Goal: Task Accomplishment & Management: Manage account settings

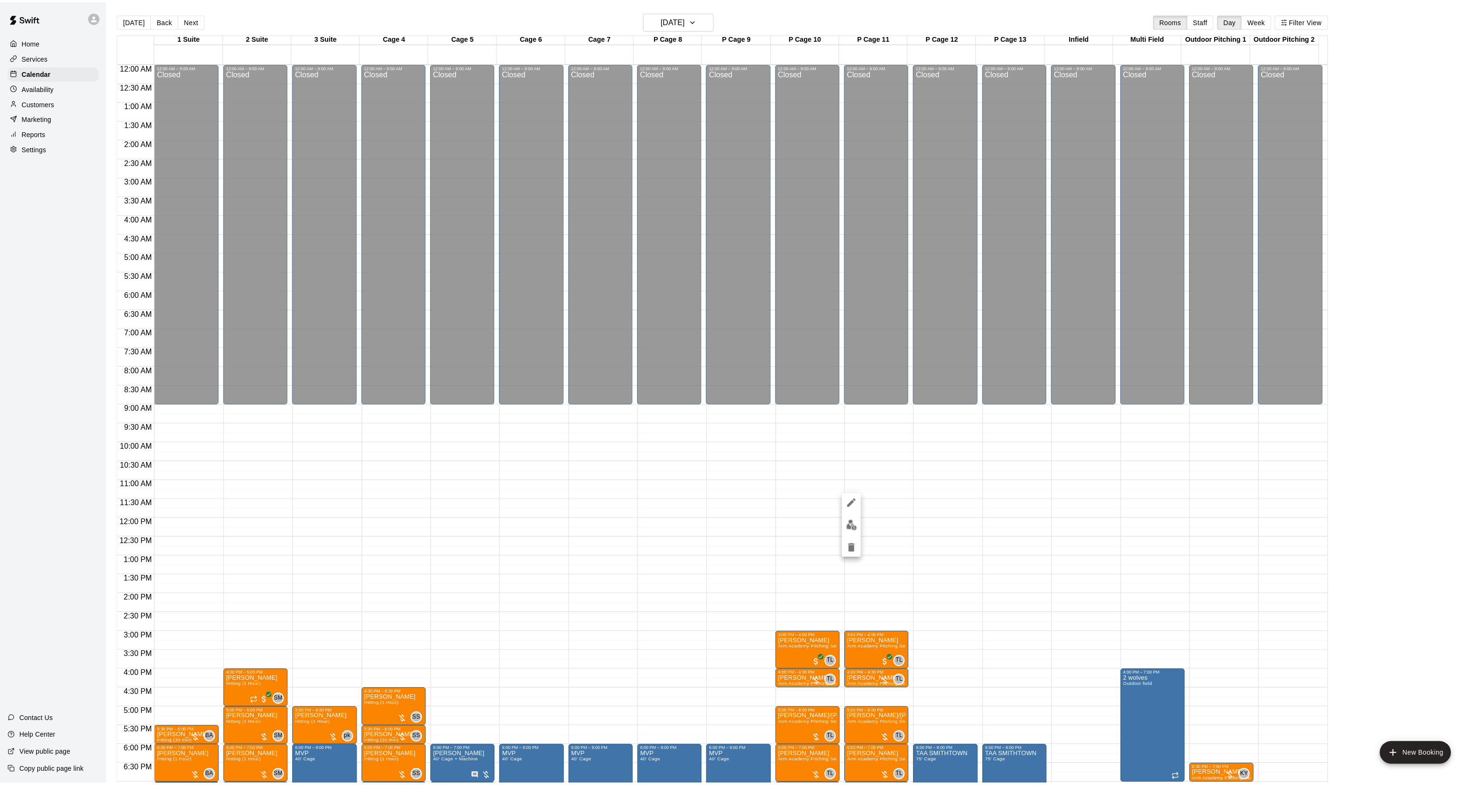
scroll to position [178, 0]
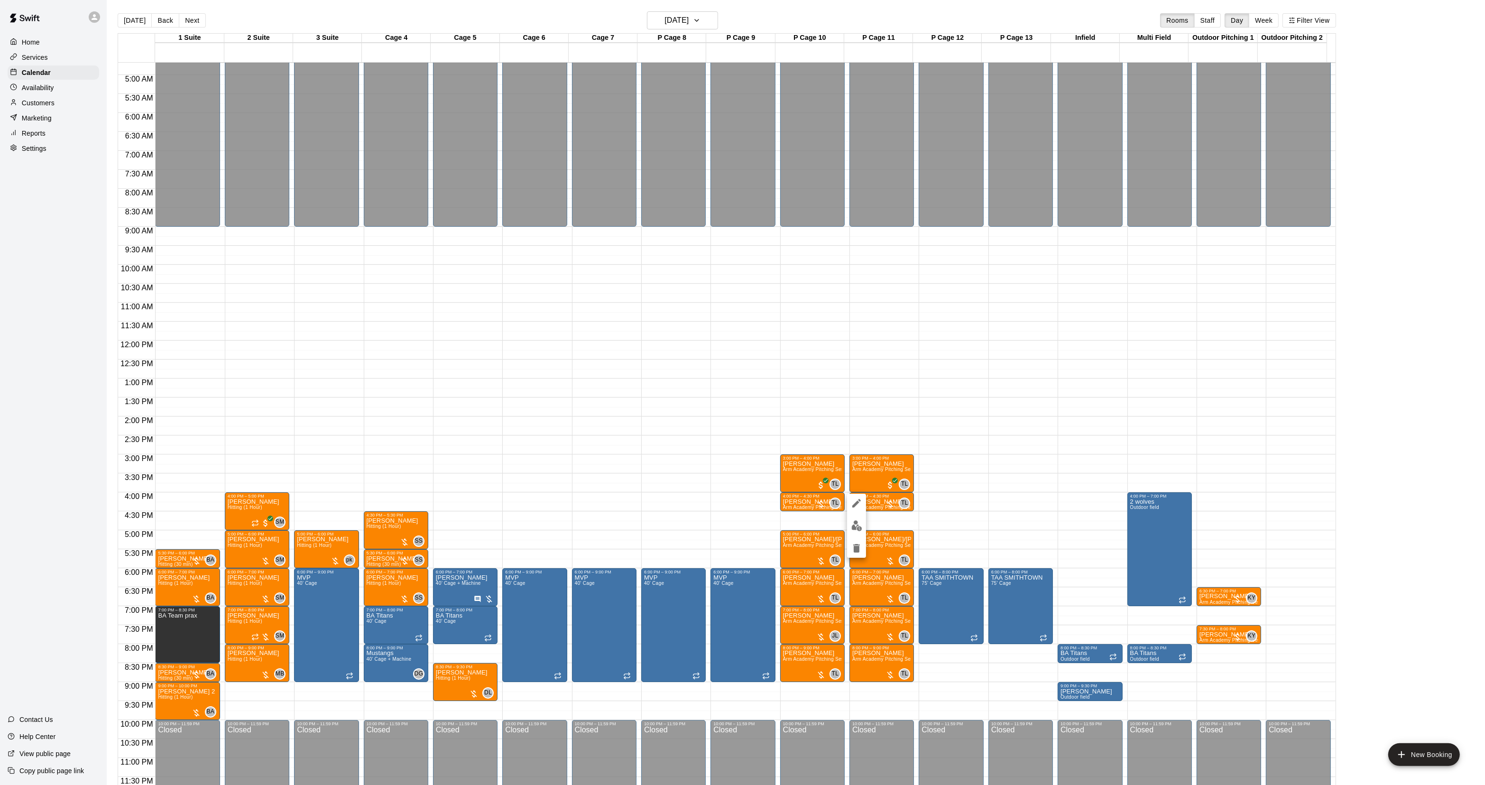
click at [116, 16] on div at bounding box center [742, 392] width 1485 height 785
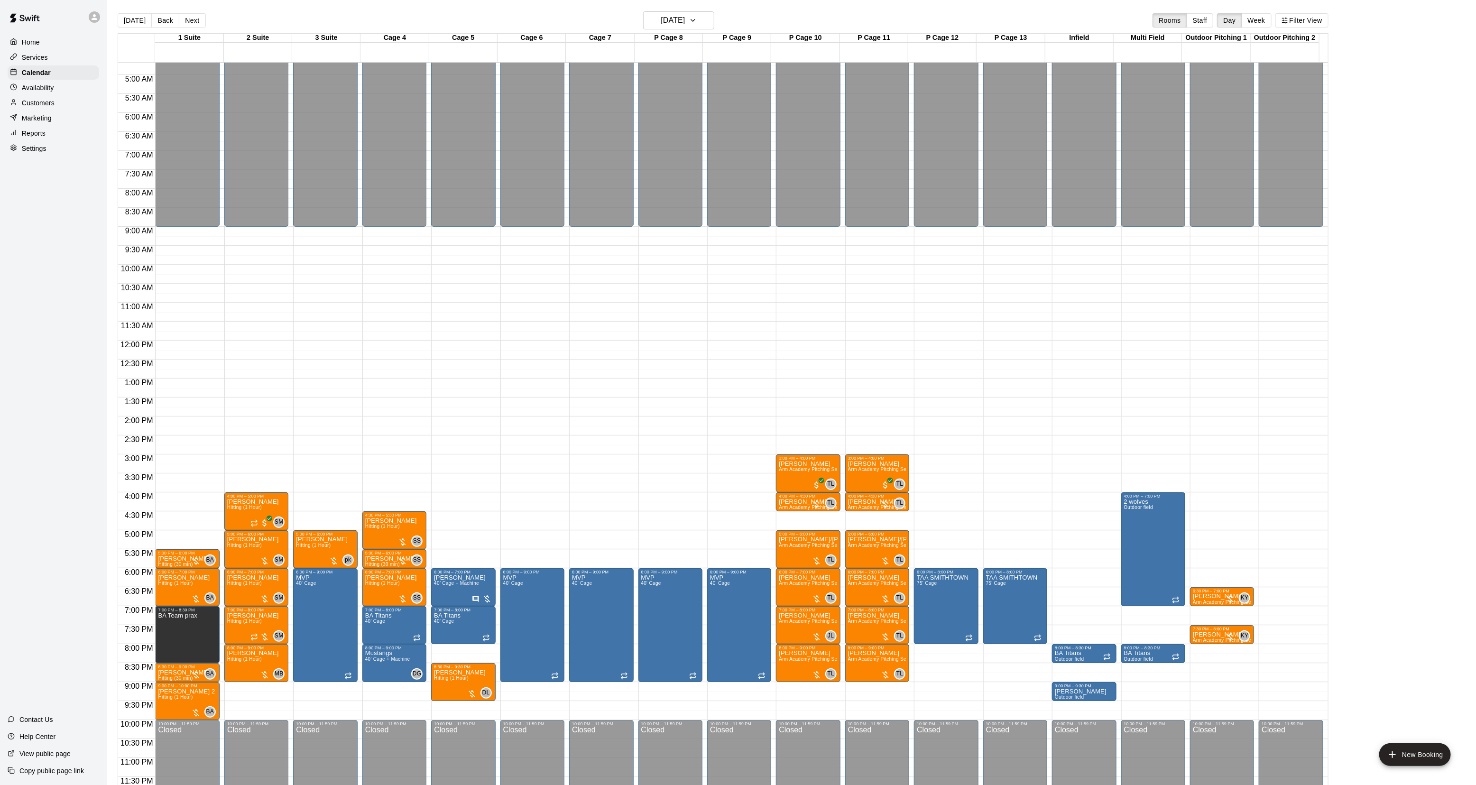
drag, startPoint x: 116, startPoint y: 16, endPoint x: 132, endPoint y: 16, distance: 15.7
click at [118, 16] on div at bounding box center [738, 392] width 1476 height 785
click at [132, 16] on button "[DATE]" at bounding box center [135, 20] width 34 height 14
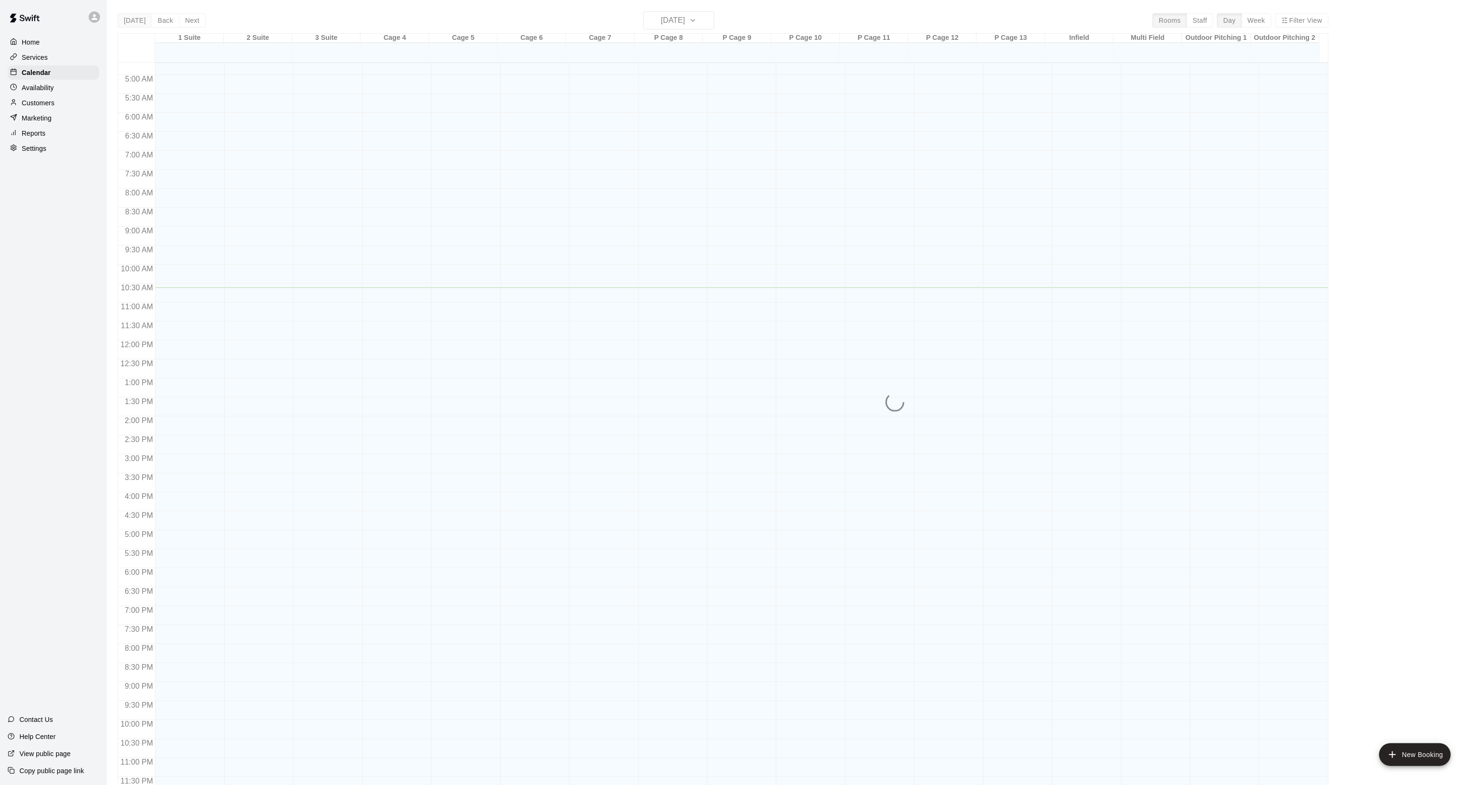
click at [132, 16] on div "[DATE] Back [DATE][DATE] Rooms Staff Day Week Filter View 1 Suite 10 Wed 2 Suit…" at bounding box center [723, 403] width 1211 height 785
click at [130, 17] on div "[DATE] Back [DATE][DATE] Rooms Staff Day Week Filter View 1 Suite 10 Wed 2 Suit…" at bounding box center [723, 403] width 1211 height 785
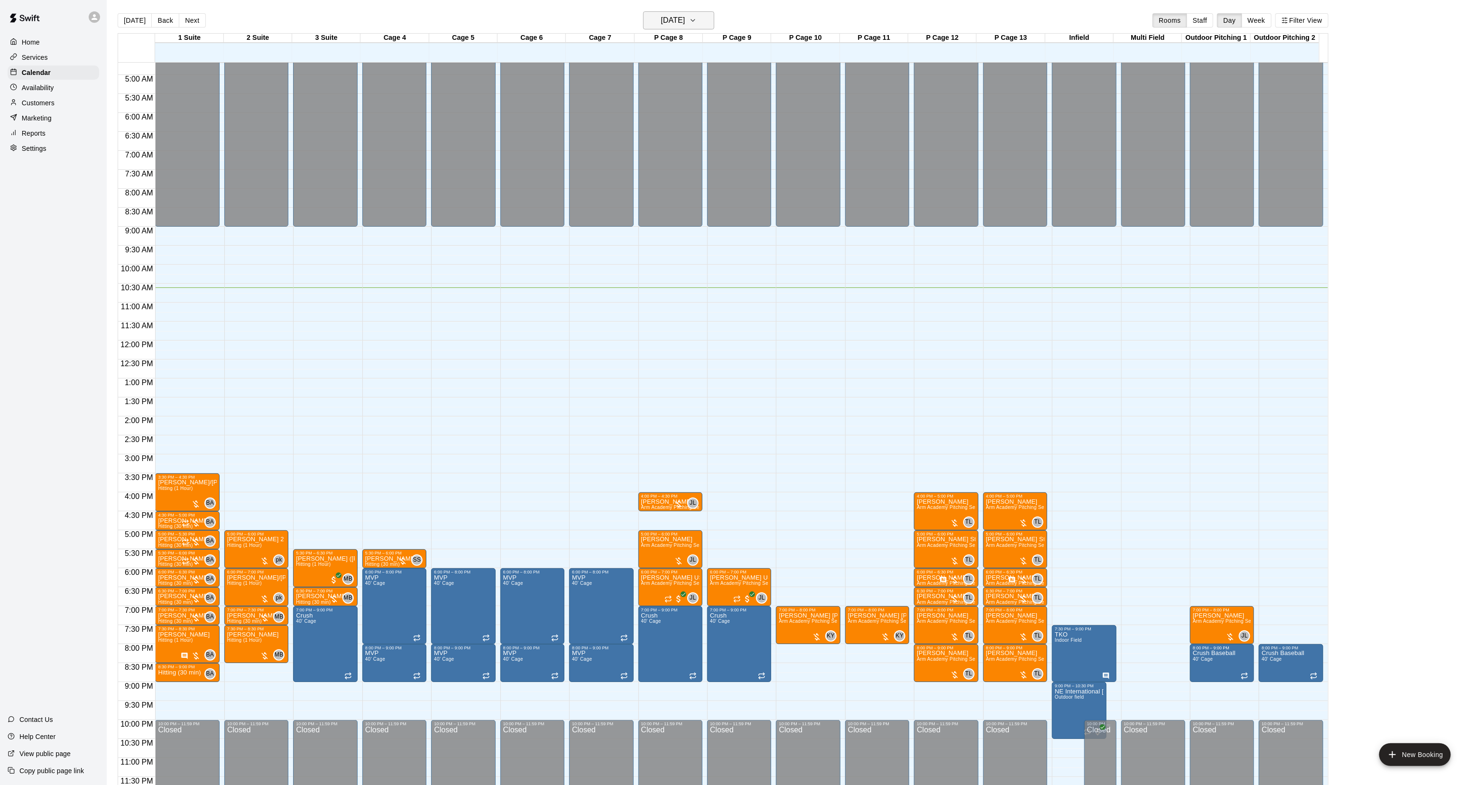
click at [697, 17] on icon "button" at bounding box center [693, 20] width 8 height 11
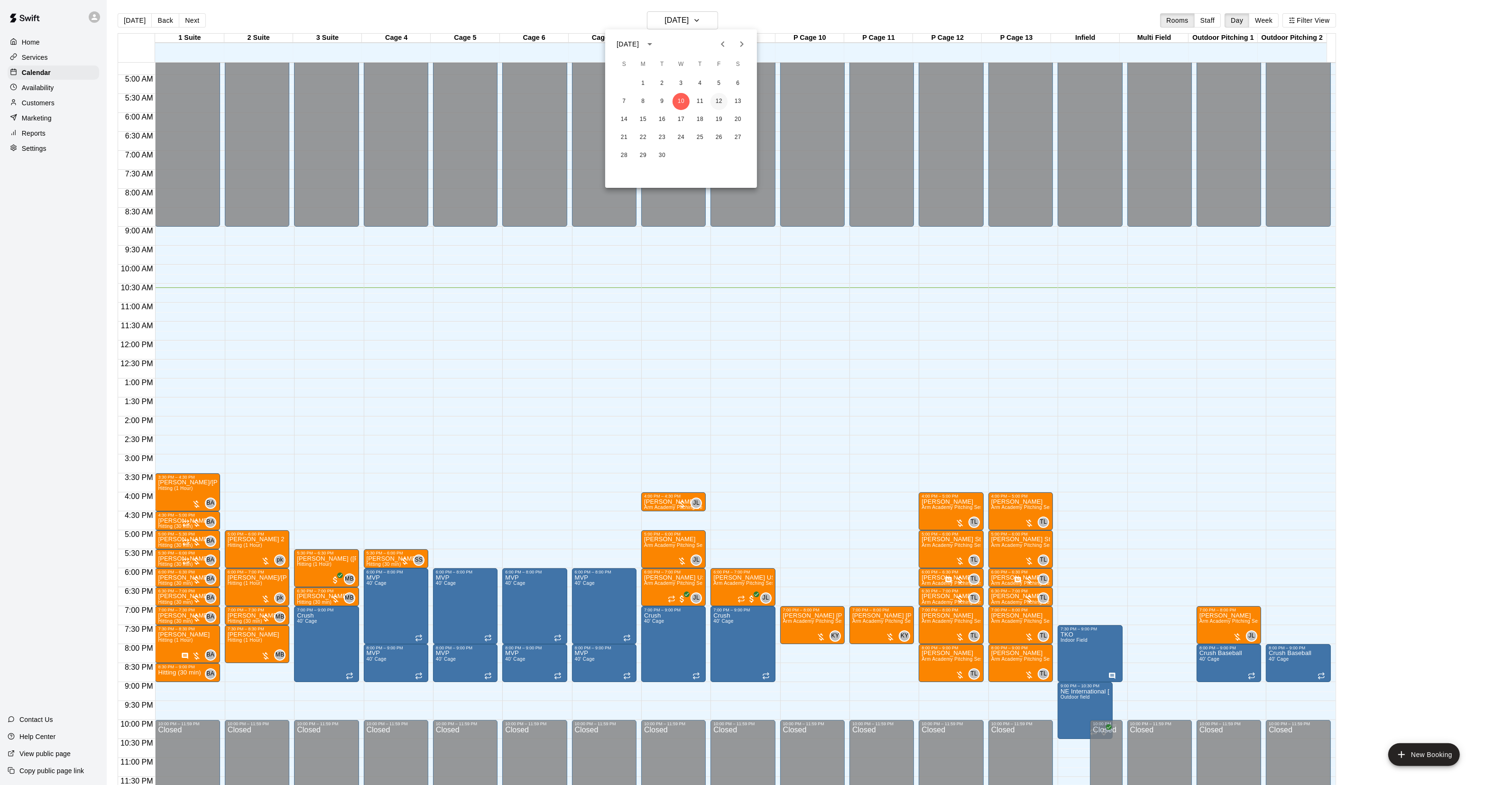
click at [722, 98] on button "12" at bounding box center [719, 101] width 17 height 17
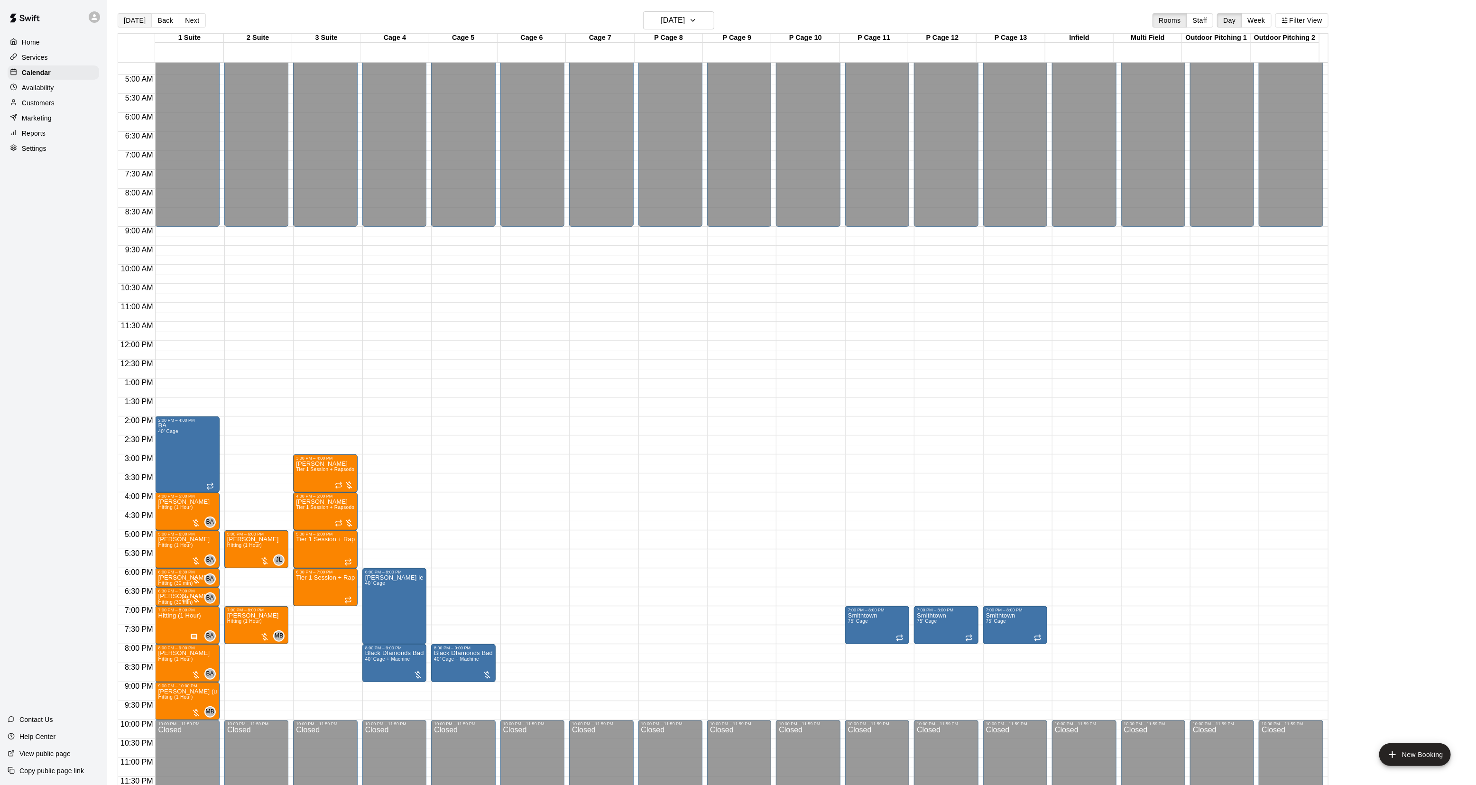
click at [123, 17] on button "[DATE]" at bounding box center [135, 20] width 34 height 14
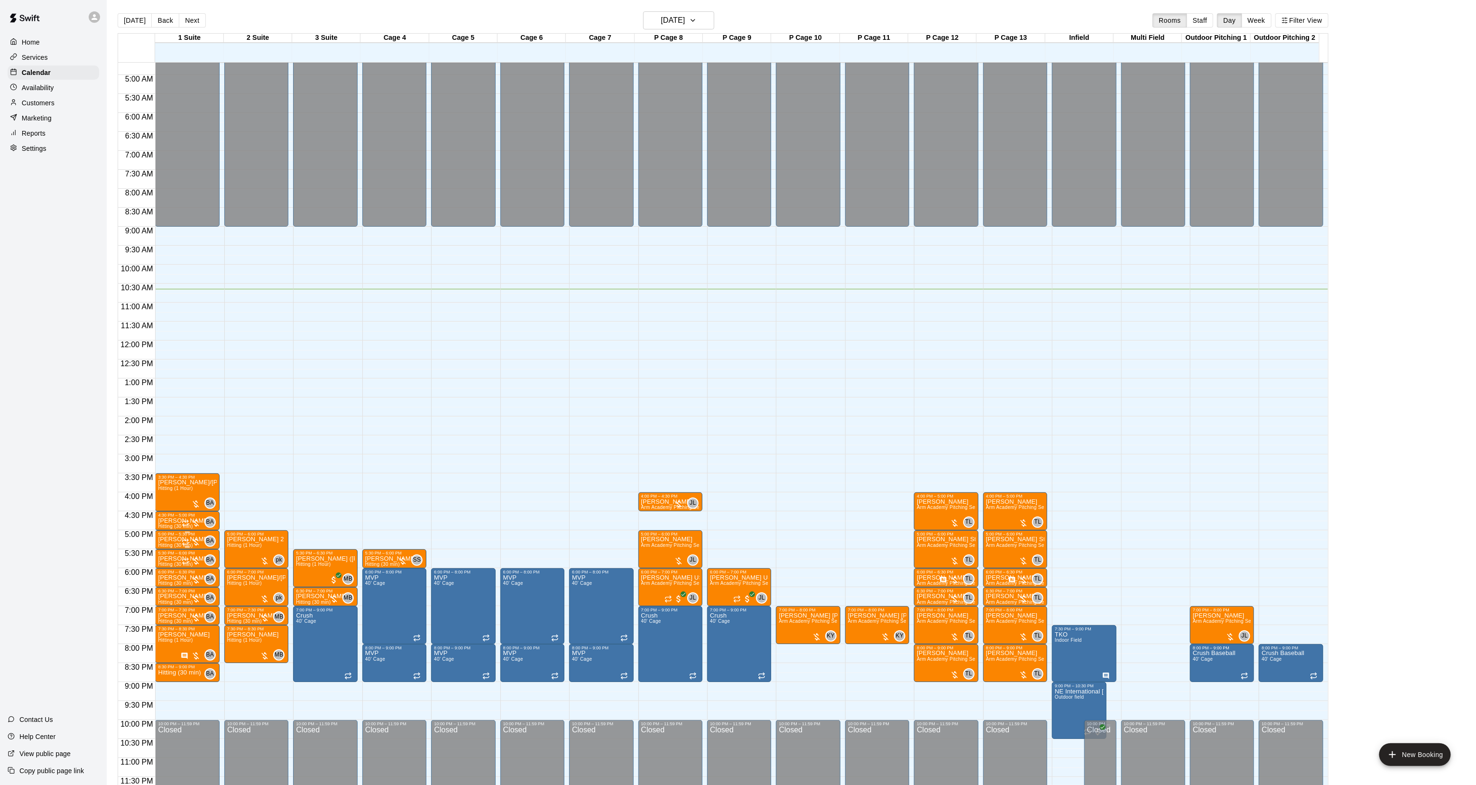
click at [167, 539] on p "[PERSON_NAME]" at bounding box center [184, 539] width 52 height 0
click at [167, 591] on icon "delete" at bounding box center [167, 595] width 11 height 11
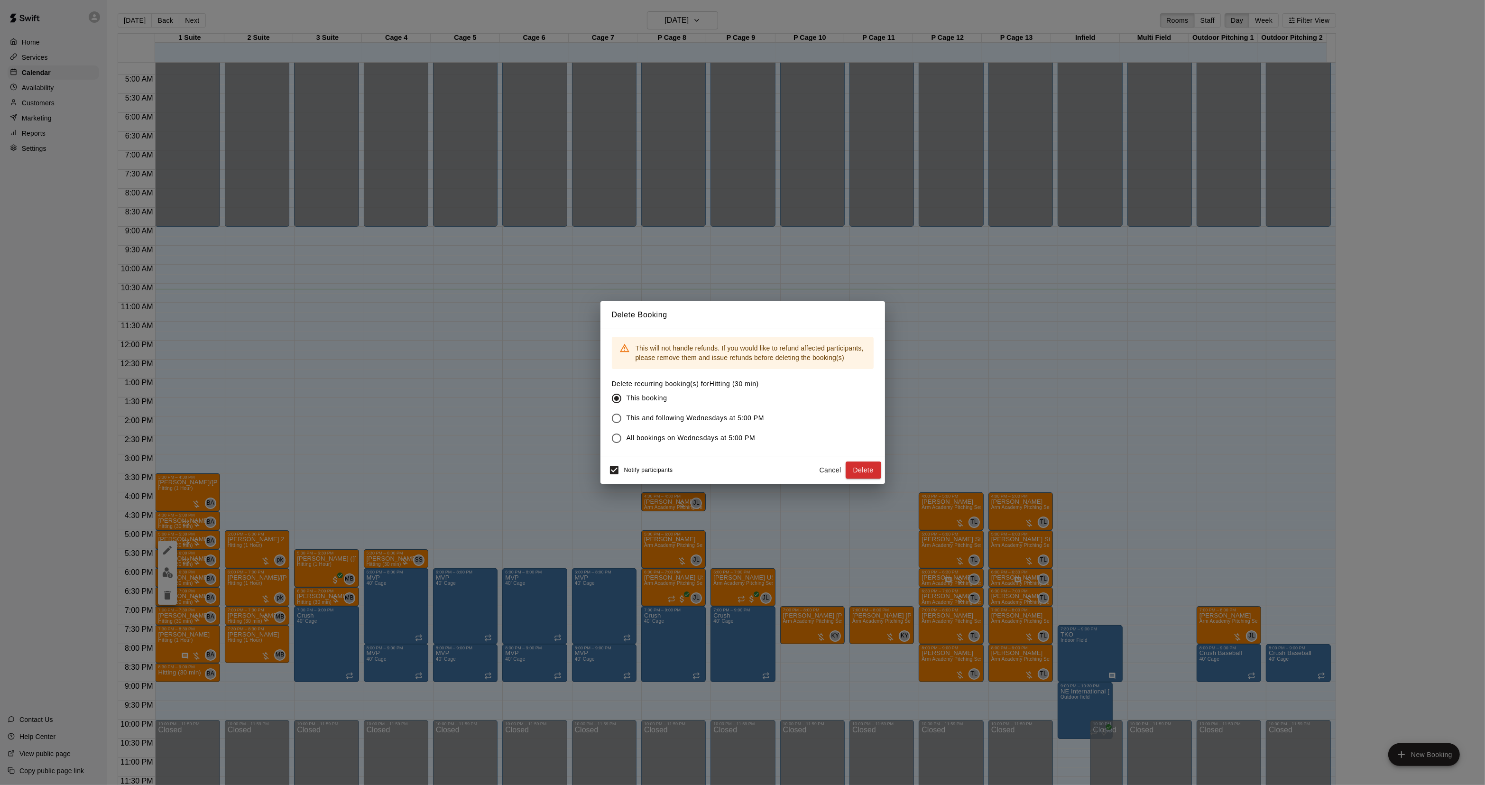
click at [823, 466] on button "Cancel" at bounding box center [831, 471] width 30 height 18
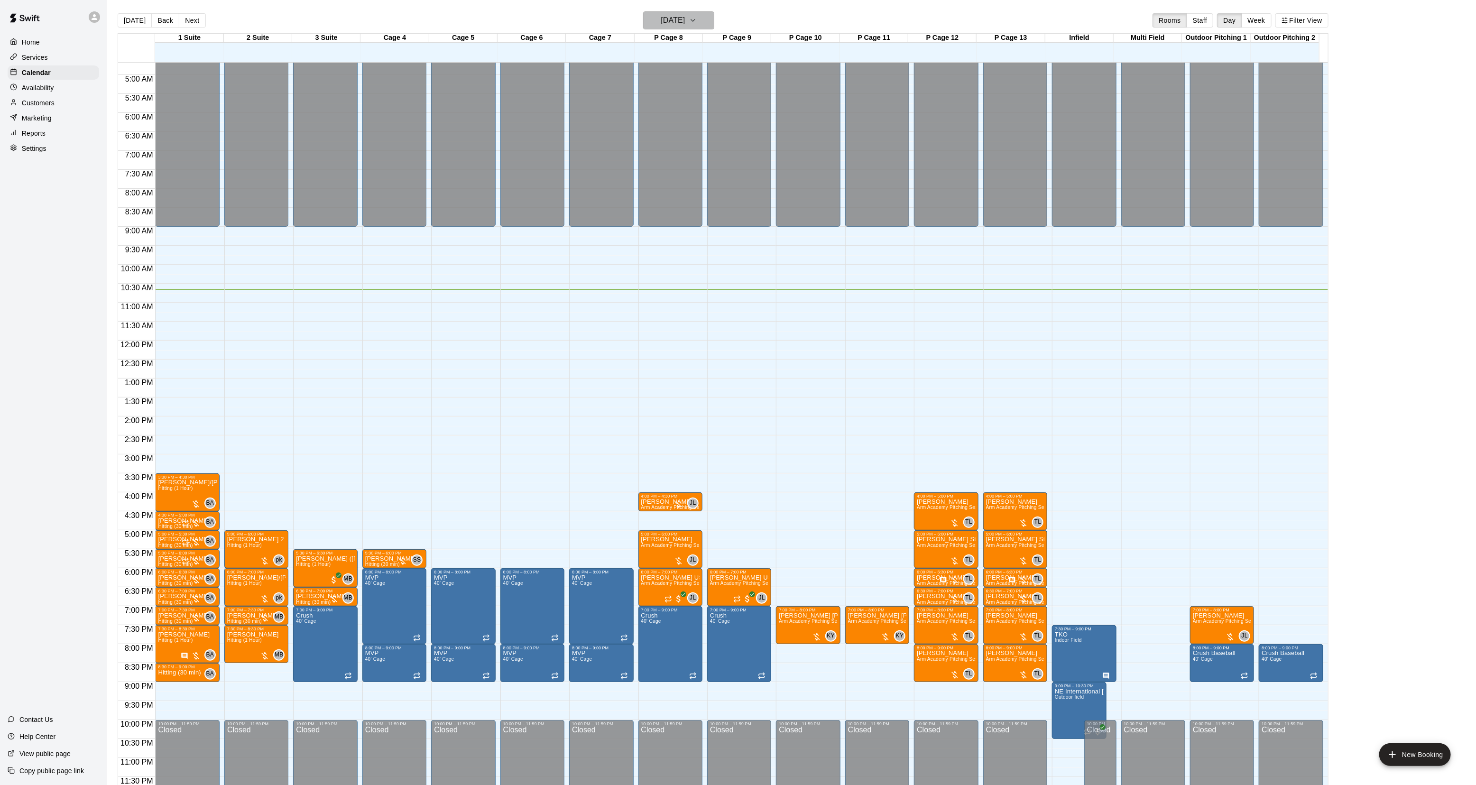
click at [649, 27] on button "[DATE]" at bounding box center [678, 20] width 71 height 18
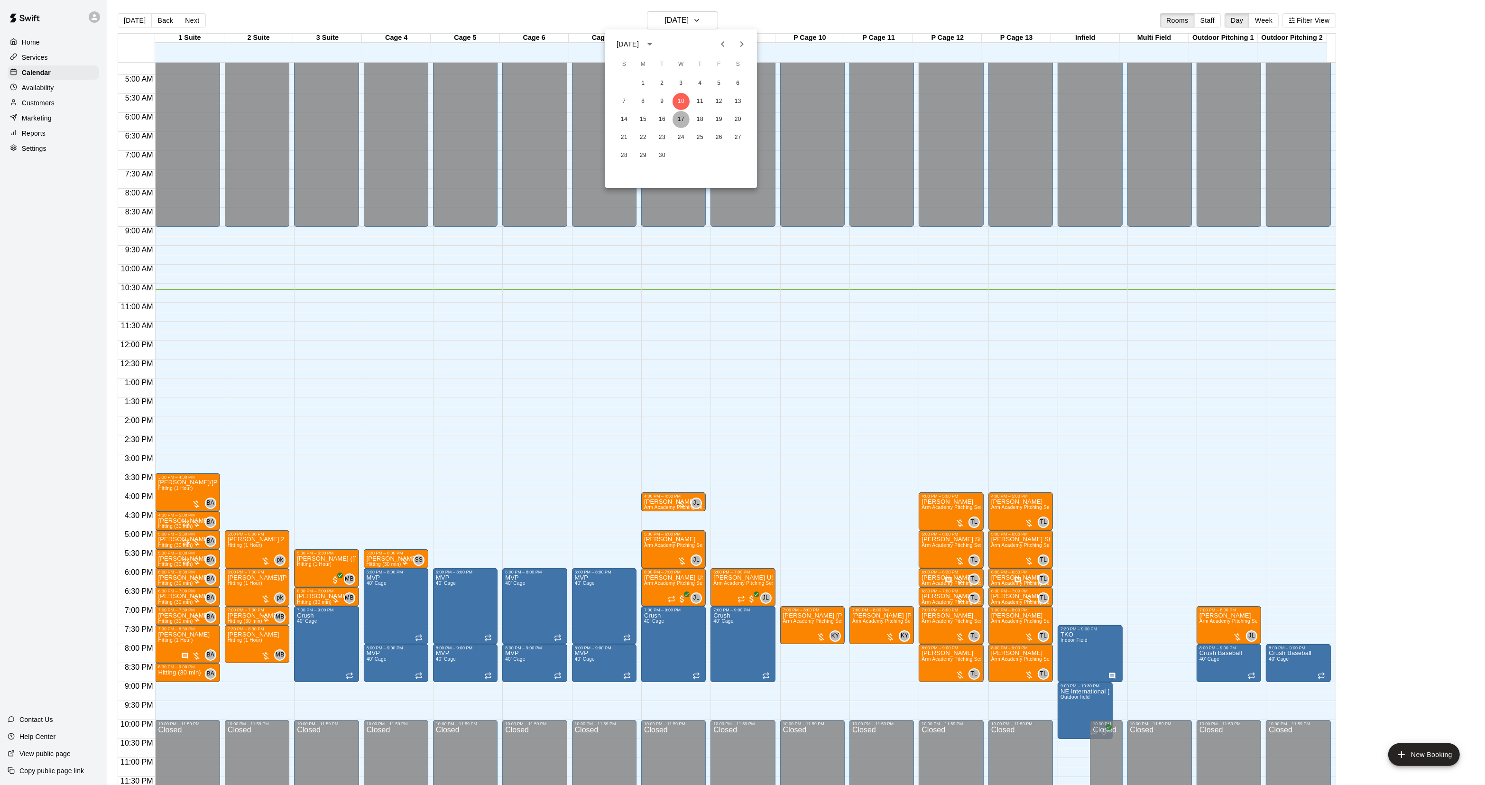
click at [682, 116] on button "17" at bounding box center [681, 119] width 17 height 17
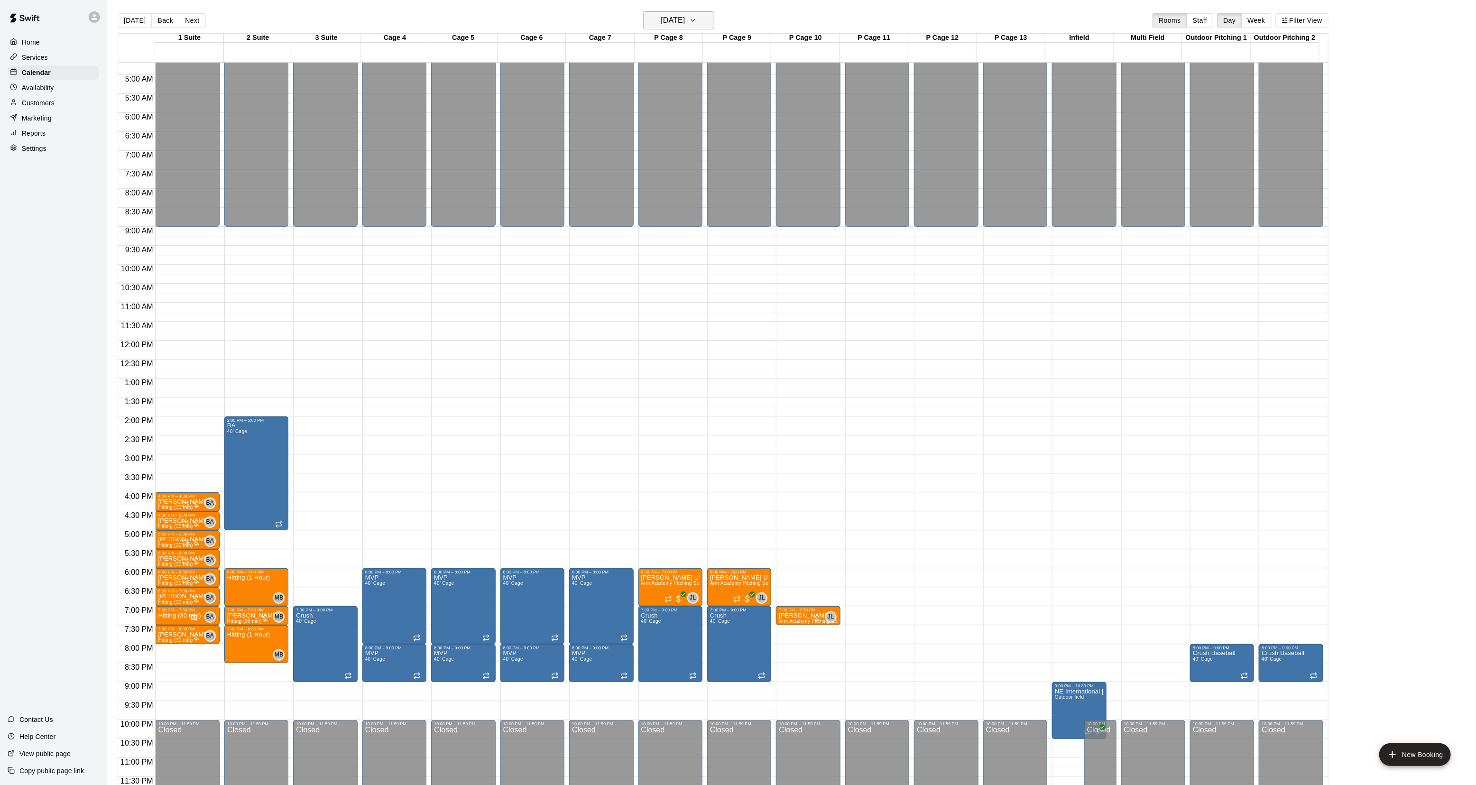
click at [670, 24] on h6 "[DATE]" at bounding box center [673, 20] width 24 height 13
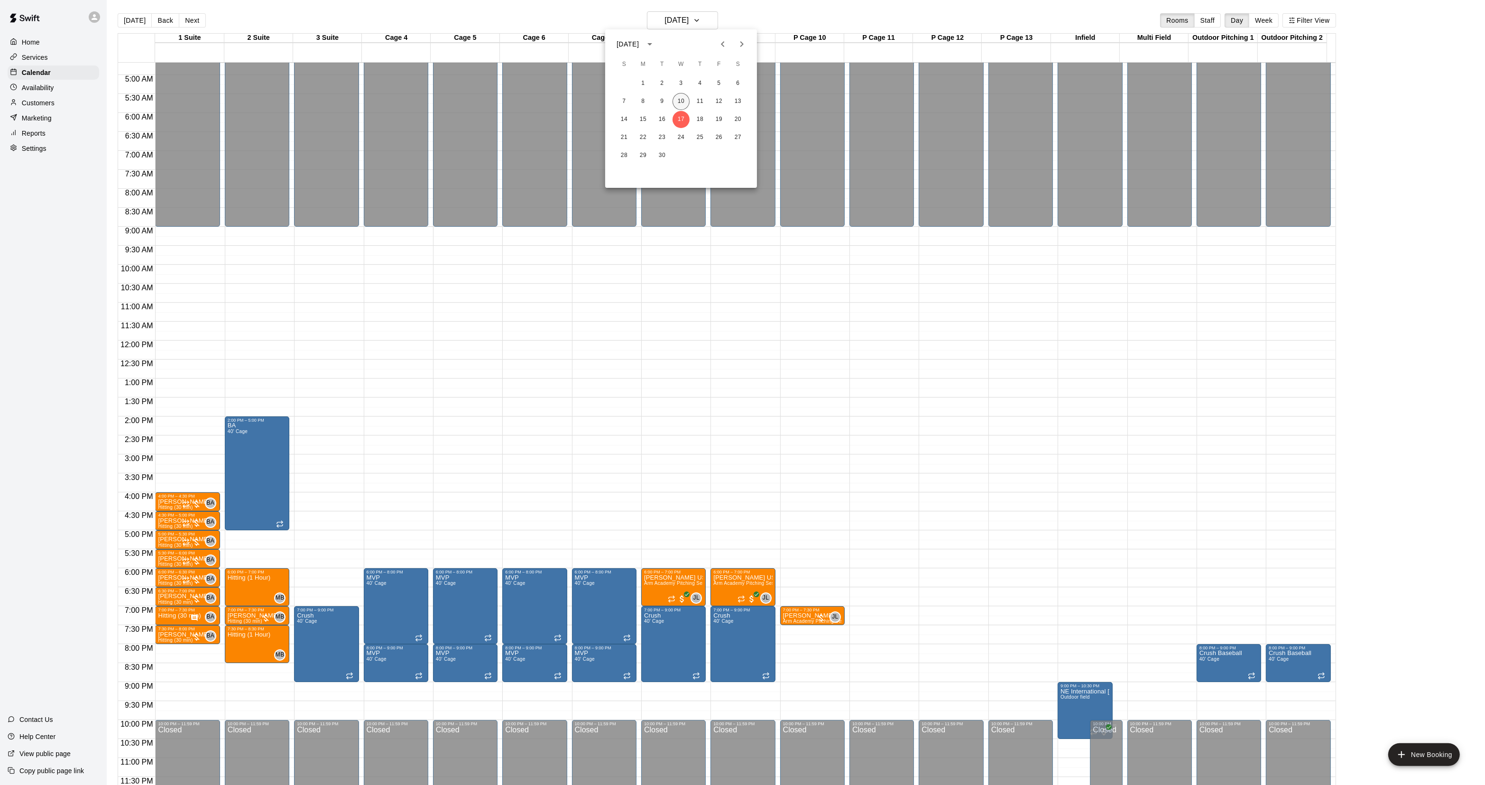
click at [685, 98] on button "10" at bounding box center [681, 101] width 17 height 17
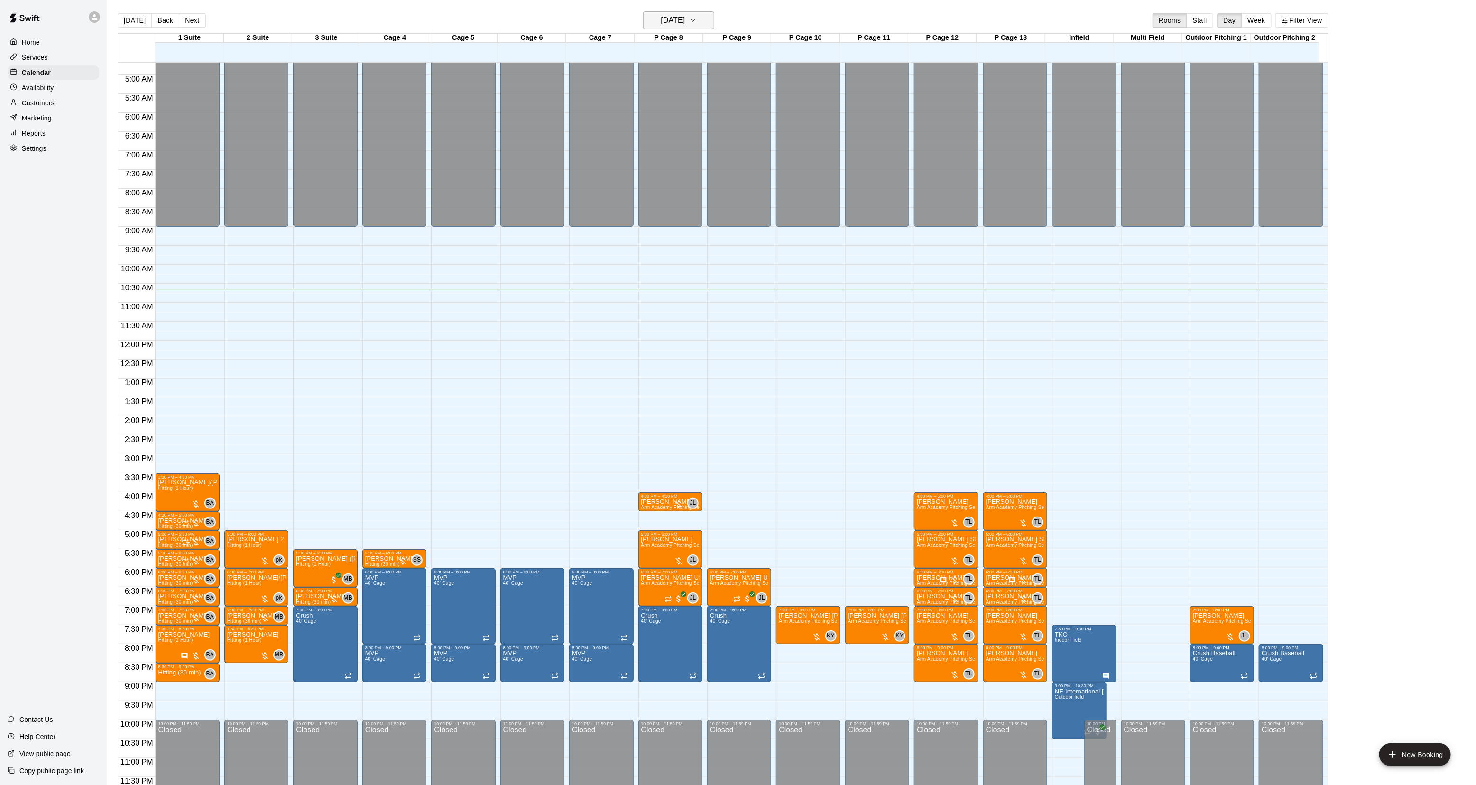
click at [662, 19] on h6 "[DATE]" at bounding box center [673, 20] width 24 height 13
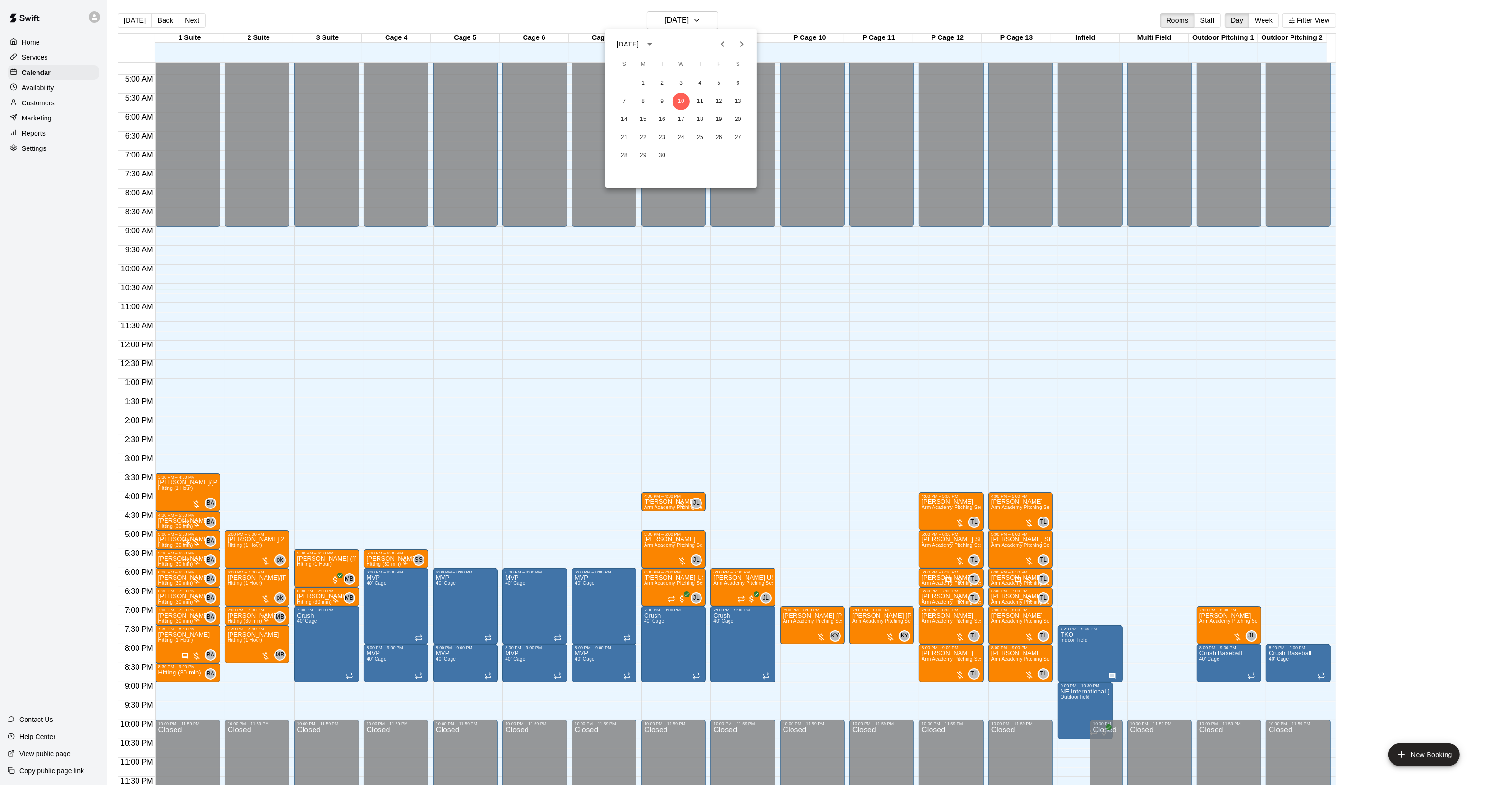
click at [625, 473] on div at bounding box center [742, 392] width 1485 height 785
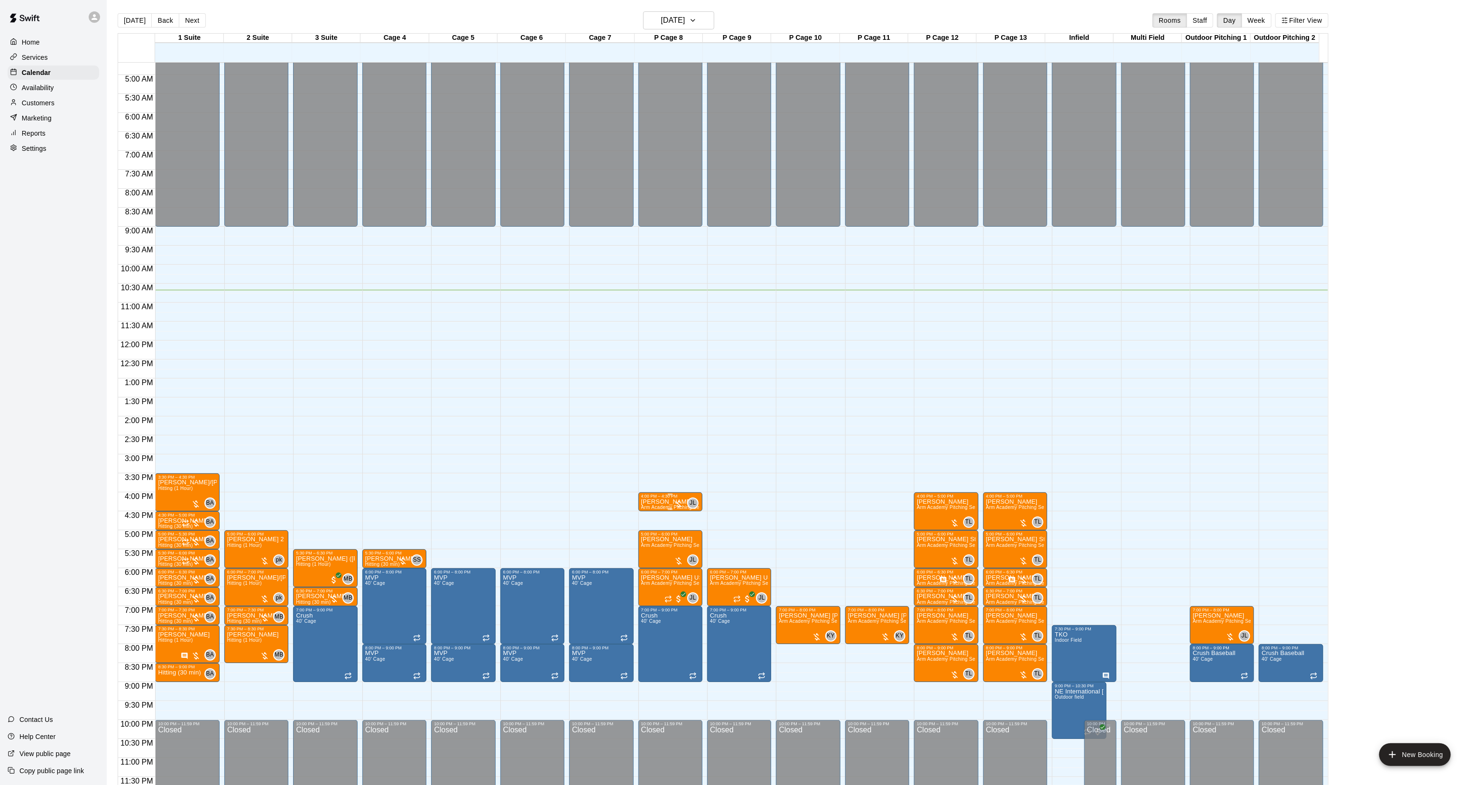
click at [658, 498] on div "4:00 PM – 4:30 PM" at bounding box center [670, 496] width 58 height 5
click at [653, 554] on icon "delete" at bounding box center [649, 548] width 11 height 11
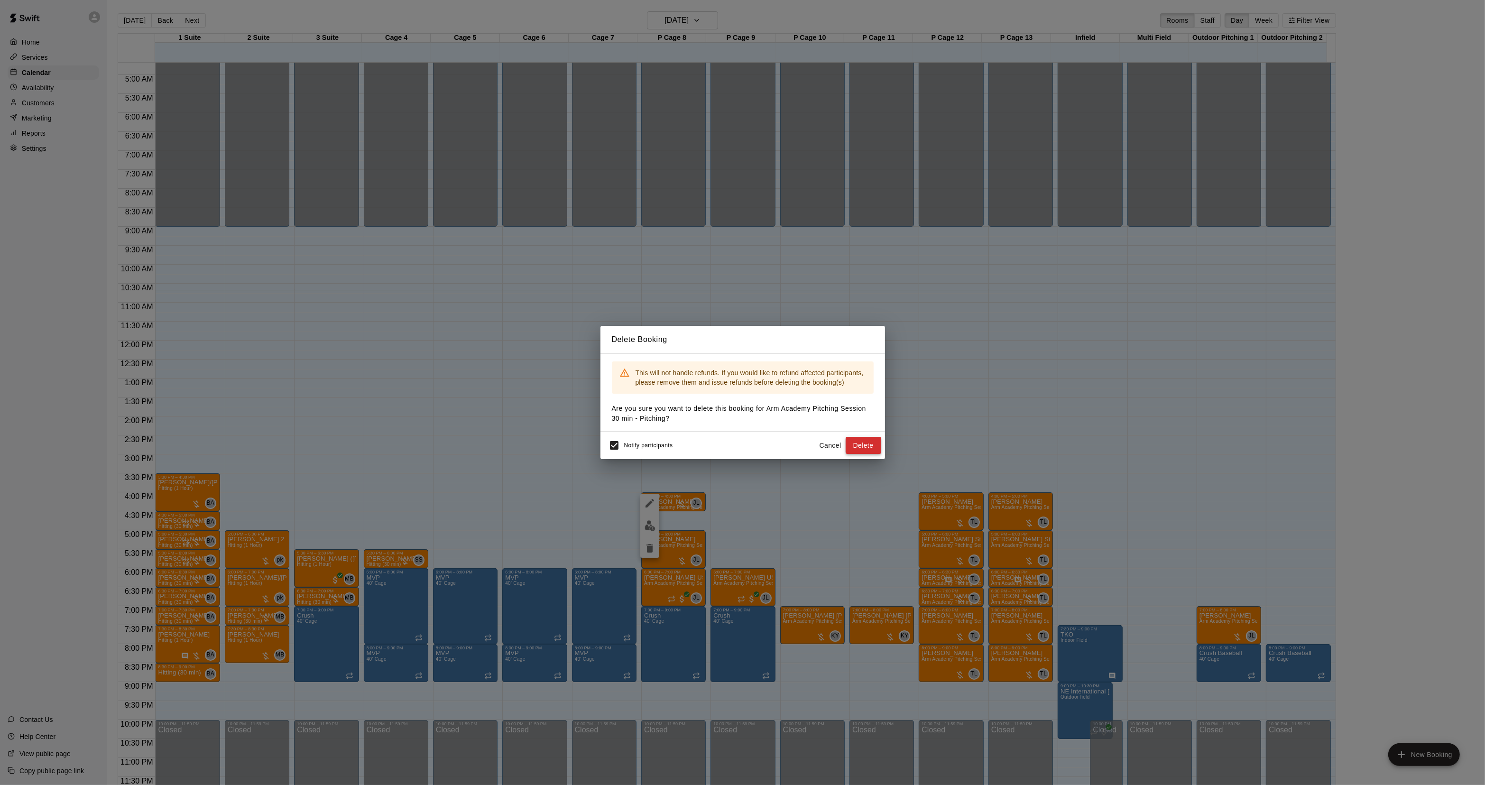
click at [878, 445] on button "Delete" at bounding box center [864, 446] width 36 height 18
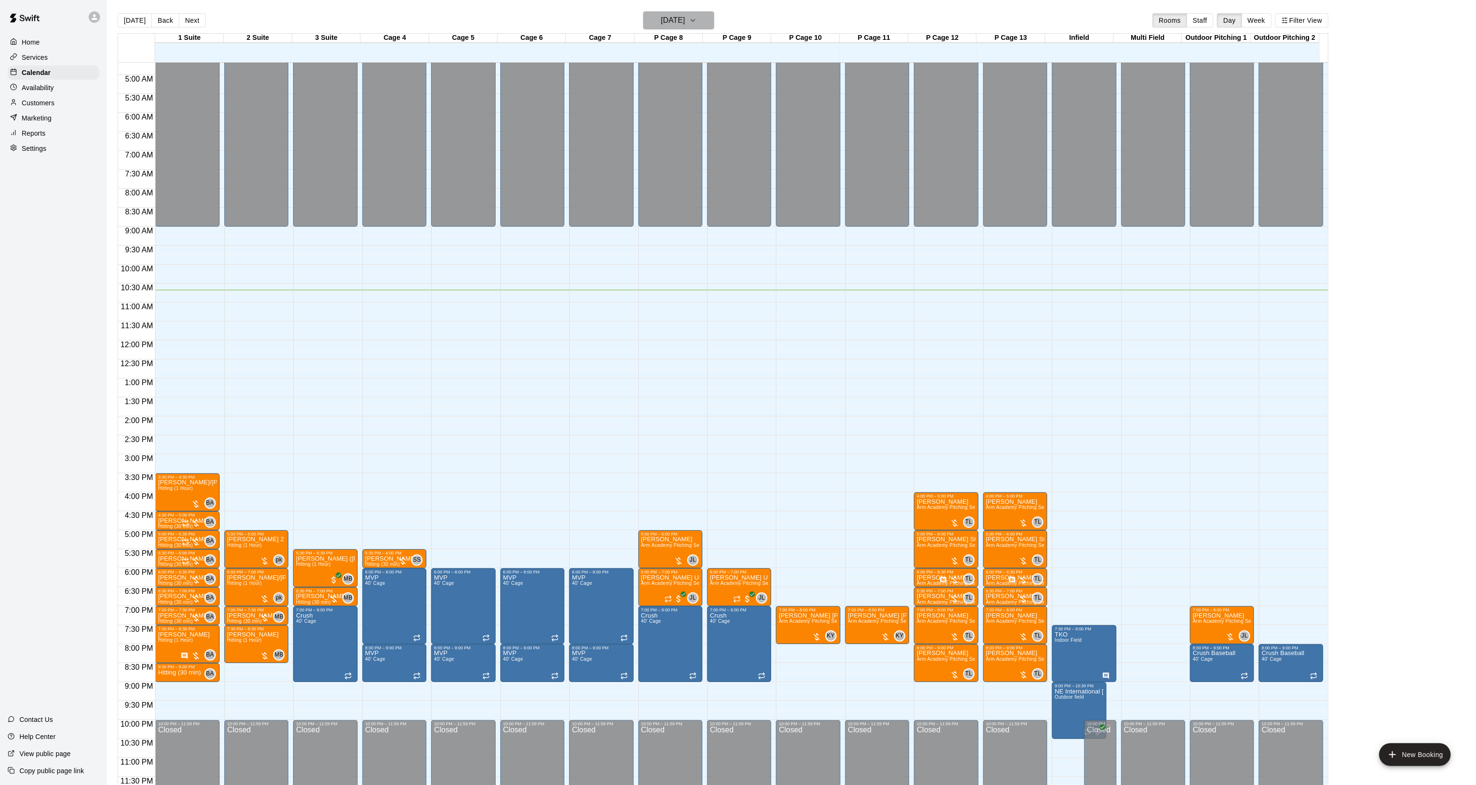
click at [675, 18] on h6 "[DATE]" at bounding box center [673, 20] width 24 height 13
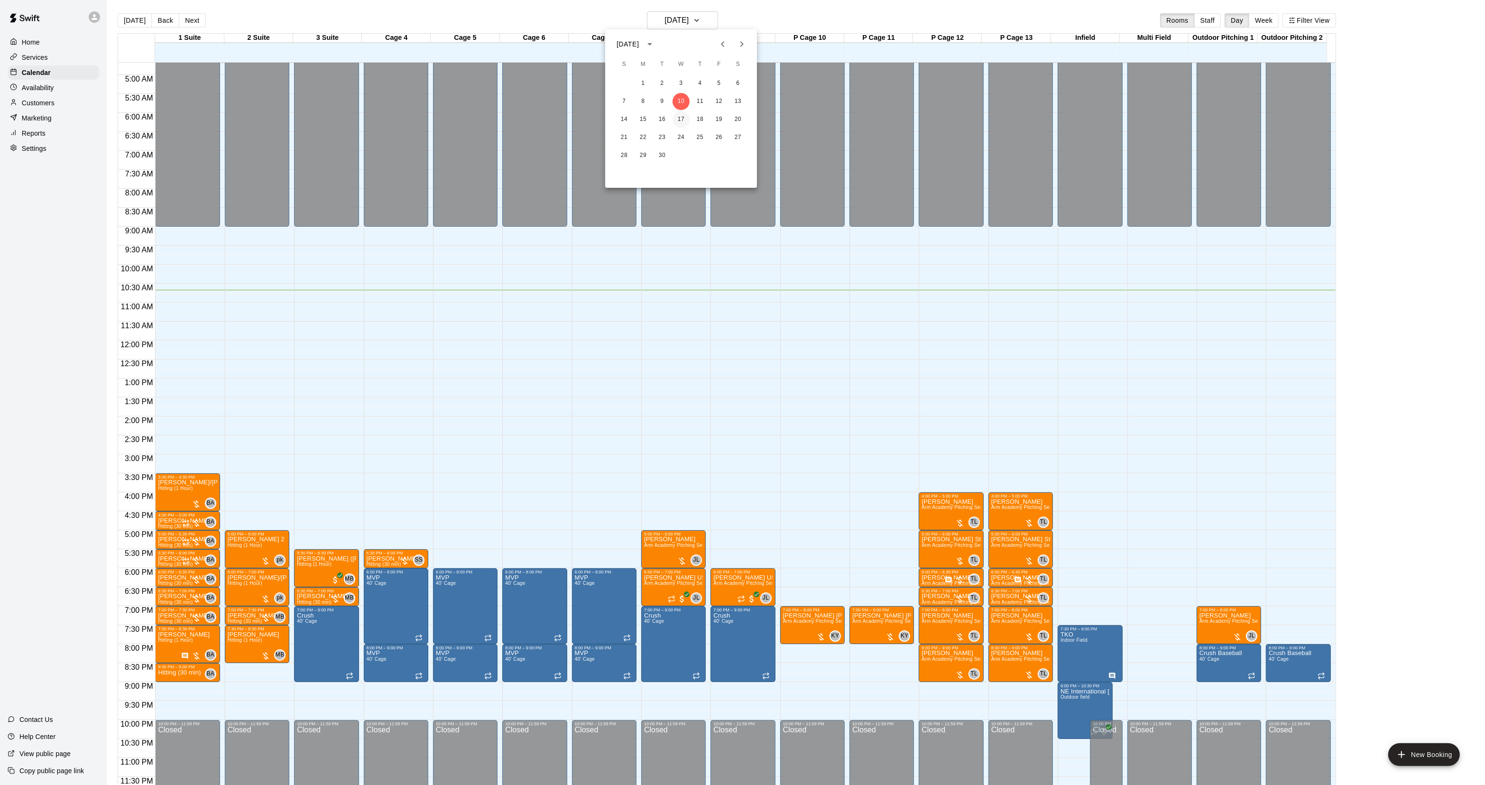
click at [678, 115] on button "17" at bounding box center [681, 119] width 17 height 17
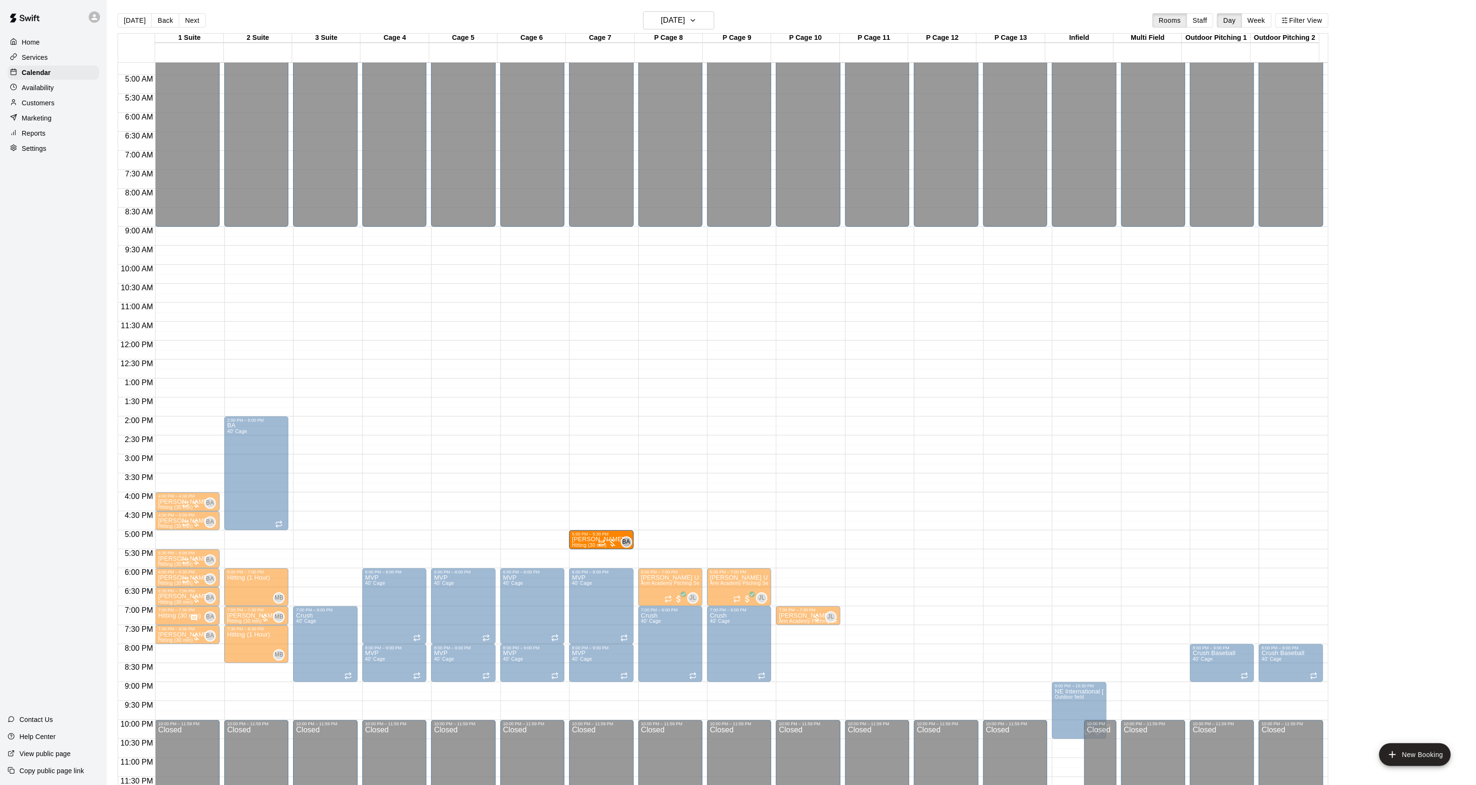
drag, startPoint x: 172, startPoint y: 539, endPoint x: 589, endPoint y: 544, distance: 417.5
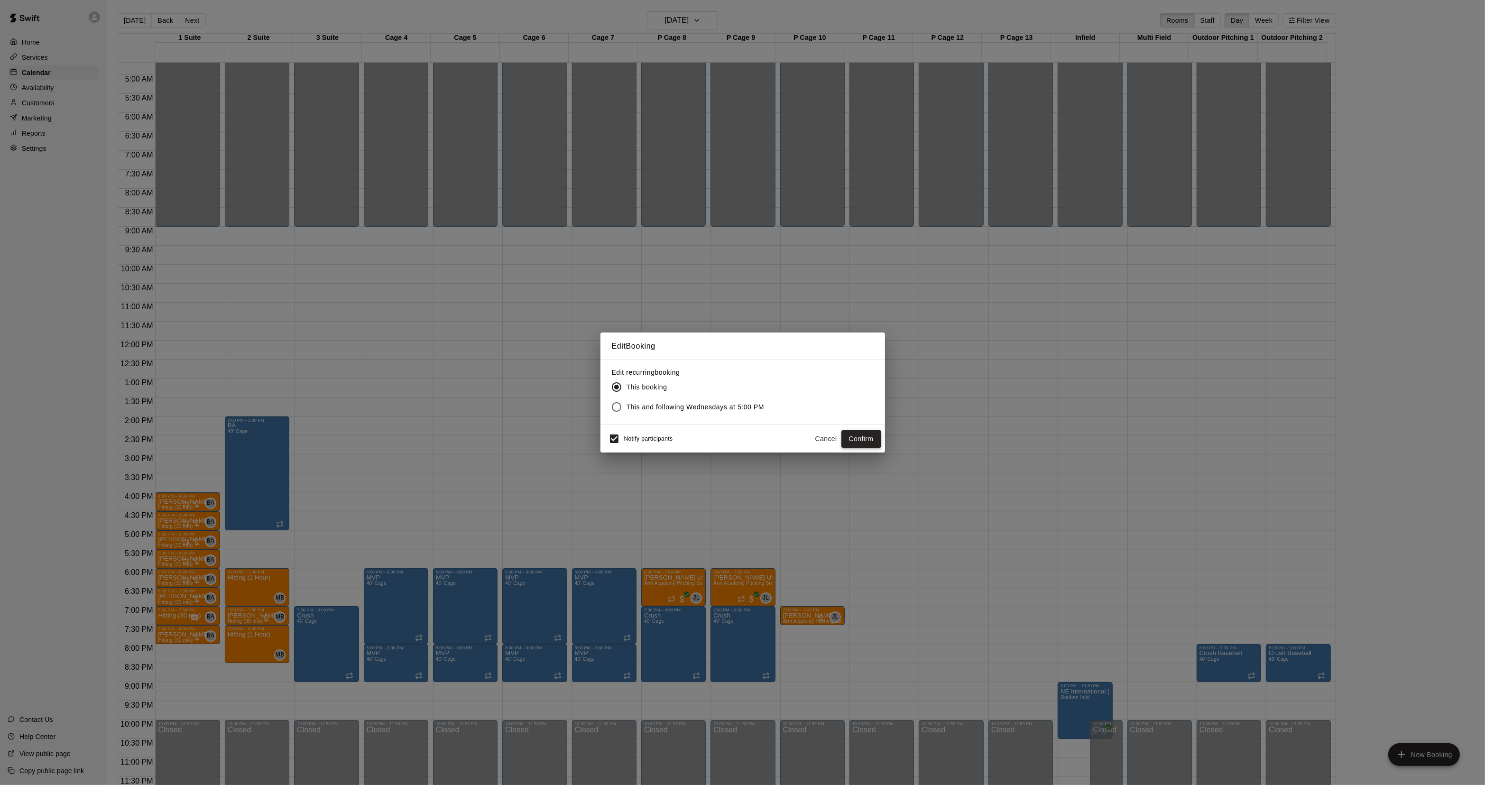
click at [859, 438] on button "Confirm" at bounding box center [862, 439] width 40 height 18
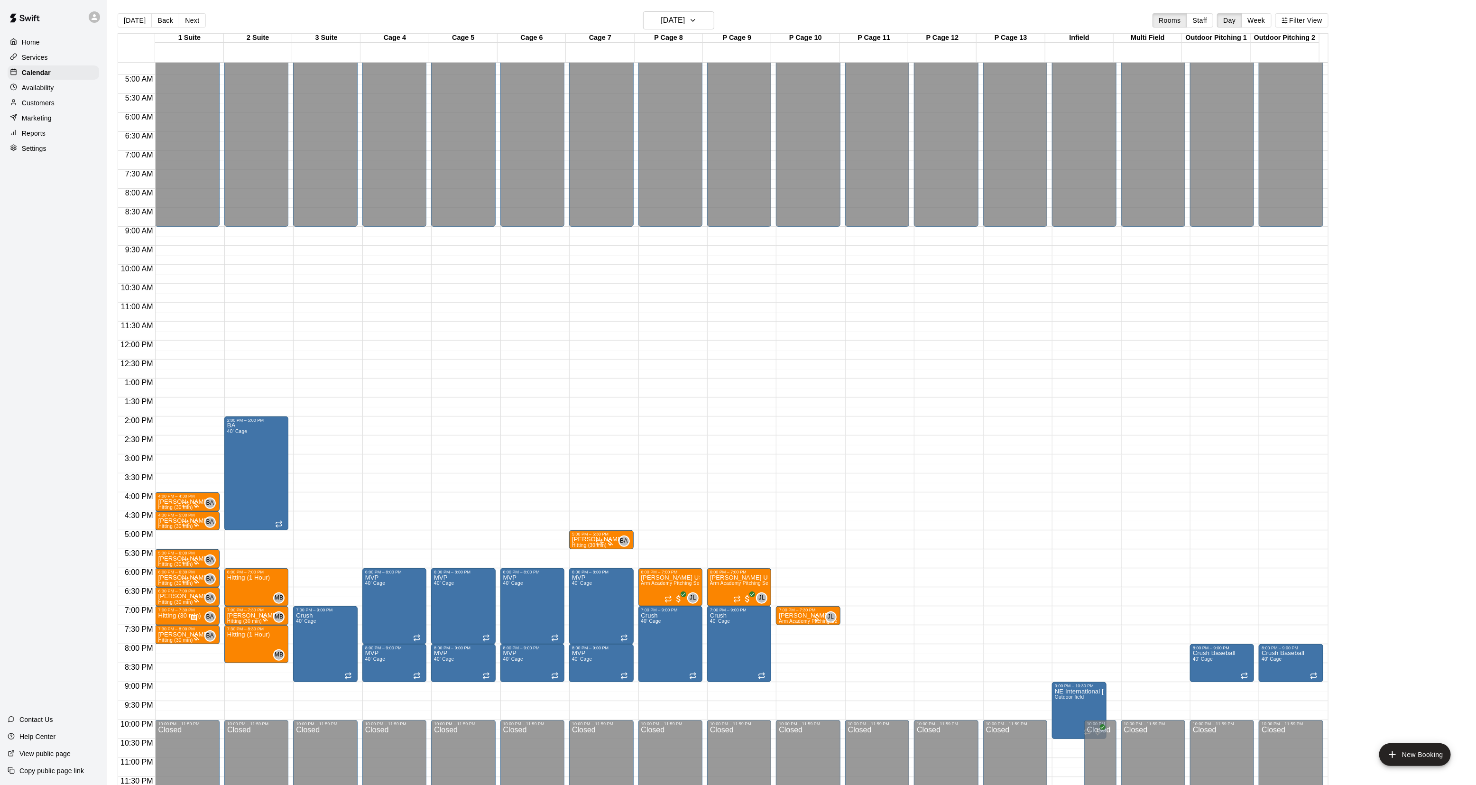
click at [585, 544] on span "Hitting (30 min)" at bounding box center [589, 545] width 35 height 5
click at [580, 573] on img "edit" at bounding box center [581, 575] width 11 height 11
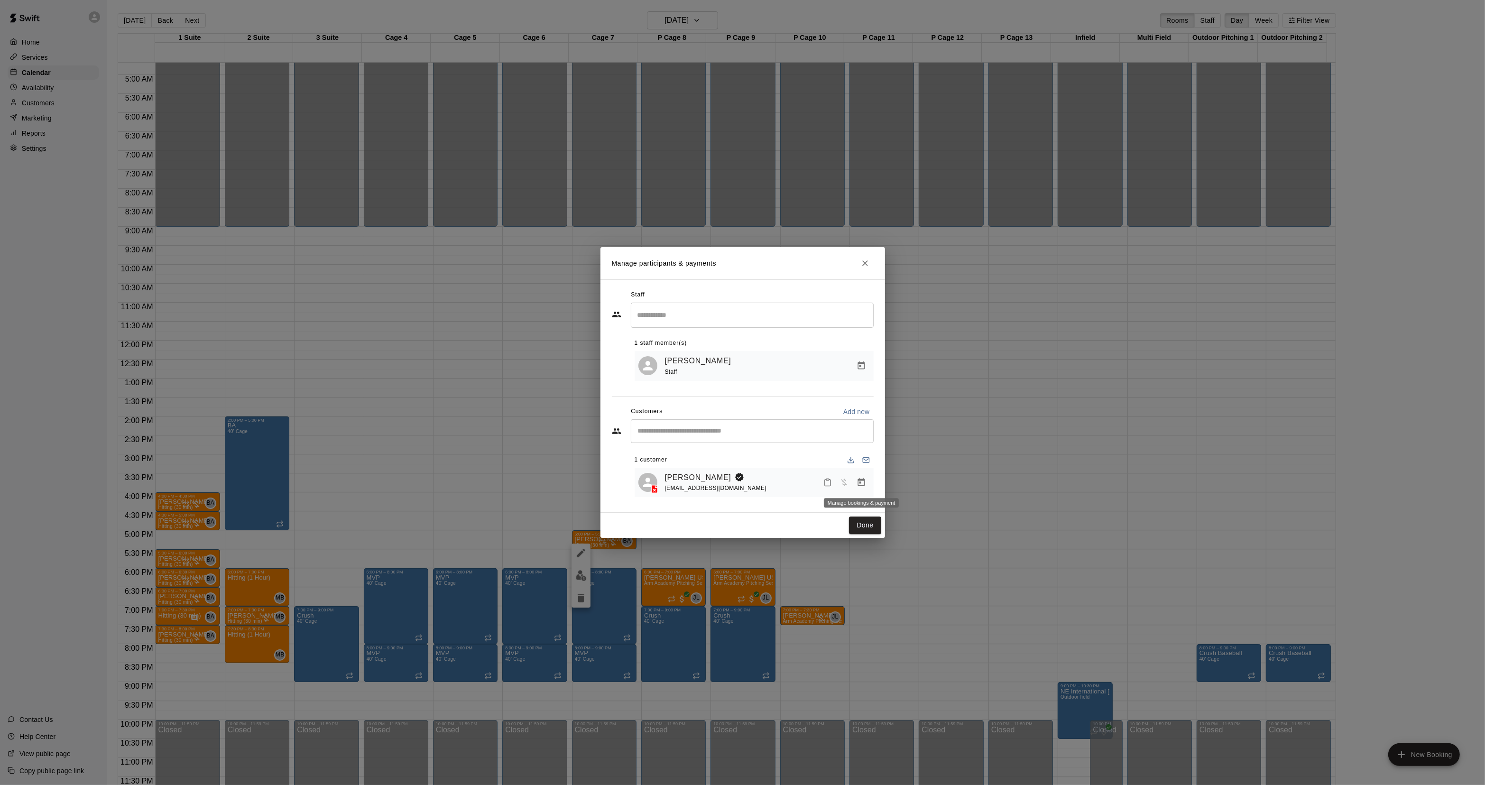
click at [861, 485] on icon "Manage bookings & payment" at bounding box center [861, 482] width 9 height 9
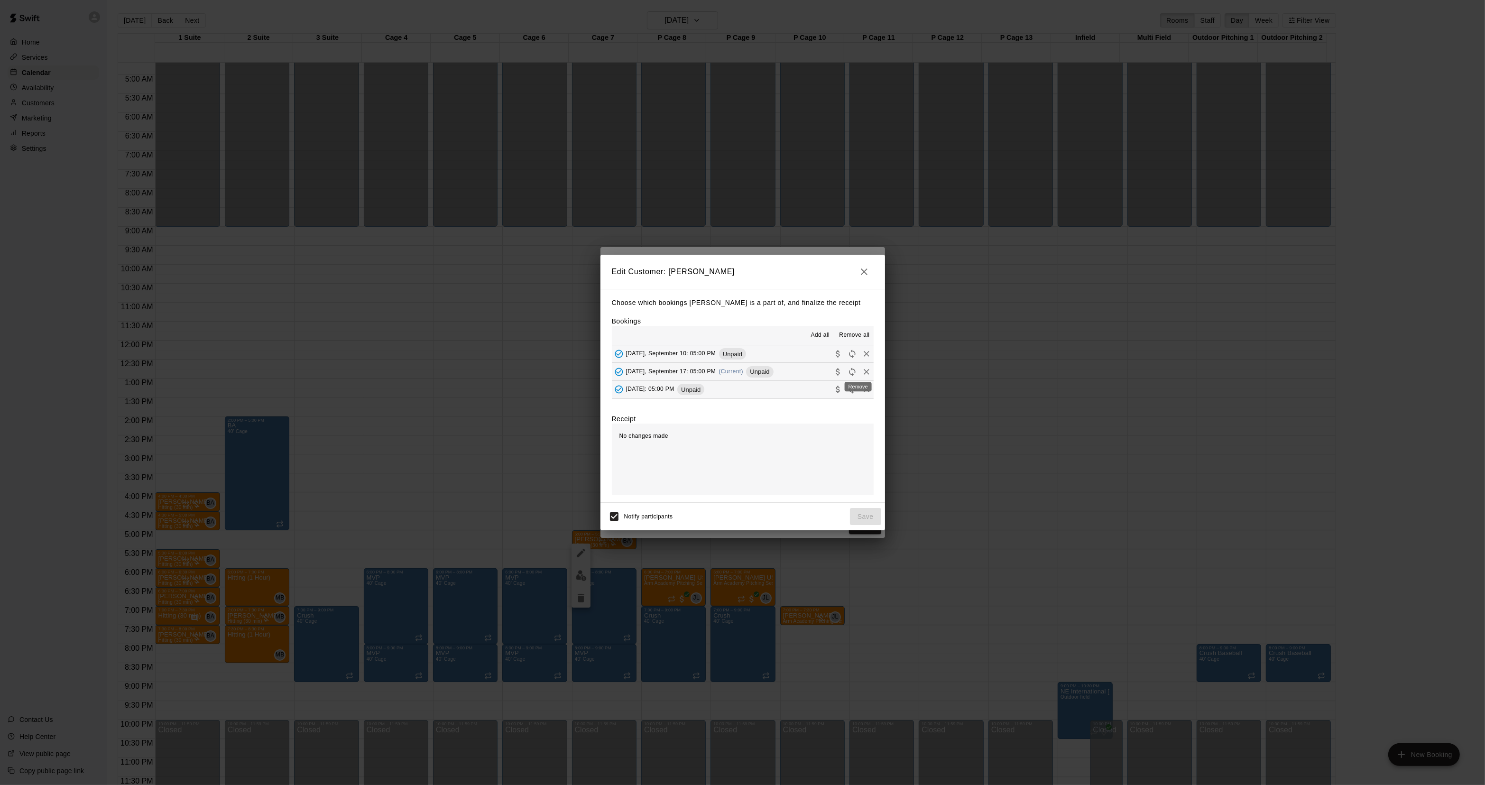
click at [862, 369] on icon "Remove" at bounding box center [866, 371] width 9 height 9
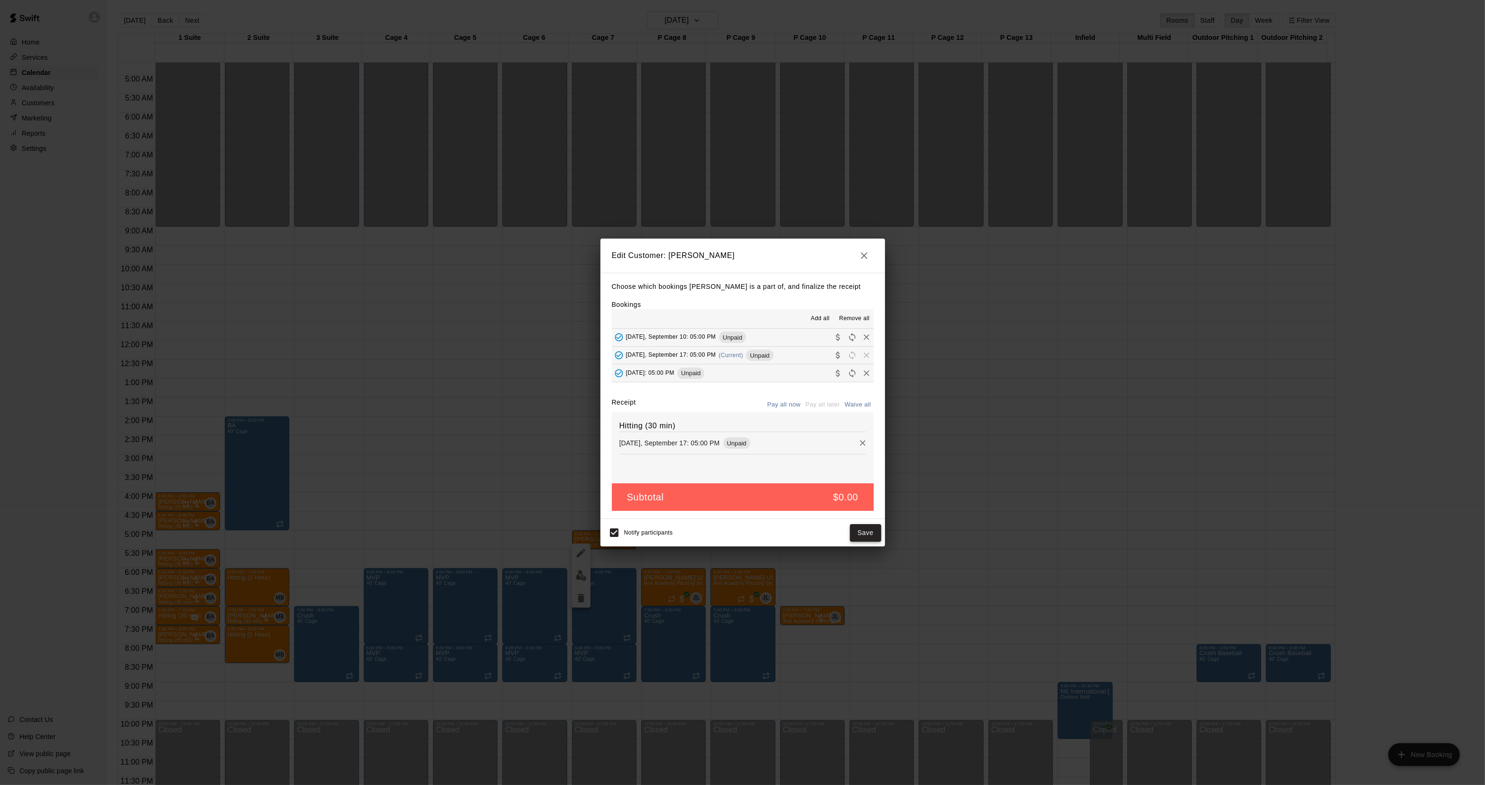
click at [862, 536] on button "Save" at bounding box center [865, 533] width 31 height 18
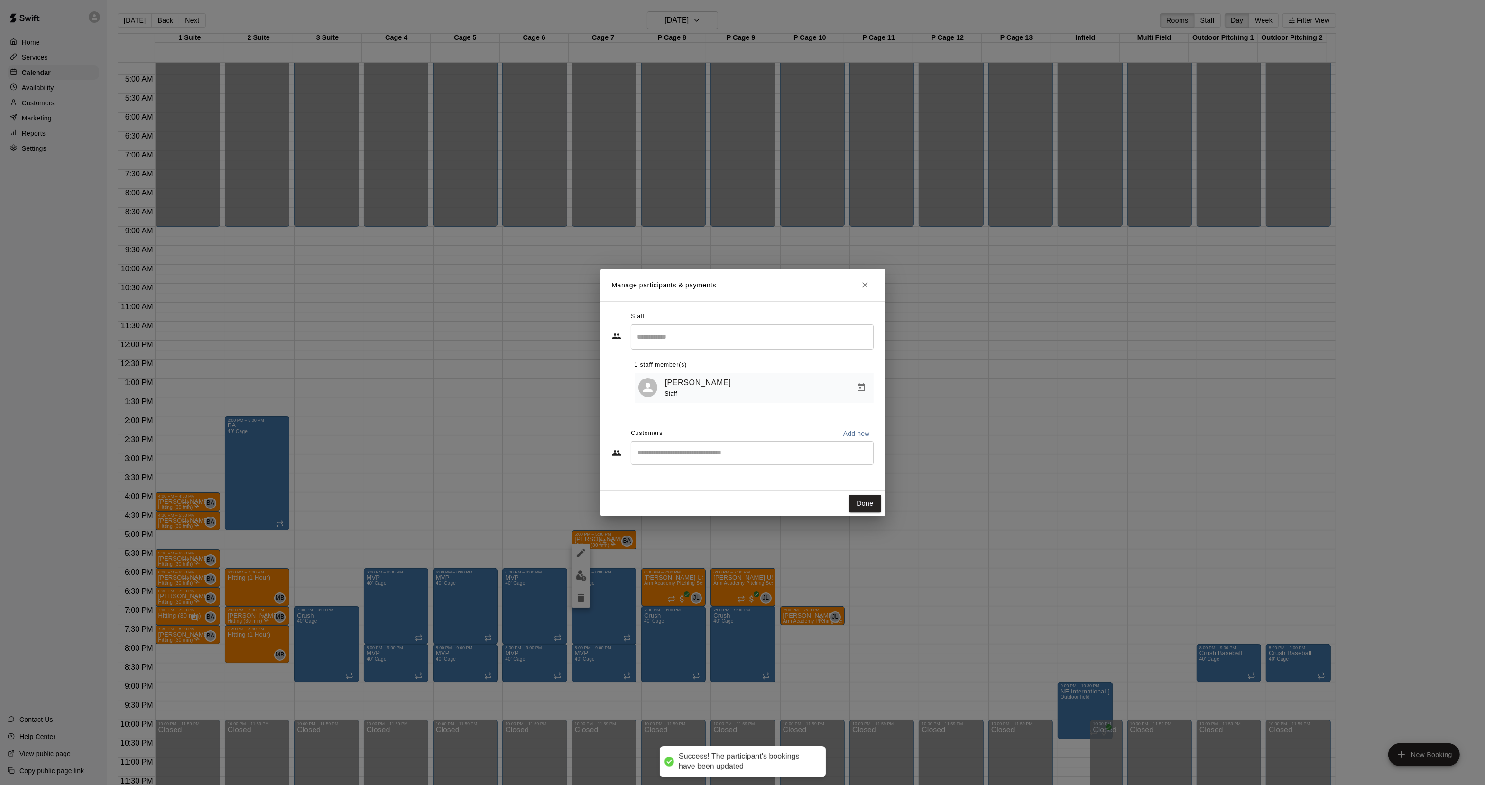
click at [677, 326] on div "​" at bounding box center [752, 337] width 243 height 25
click at [701, 301] on div "Staff ​ [PERSON_NAME] Staff [PERSON_NAME] Staff [PERSON_NAME] Staff [PERSON_NAM…" at bounding box center [743, 396] width 285 height 190
click at [671, 453] on input "Start typing to search customers..." at bounding box center [752, 452] width 234 height 9
drag, startPoint x: 668, startPoint y: 455, endPoint x: 598, endPoint y: 466, distance: 71.0
click at [598, 466] on div "Manage participants & payments Staff ​ 1 staff member(s) [PERSON_NAME] Staff Cu…" at bounding box center [742, 392] width 1485 height 785
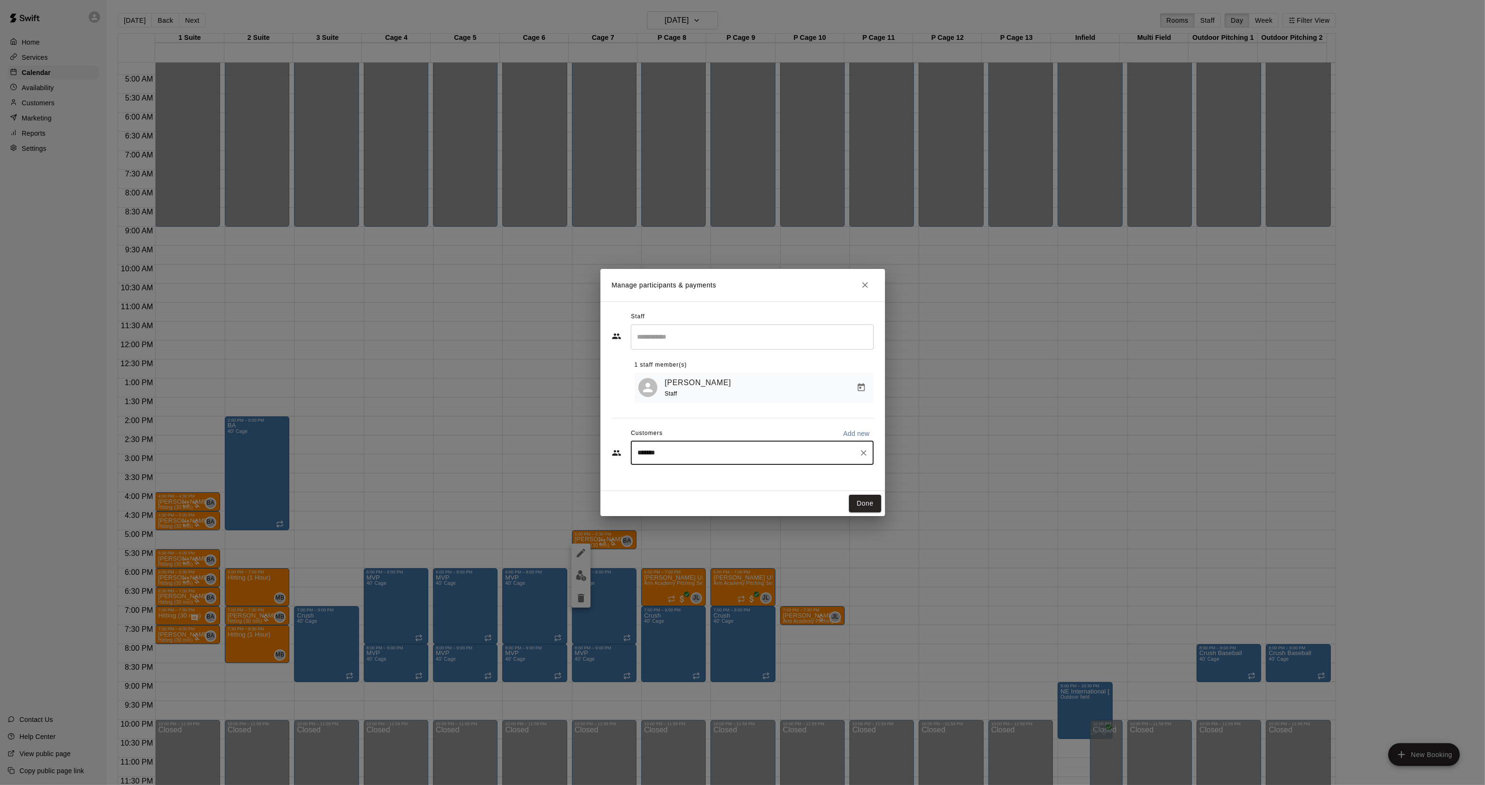
type input "********"
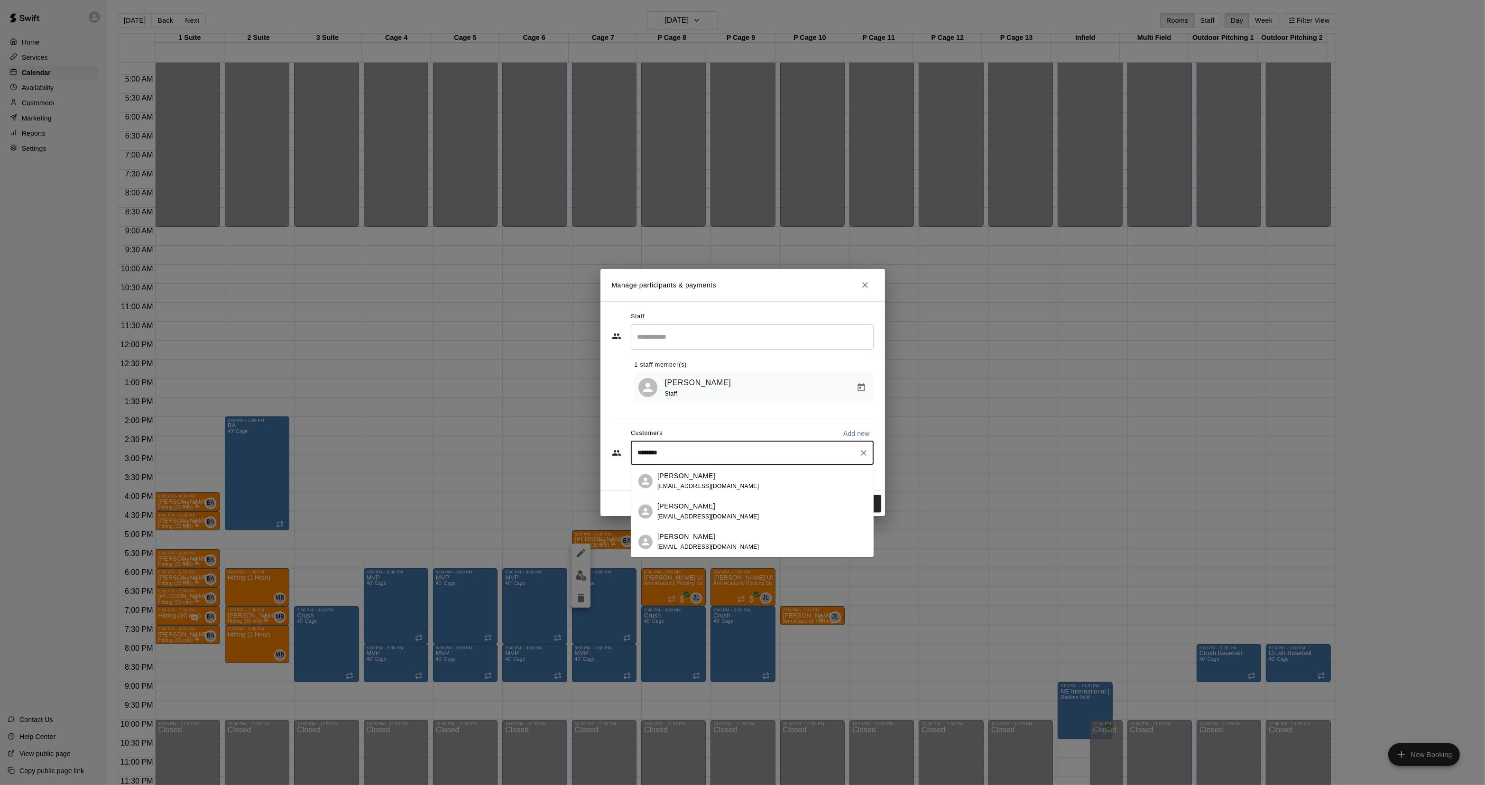
click at [763, 474] on div "[PERSON_NAME] [EMAIL_ADDRESS][DOMAIN_NAME]" at bounding box center [762, 481] width 209 height 20
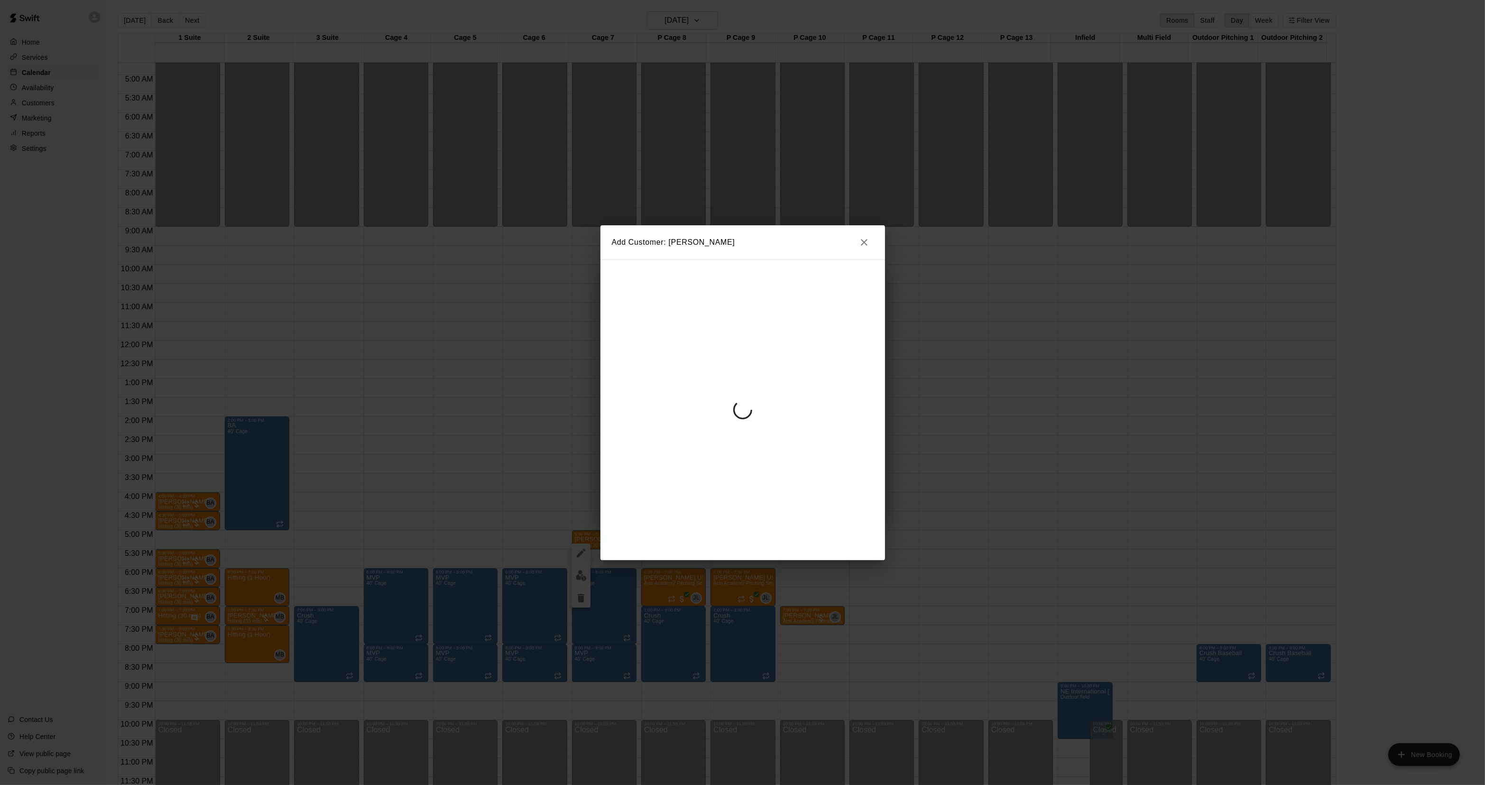
click at [727, 380] on div at bounding box center [743, 410] width 285 height 301
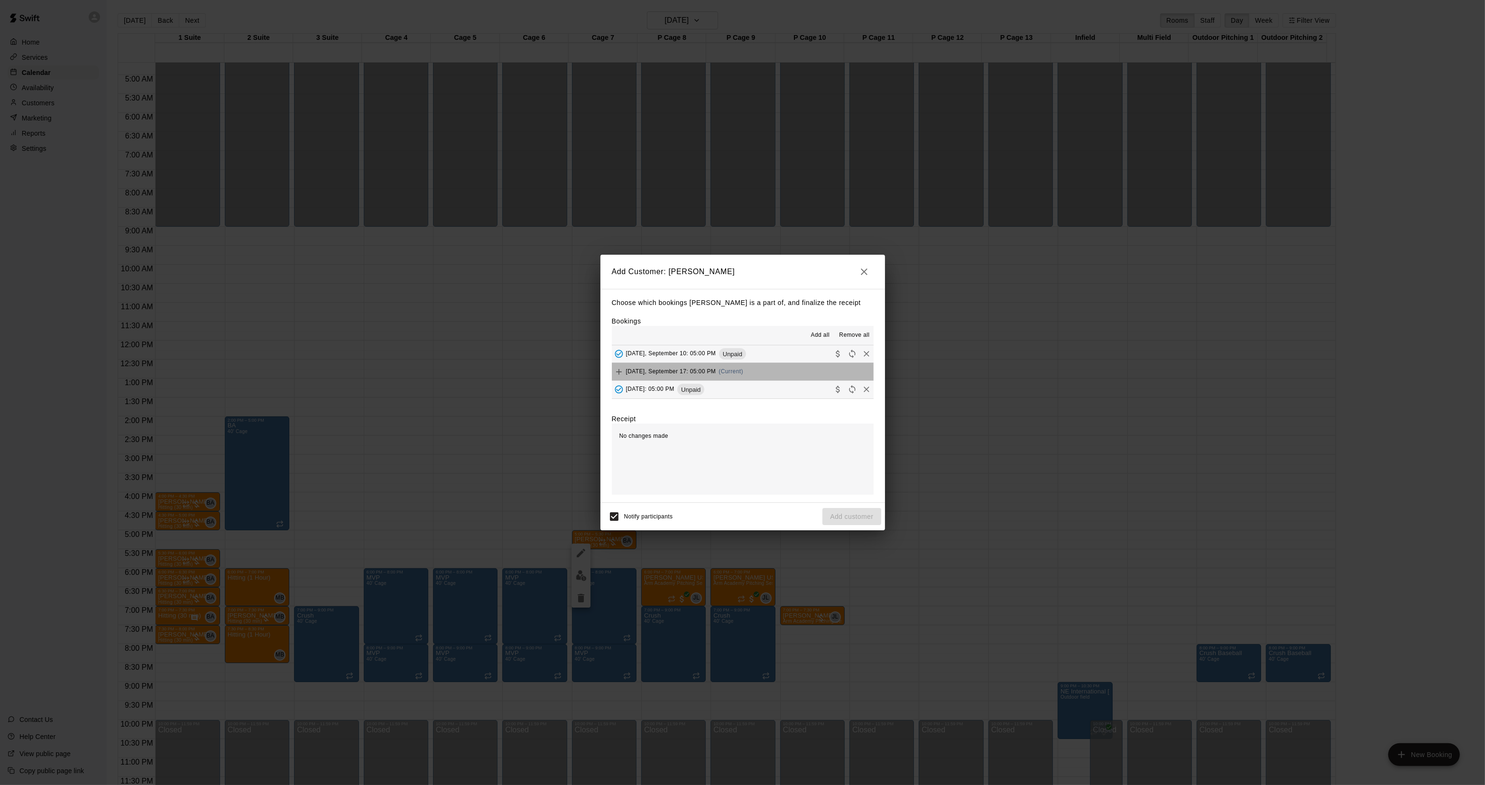
click at [780, 372] on button "[DATE], September 17: 05:00 PM (Current)" at bounding box center [743, 372] width 262 height 18
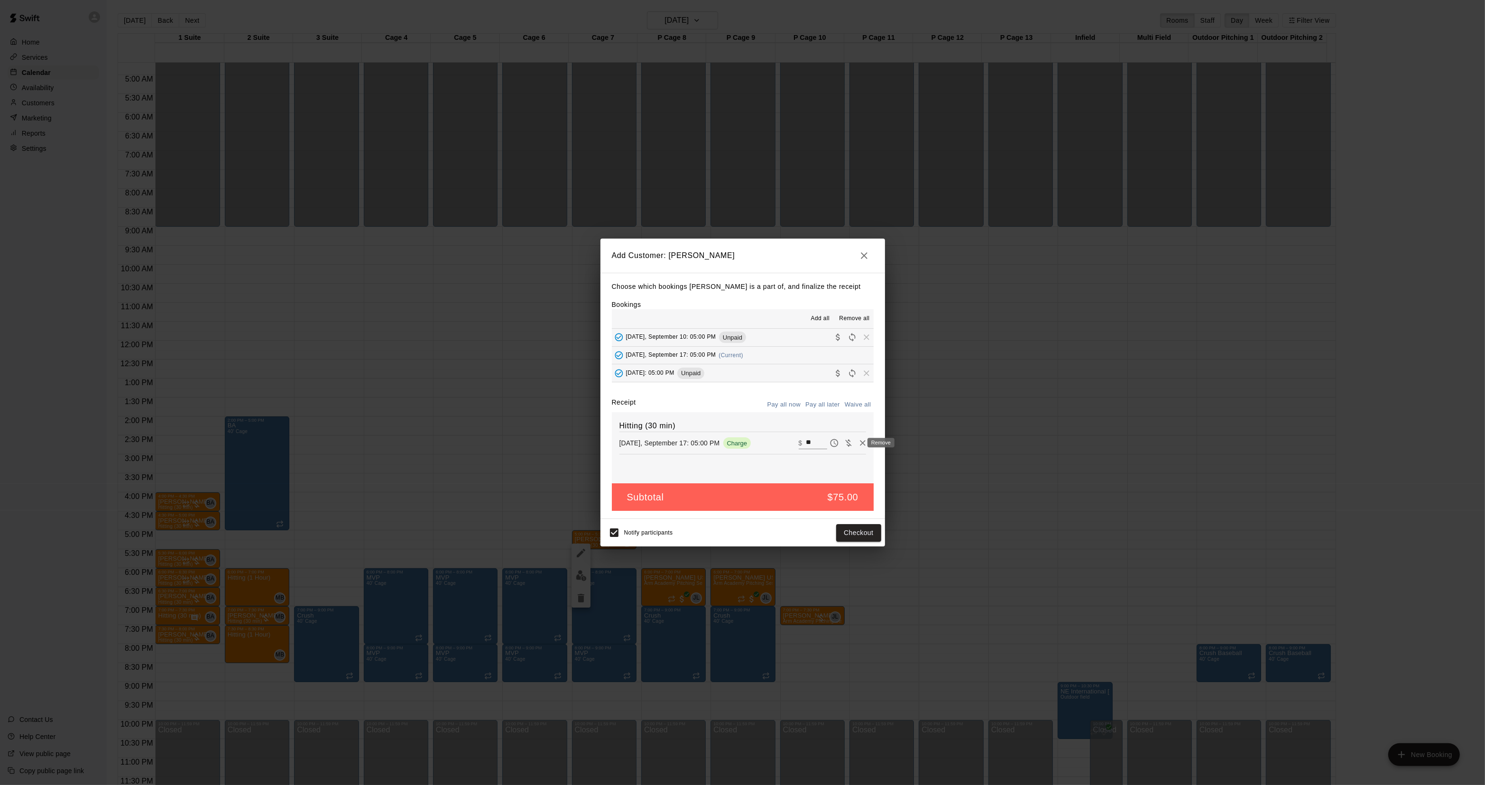
click at [858, 440] on icon "Remove" at bounding box center [862, 442] width 9 height 9
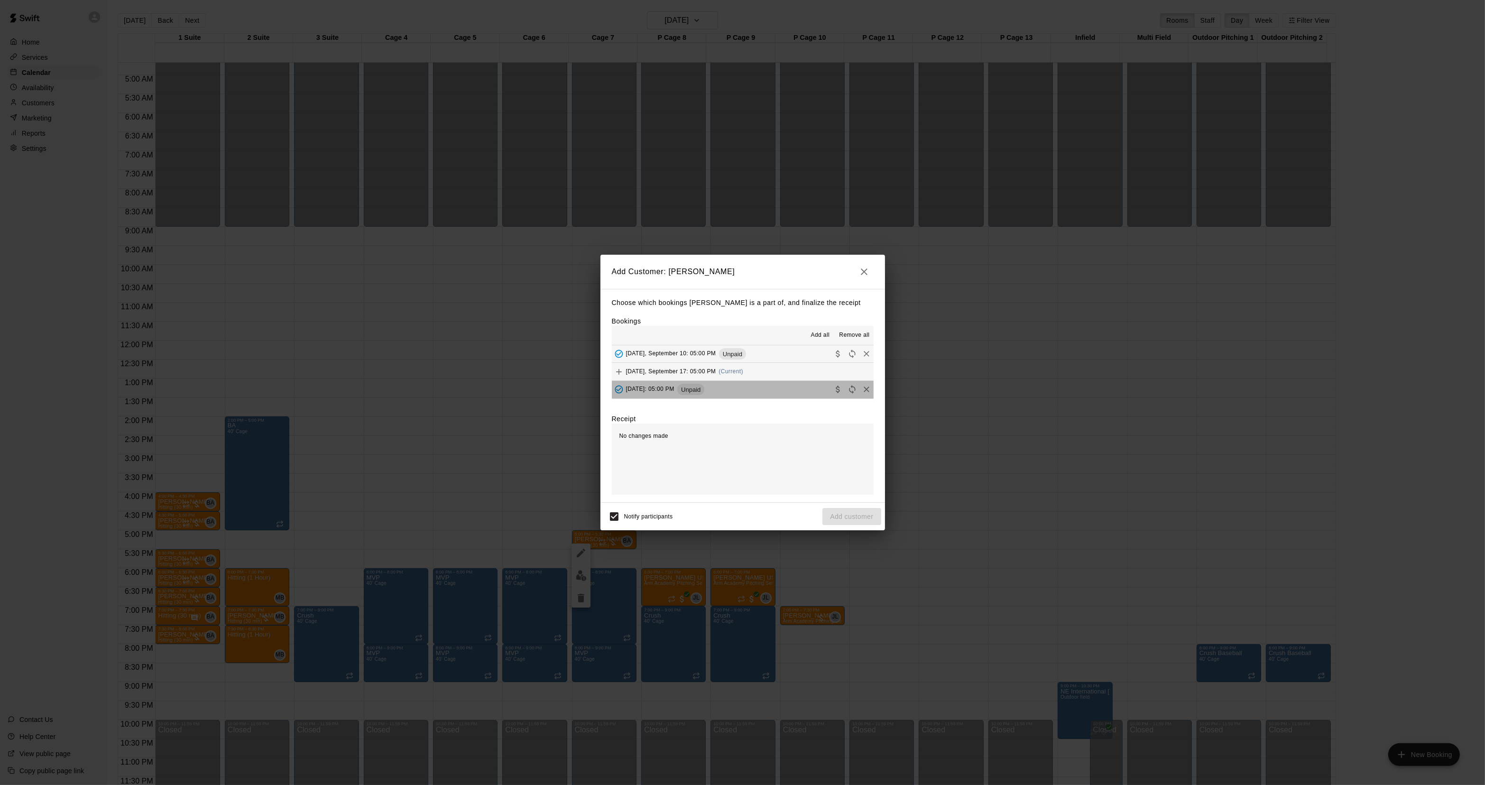
click at [705, 396] on div "[DATE]: 05:00 PM Unpaid" at bounding box center [658, 389] width 93 height 14
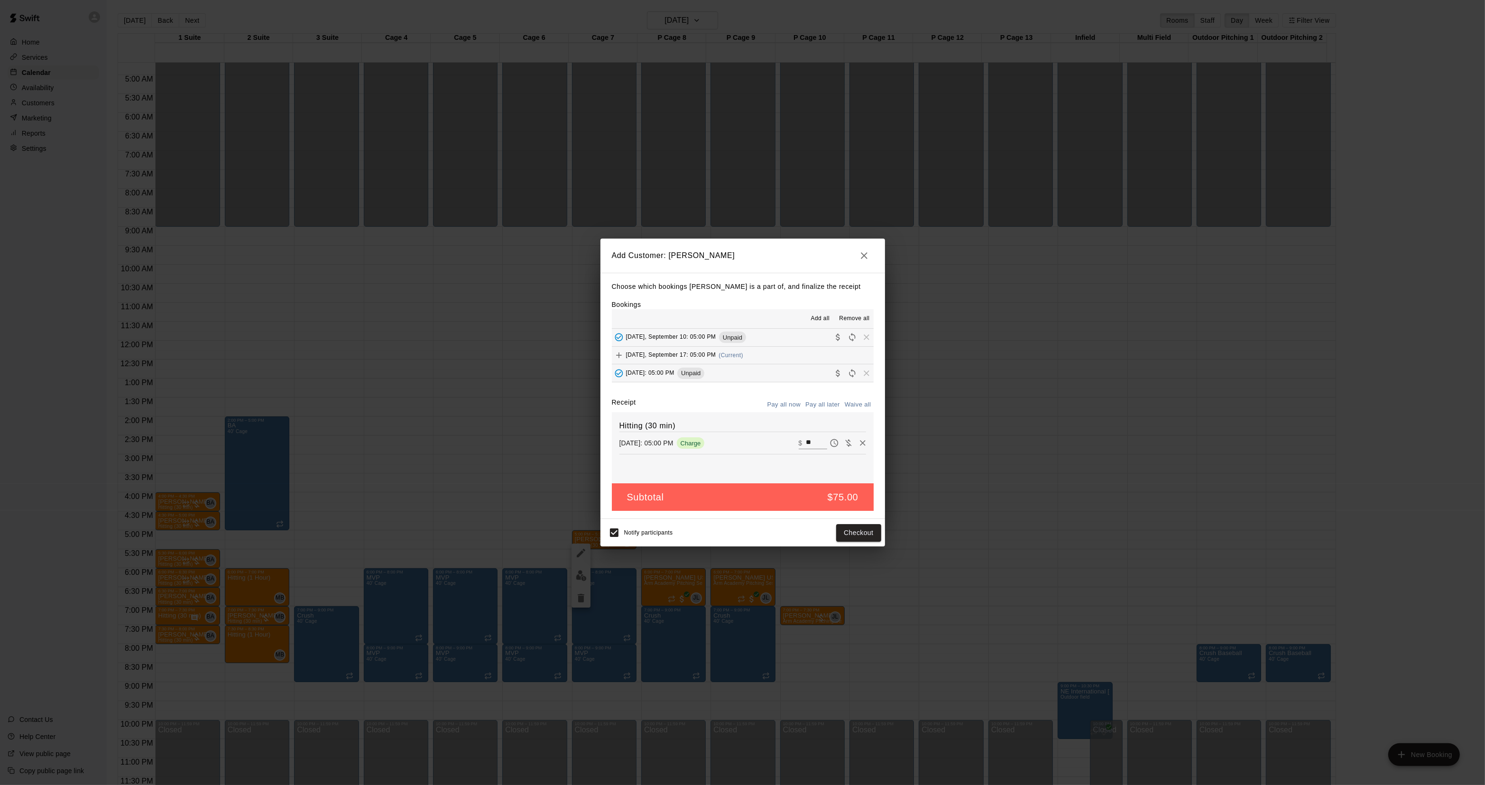
click at [829, 409] on button "Pay all later" at bounding box center [822, 405] width 39 height 15
click at [965, 385] on div "Add Customer: [PERSON_NAME] which bookings [PERSON_NAME] is a part of, and fina…" at bounding box center [742, 392] width 1485 height 785
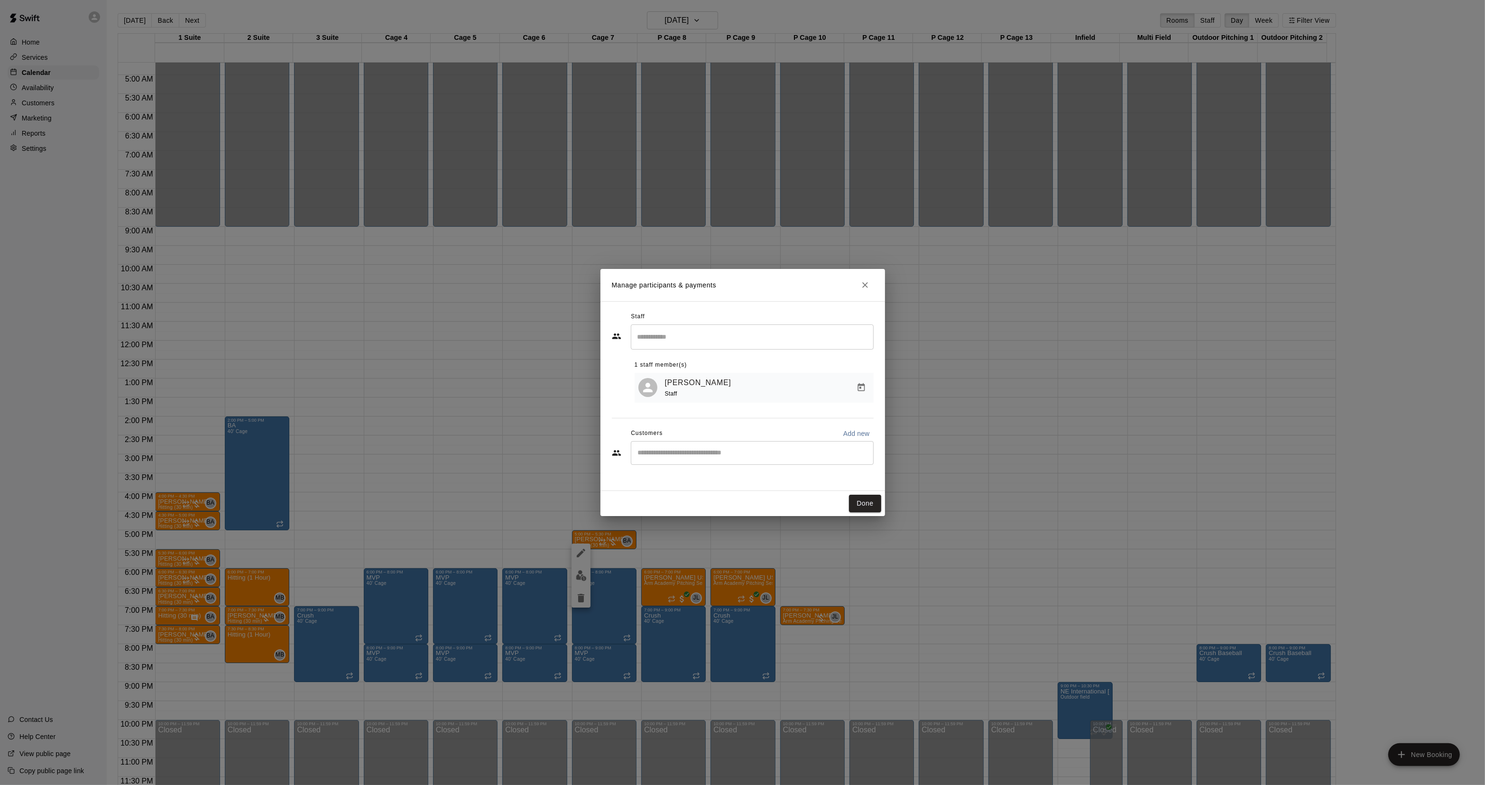
drag, startPoint x: 777, startPoint y: 444, endPoint x: 782, endPoint y: 446, distance: 5.3
click at [779, 446] on div "​" at bounding box center [752, 453] width 243 height 24
click at [767, 482] on div "[PERSON_NAME] [EMAIL_ADDRESS][DOMAIN_NAME]" at bounding box center [762, 481] width 209 height 20
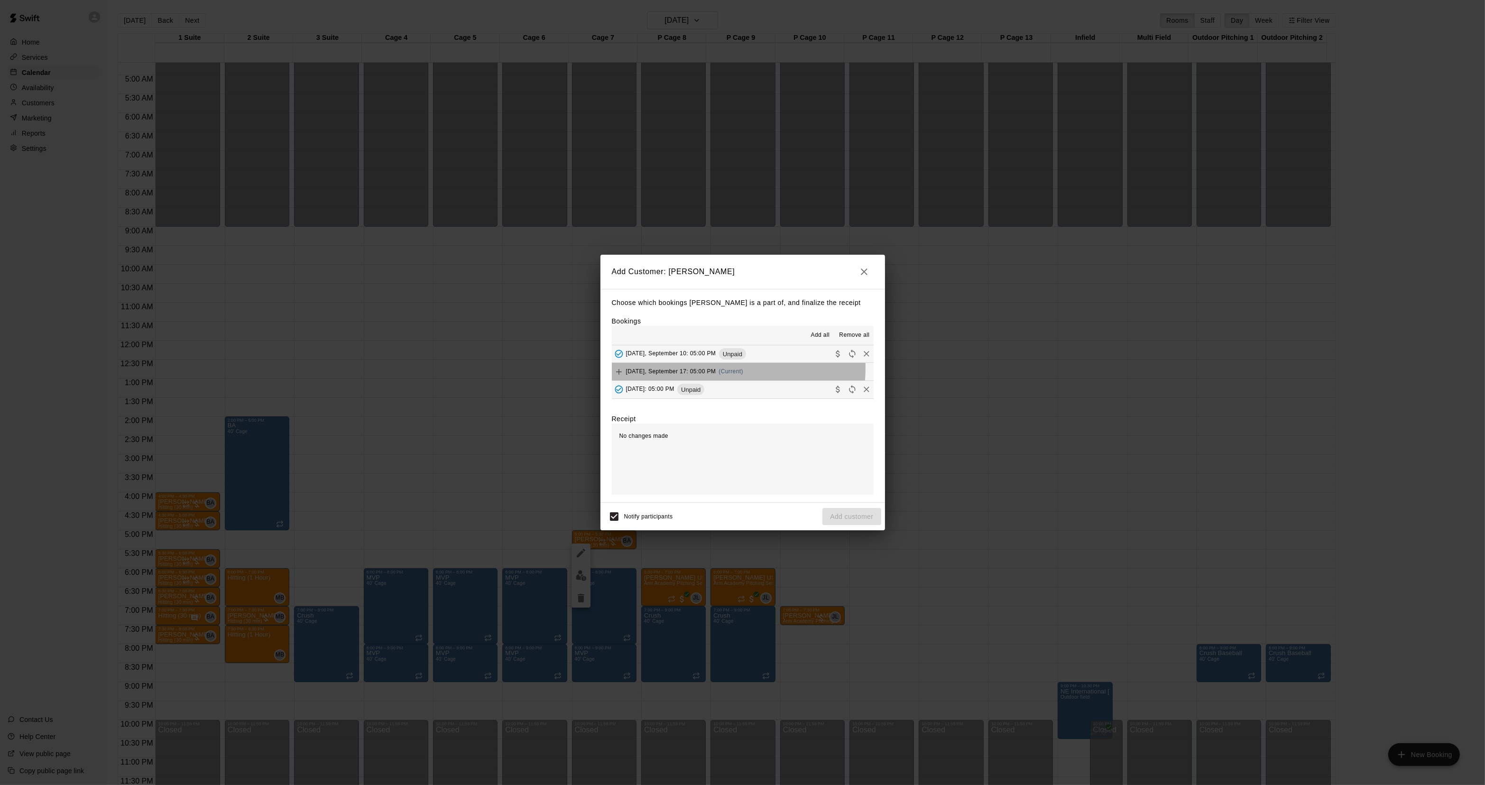
click at [709, 369] on span "[DATE], September 17: 05:00 PM" at bounding box center [671, 371] width 90 height 7
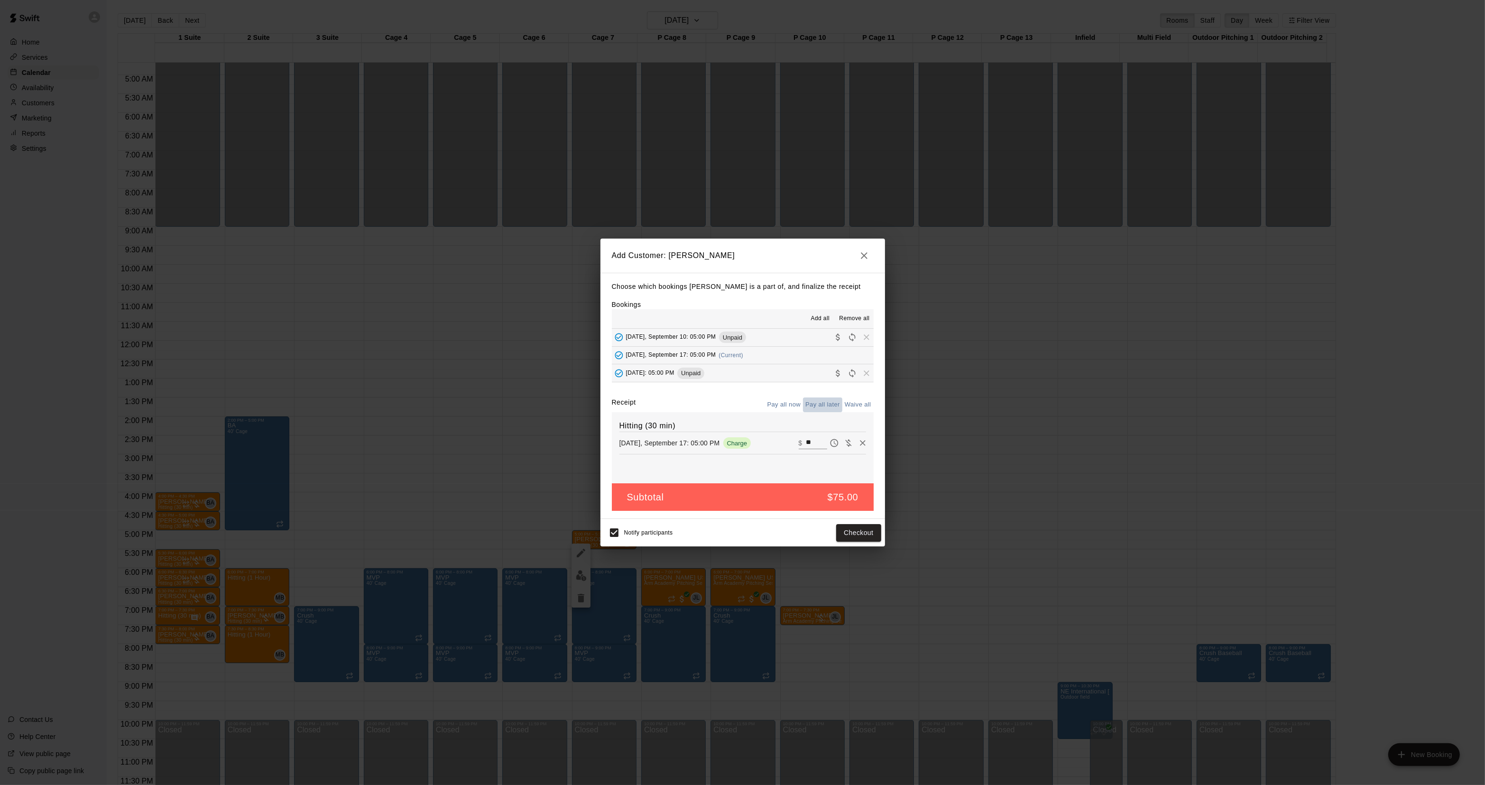
click at [829, 405] on button "Pay all later" at bounding box center [822, 405] width 39 height 15
click at [843, 529] on button "Add customer" at bounding box center [852, 533] width 58 height 18
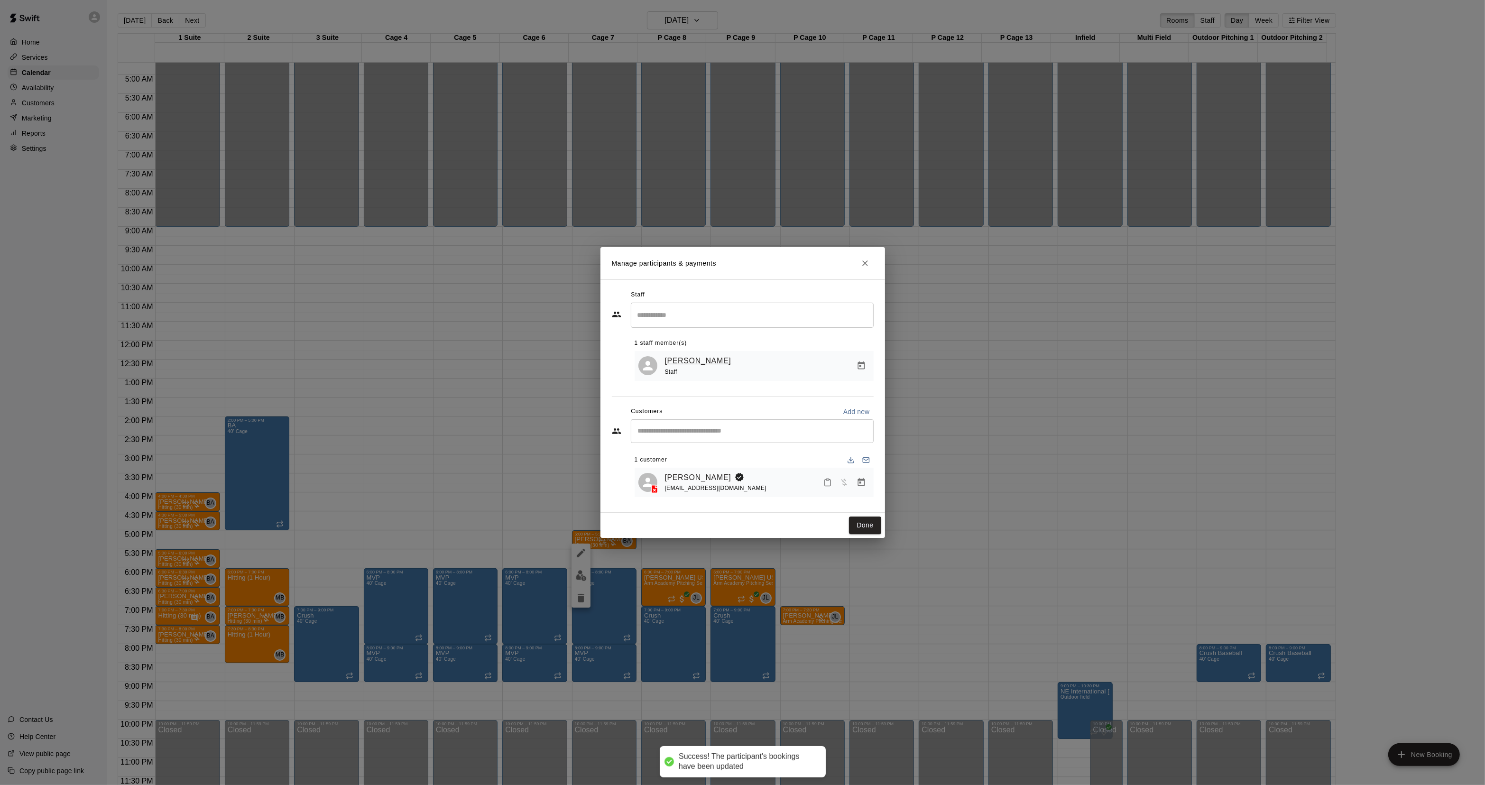
click at [867, 520] on button "Done" at bounding box center [865, 526] width 32 height 18
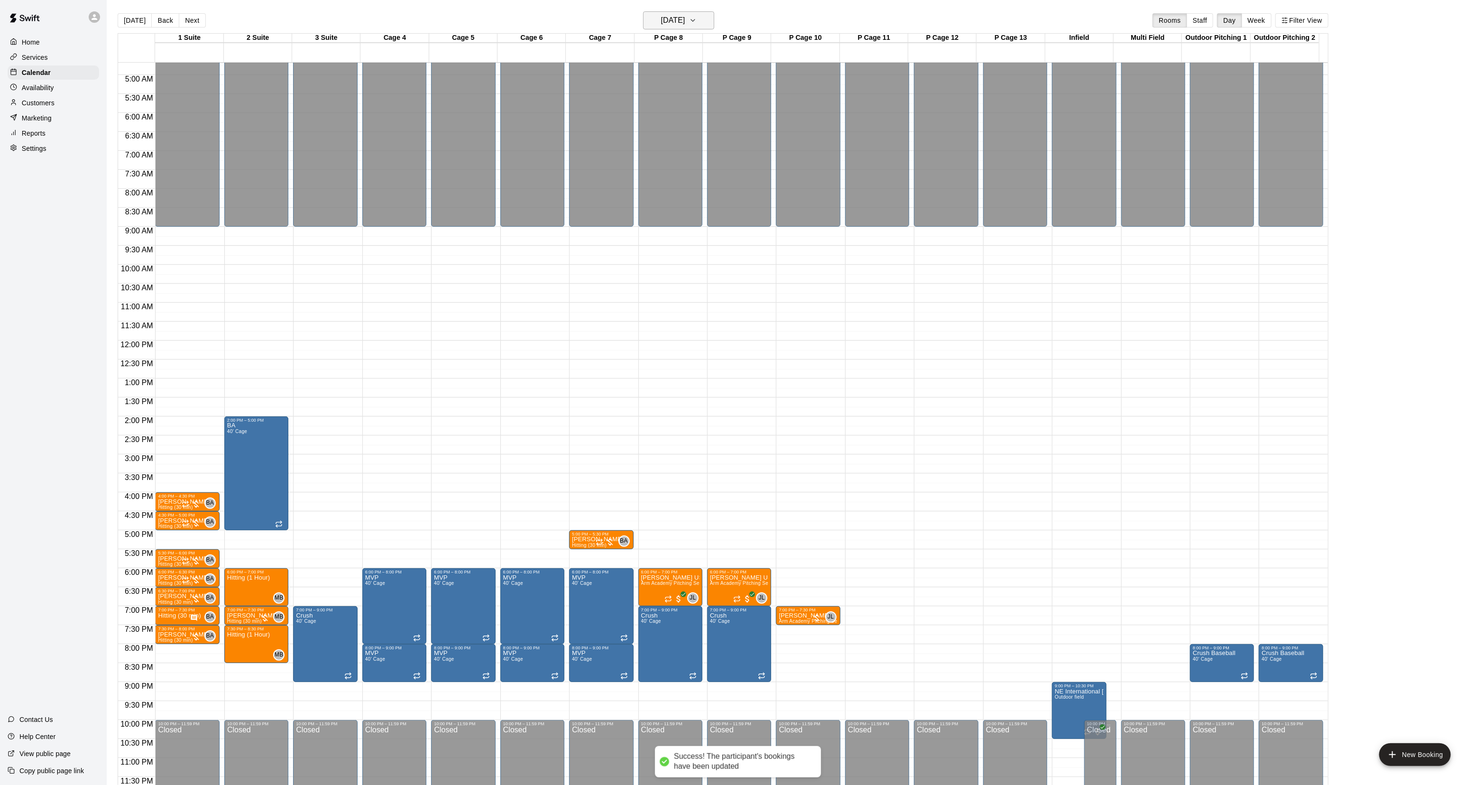
drag, startPoint x: 663, startPoint y: 10, endPoint x: 663, endPoint y: 17, distance: 6.2
click at [663, 10] on main "[DATE] Back [DATE][DATE] Rooms Staff Day Week Filter View 1 Suite 17 Wed 2 Suit…" at bounding box center [792, 400] width 1370 height 800
click at [663, 17] on h6 "[DATE]" at bounding box center [673, 20] width 24 height 13
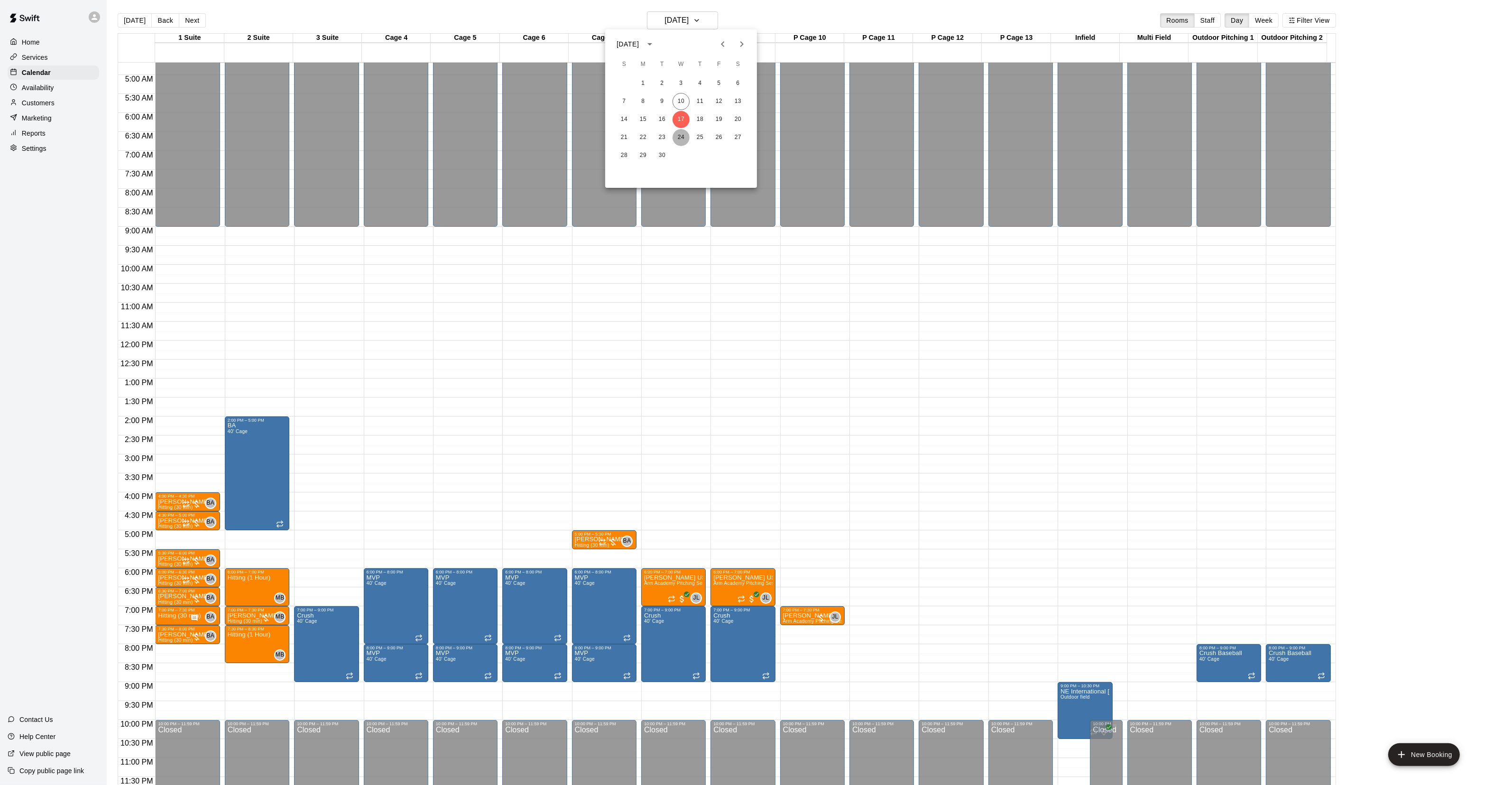
click at [681, 133] on button "24" at bounding box center [681, 137] width 17 height 17
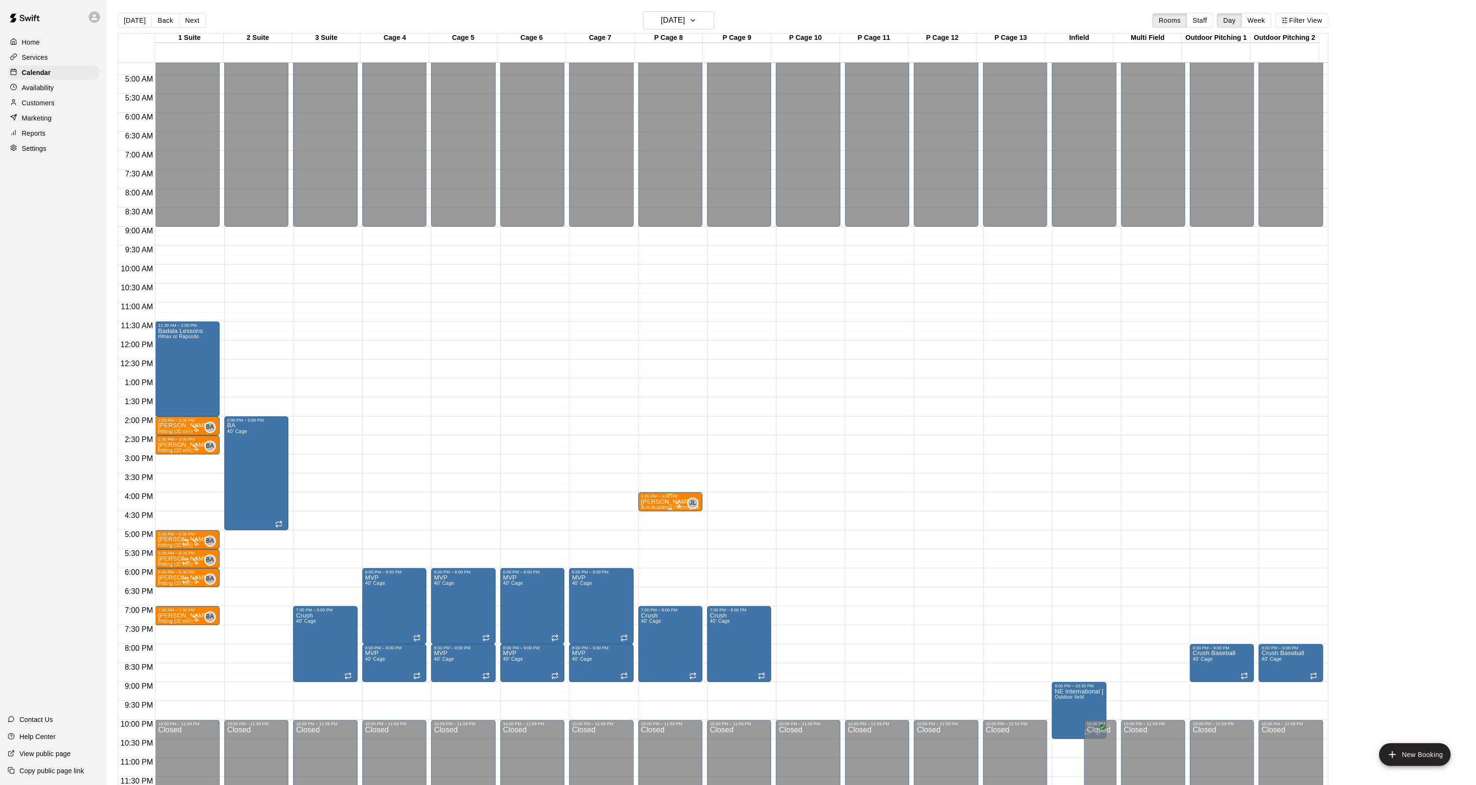
click at [641, 502] on p "[PERSON_NAME]" at bounding box center [670, 502] width 58 height 0
click at [645, 565] on button "delete" at bounding box center [649, 557] width 19 height 19
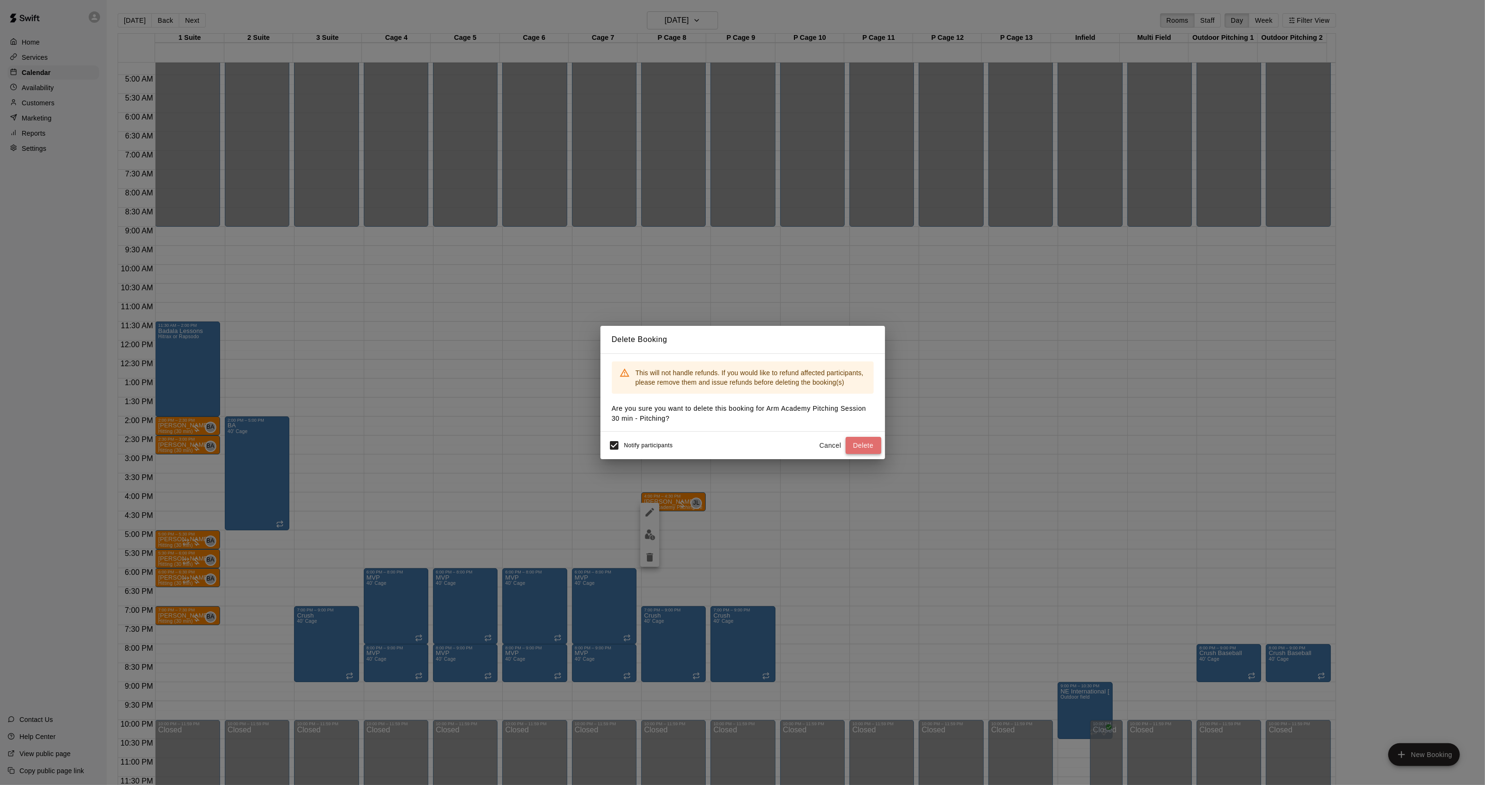
click at [867, 450] on button "Delete" at bounding box center [864, 446] width 36 height 18
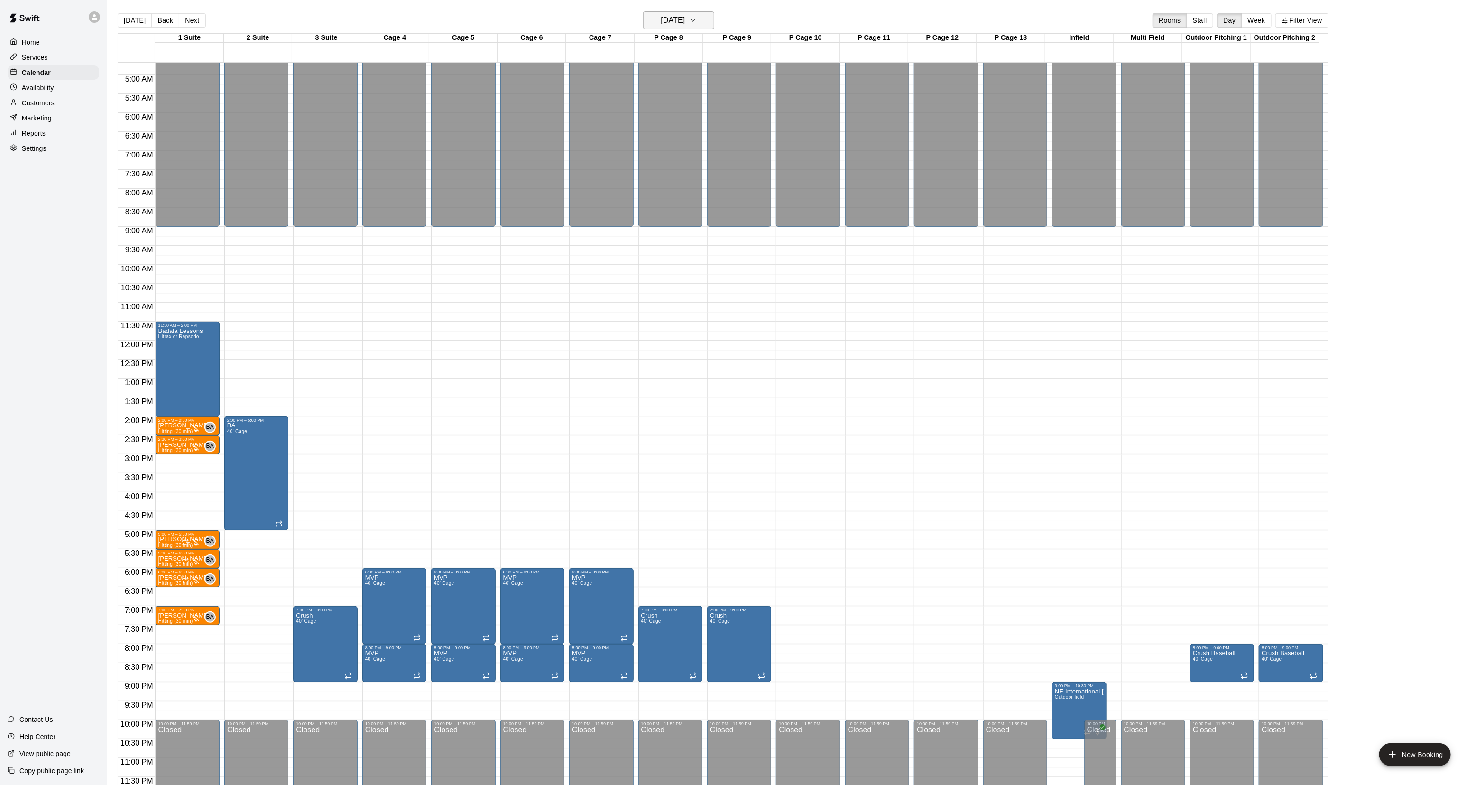
click at [674, 24] on h6 "[DATE]" at bounding box center [673, 20] width 24 height 13
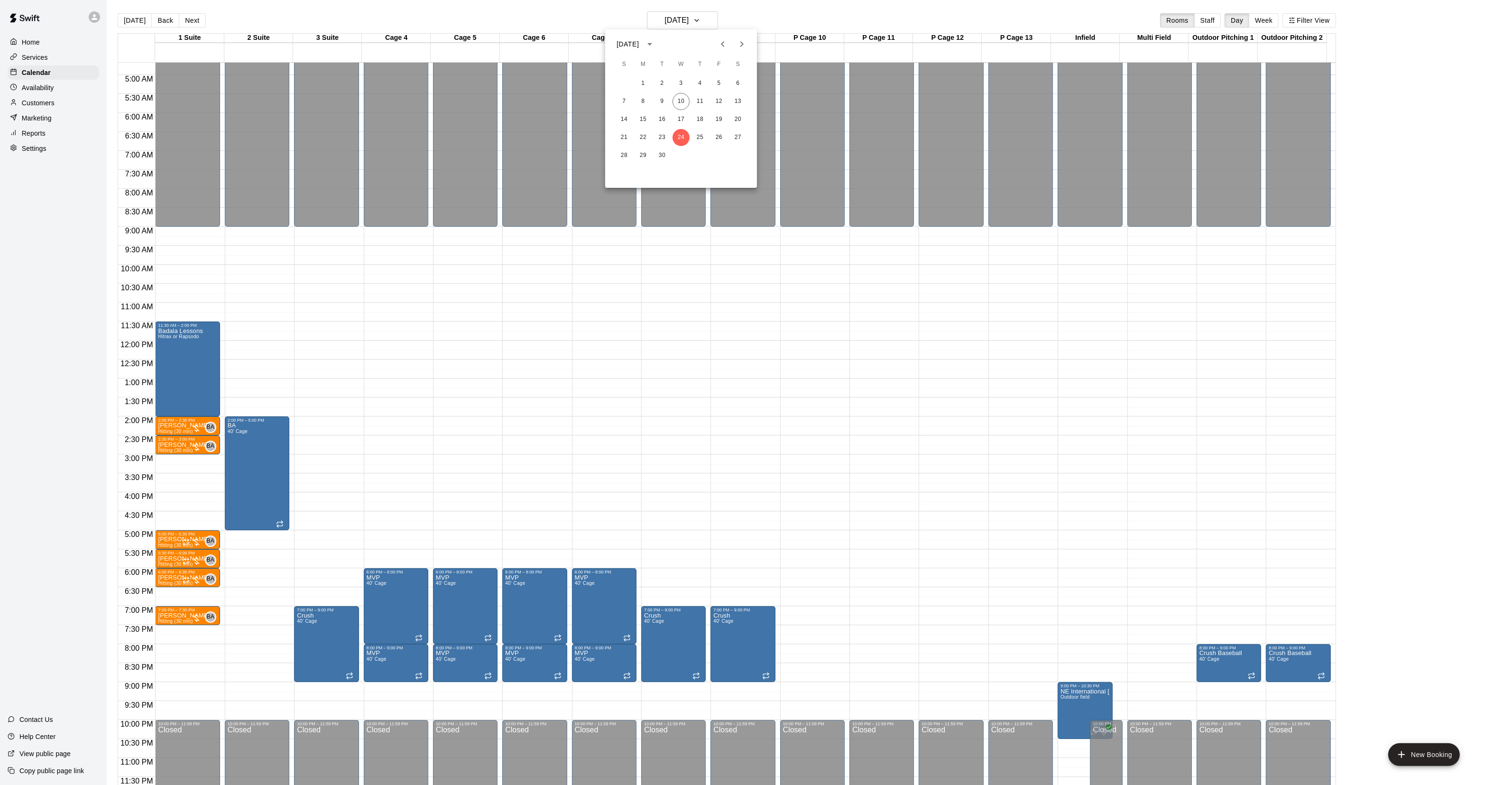
click at [743, 42] on icon "Next month" at bounding box center [741, 43] width 11 height 11
click at [677, 81] on button "1" at bounding box center [681, 83] width 17 height 17
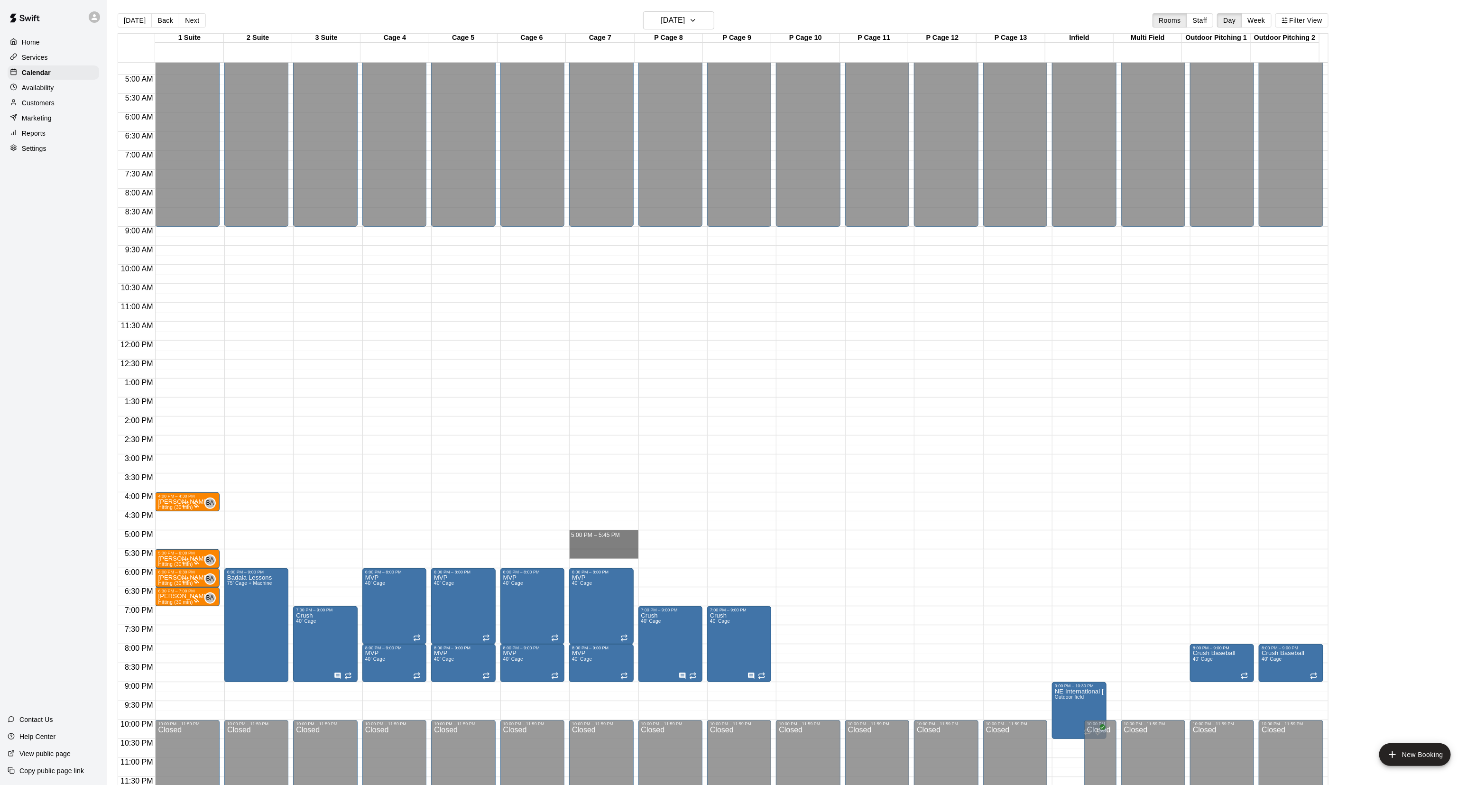
drag, startPoint x: 584, startPoint y: 551, endPoint x: 584, endPoint y: 538, distance: 13.8
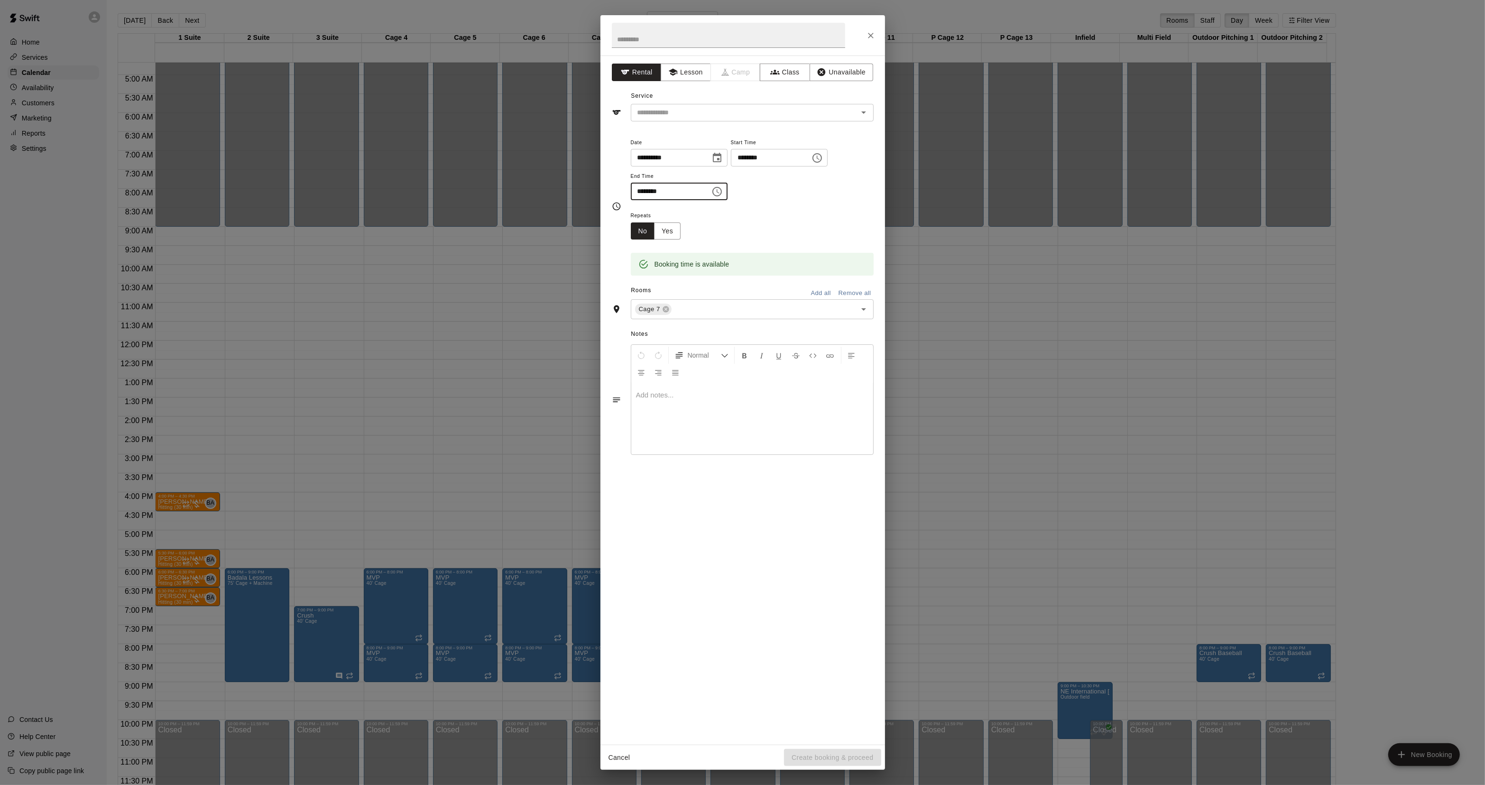
click at [651, 194] on input "********" at bounding box center [667, 192] width 73 height 18
type input "********"
click at [681, 69] on button "Lesson" at bounding box center [686, 73] width 50 height 18
drag, startPoint x: 667, startPoint y: 111, endPoint x: 669, endPoint y: 119, distance: 8.0
click at [667, 111] on input "text" at bounding box center [738, 113] width 209 height 12
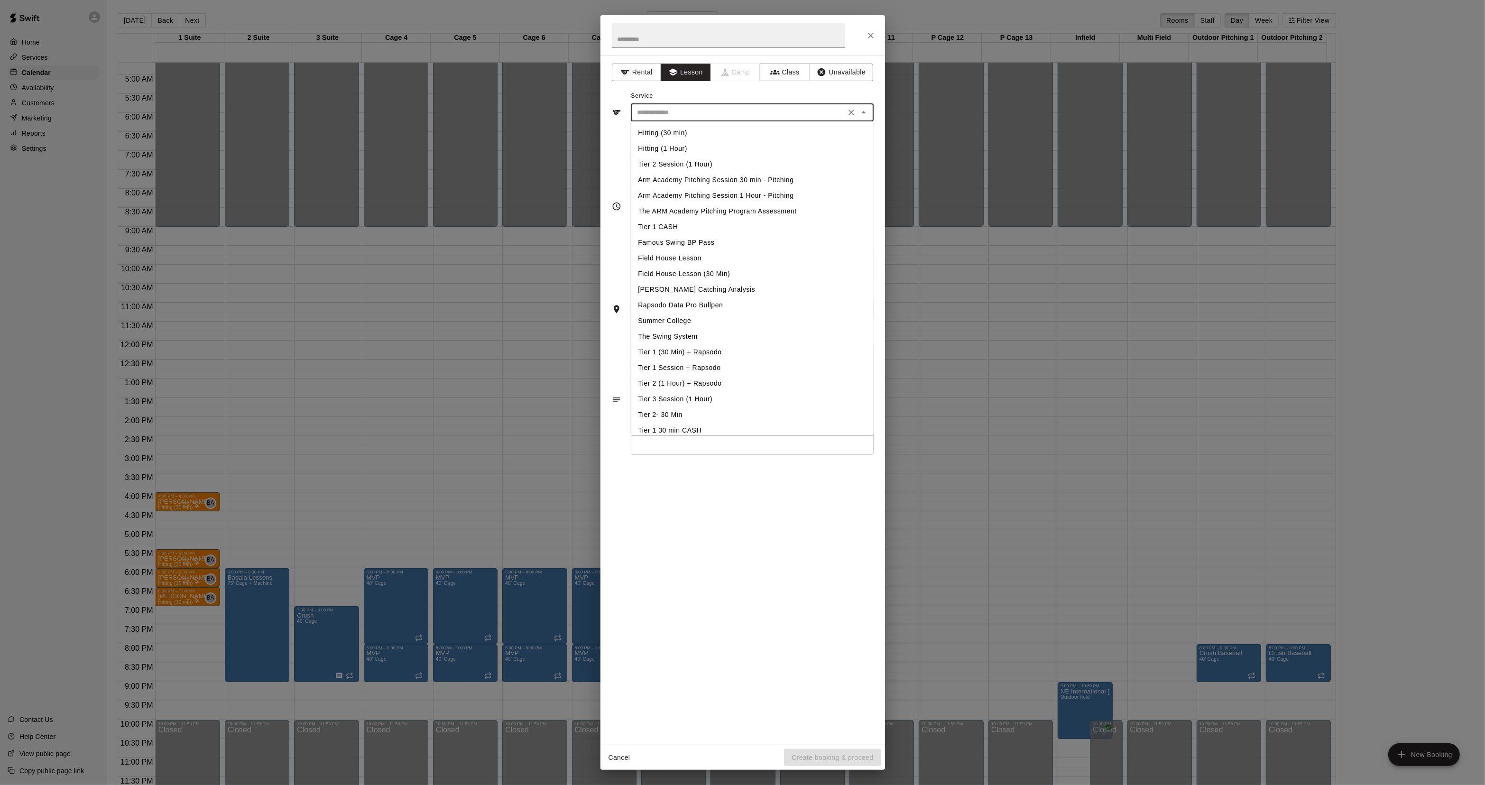
click at [685, 181] on li "Arm Academy Pitching Session 30 min - Pitching" at bounding box center [752, 180] width 243 height 16
type input "**********"
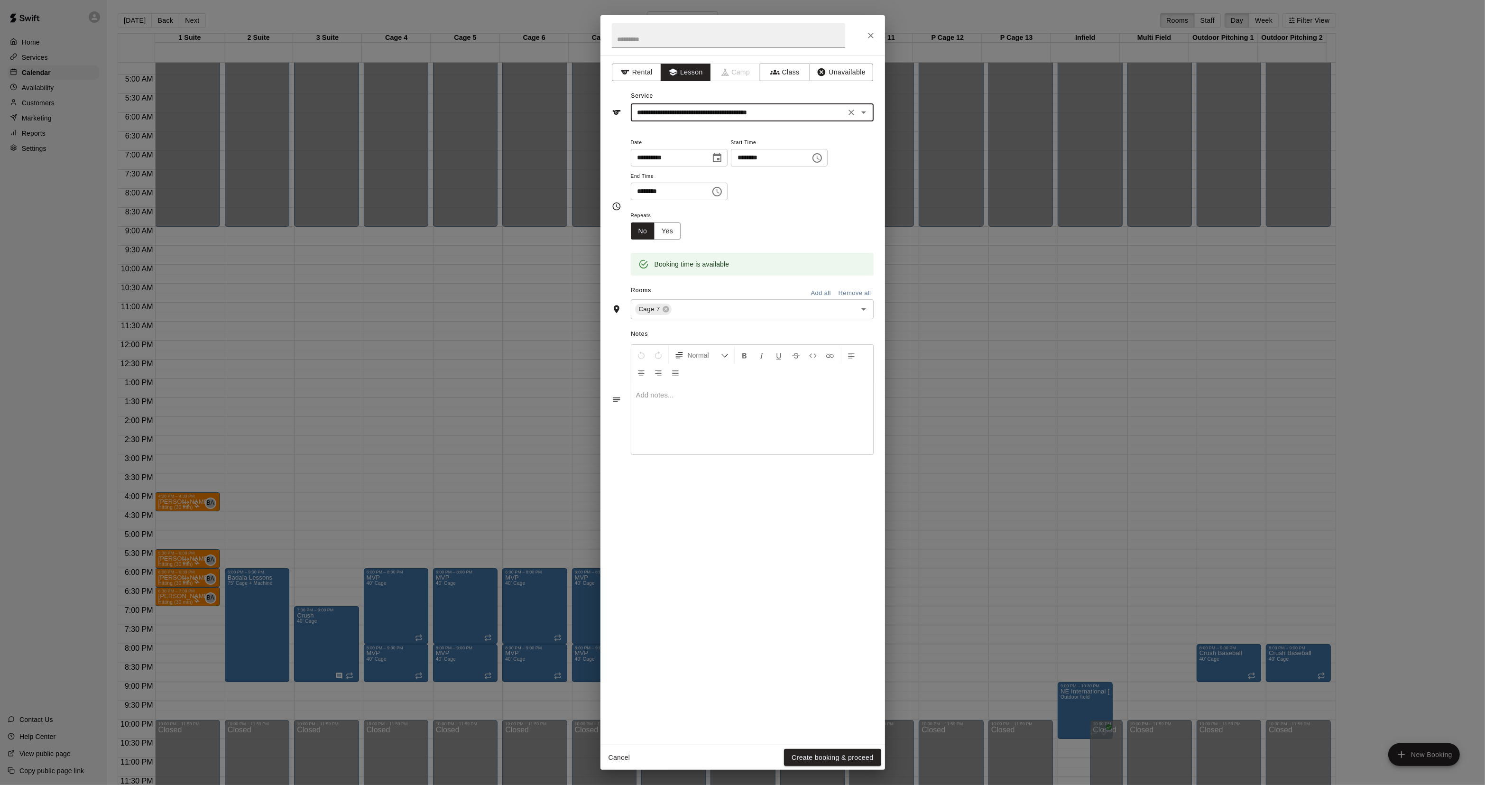
click at [816, 760] on button "Create booking & proceed" at bounding box center [832, 758] width 97 height 18
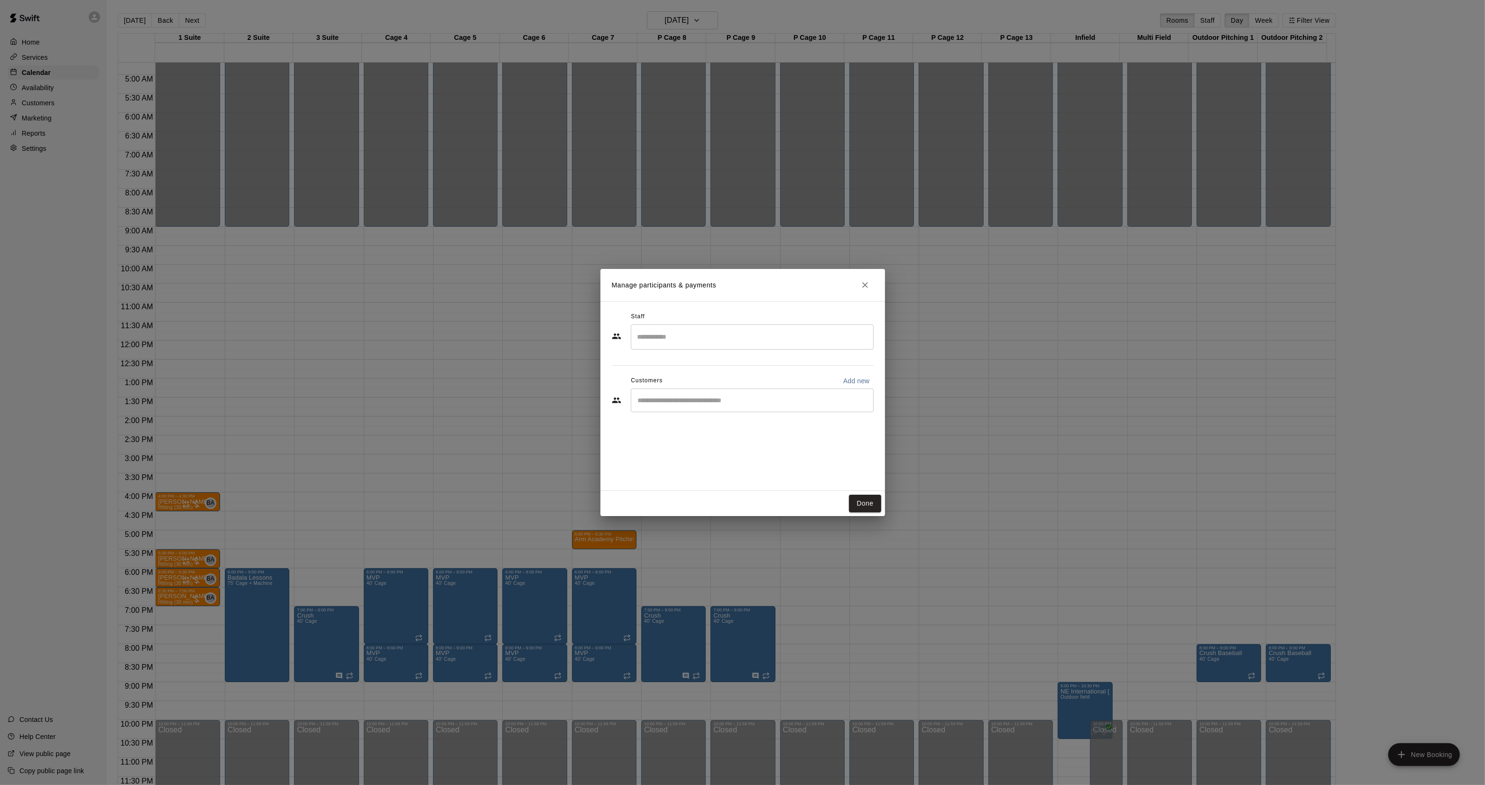
click at [679, 338] on input "Search staff" at bounding box center [752, 337] width 234 height 17
drag, startPoint x: 681, startPoint y: 376, endPoint x: 677, endPoint y: 382, distance: 7.4
click at [681, 382] on li "[PERSON_NAME] Instructor" at bounding box center [752, 366] width 243 height 32
type input "******"
click at [677, 410] on div "​" at bounding box center [752, 401] width 243 height 24
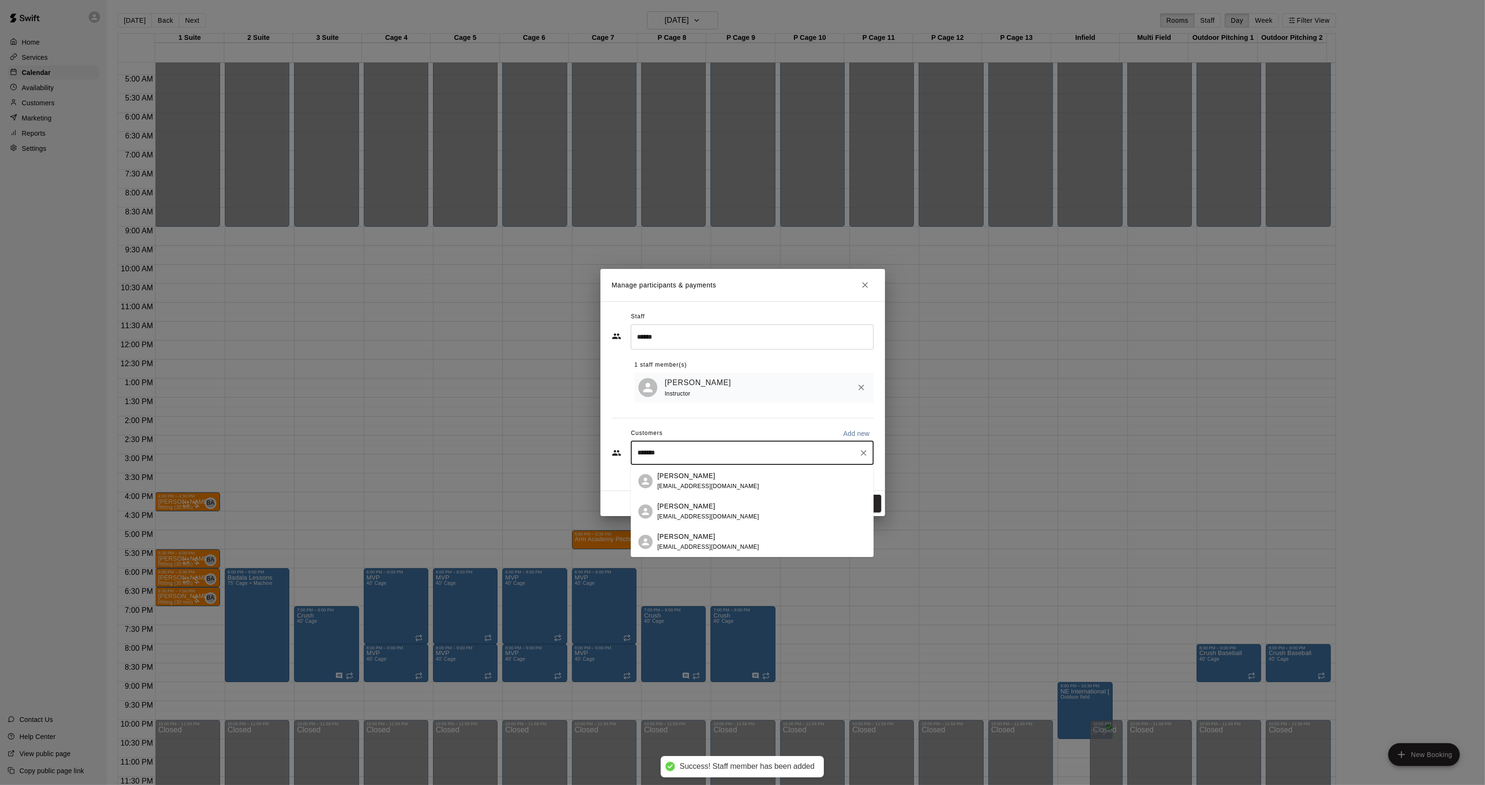
type input "********"
click at [707, 482] on div "[PERSON_NAME] [EMAIL_ADDRESS][DOMAIN_NAME]" at bounding box center [709, 481] width 102 height 20
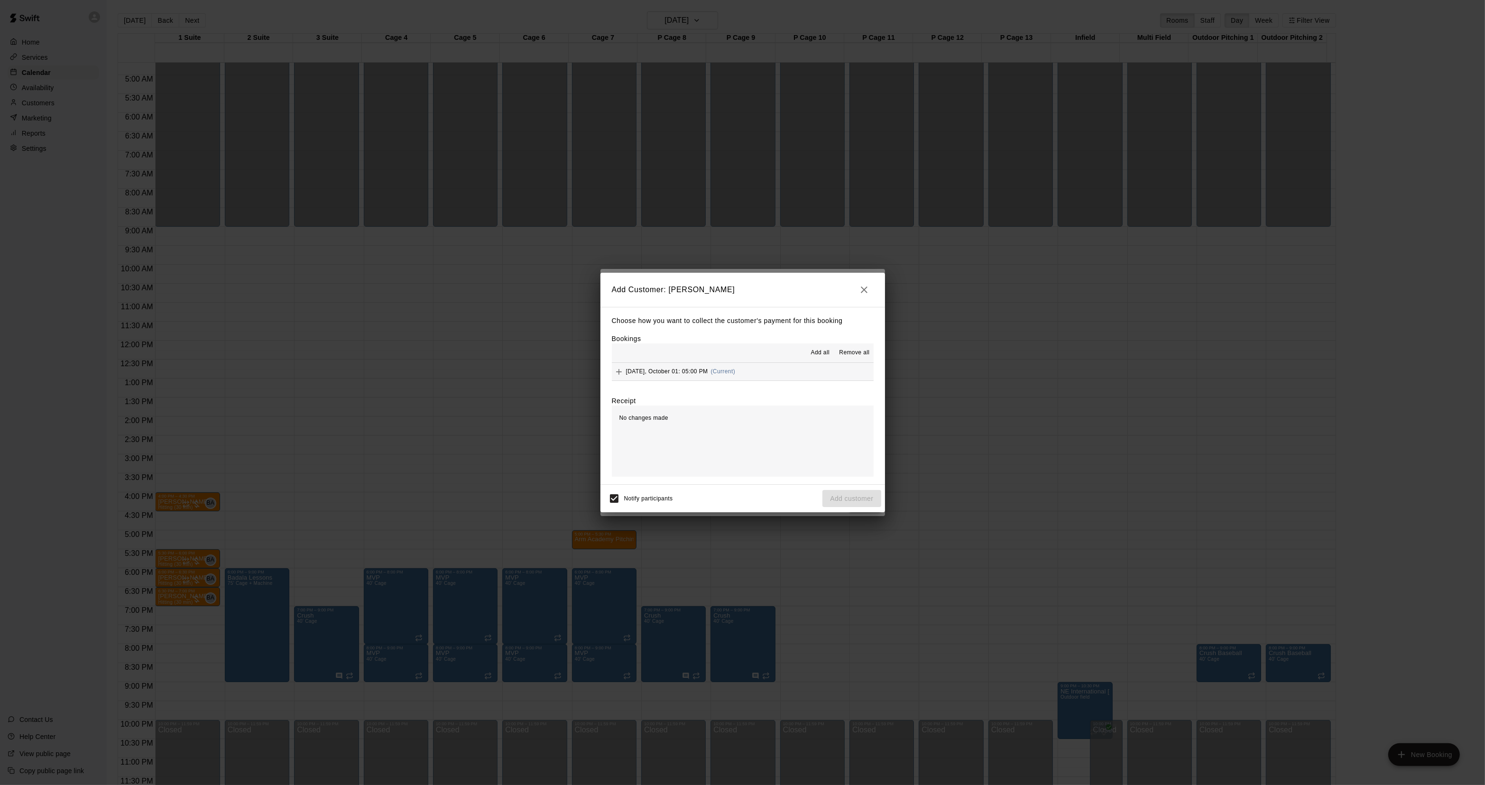
click at [708, 373] on span "[DATE], October 01: 05:00 PM" at bounding box center [667, 371] width 82 height 7
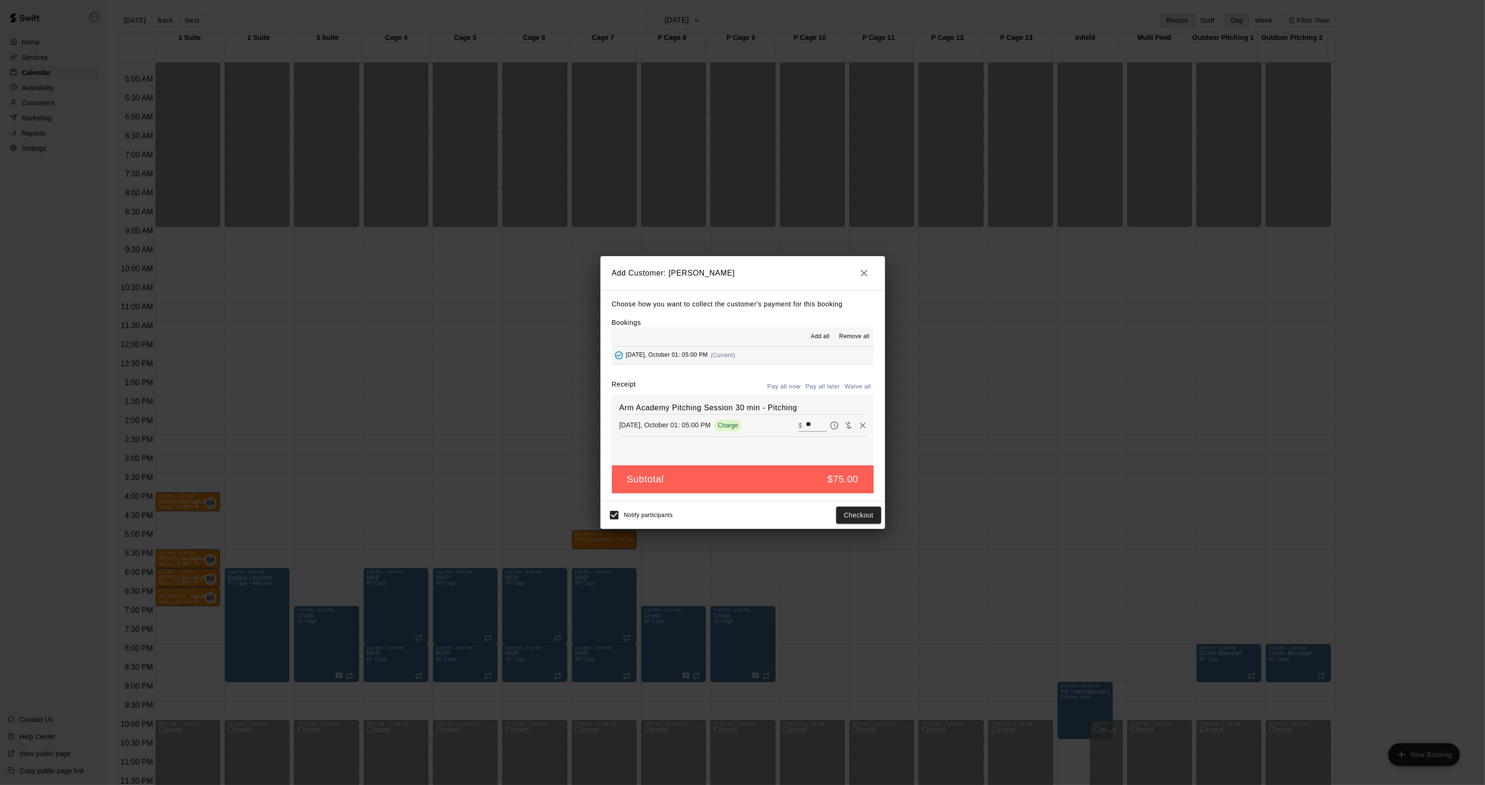
click at [820, 392] on button "Pay all later" at bounding box center [822, 387] width 39 height 15
click at [857, 513] on button "Add customer" at bounding box center [852, 516] width 58 height 18
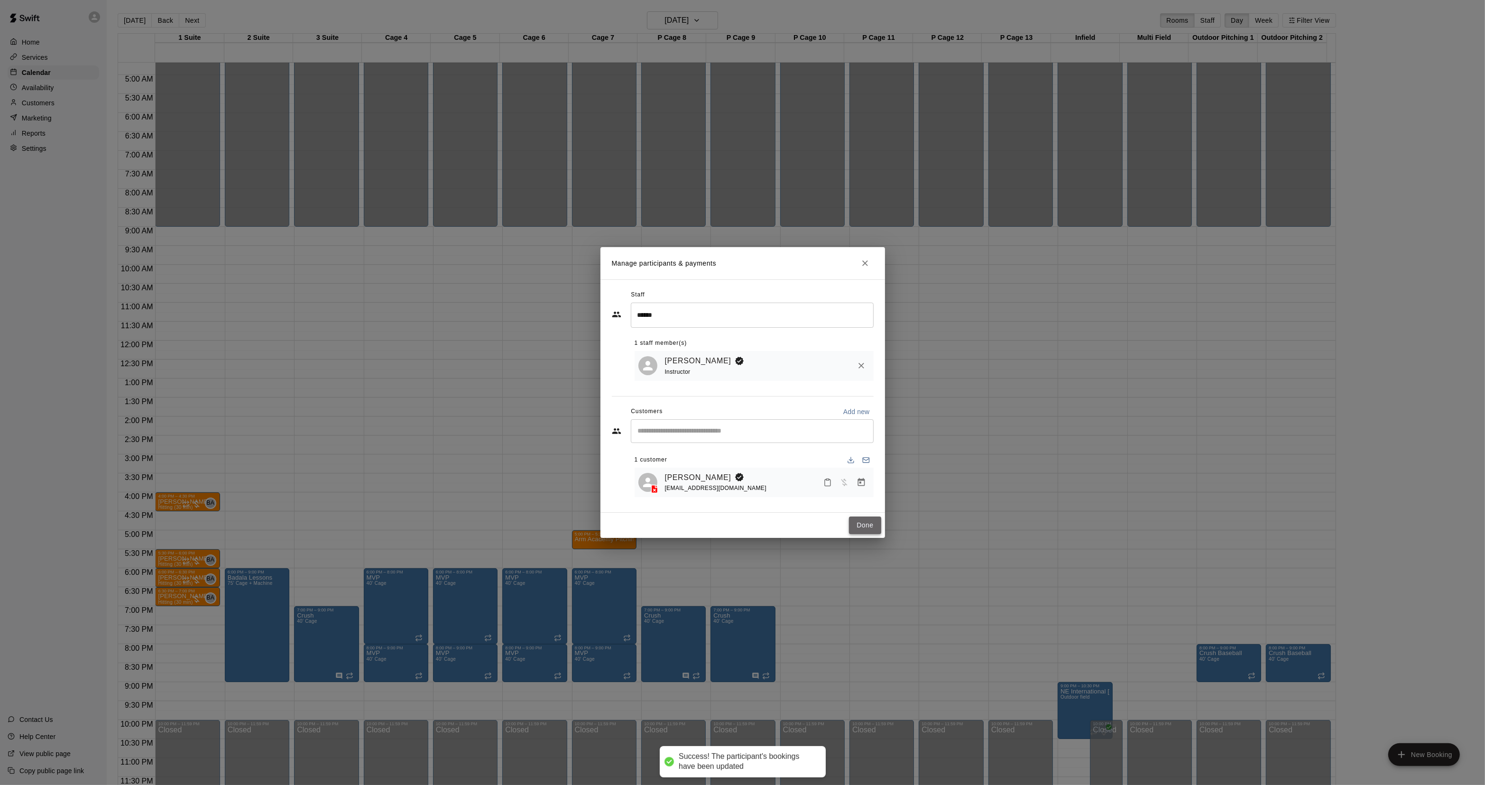
click at [867, 522] on button "Done" at bounding box center [865, 526] width 32 height 18
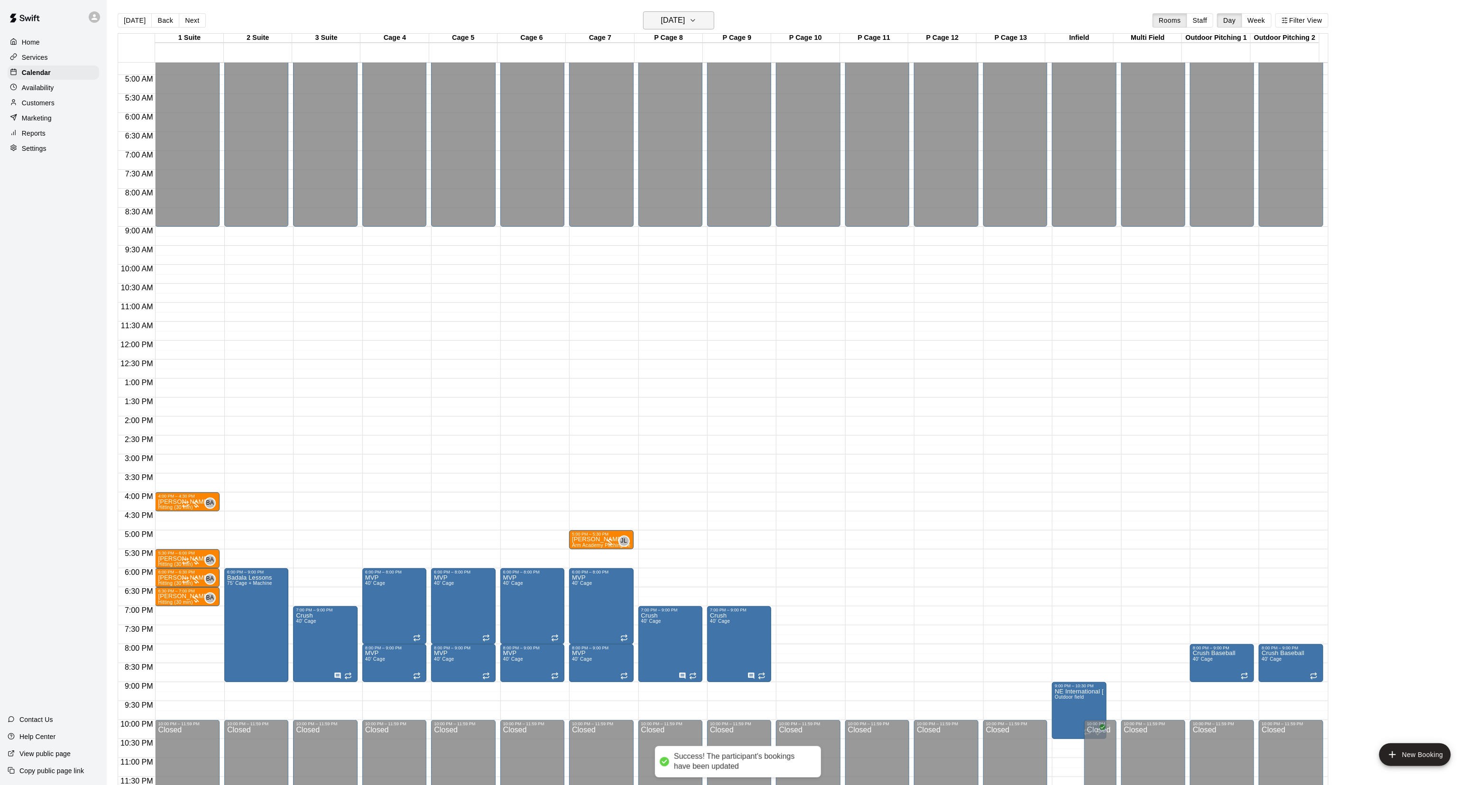
click at [649, 12] on button "[DATE]" at bounding box center [678, 20] width 71 height 18
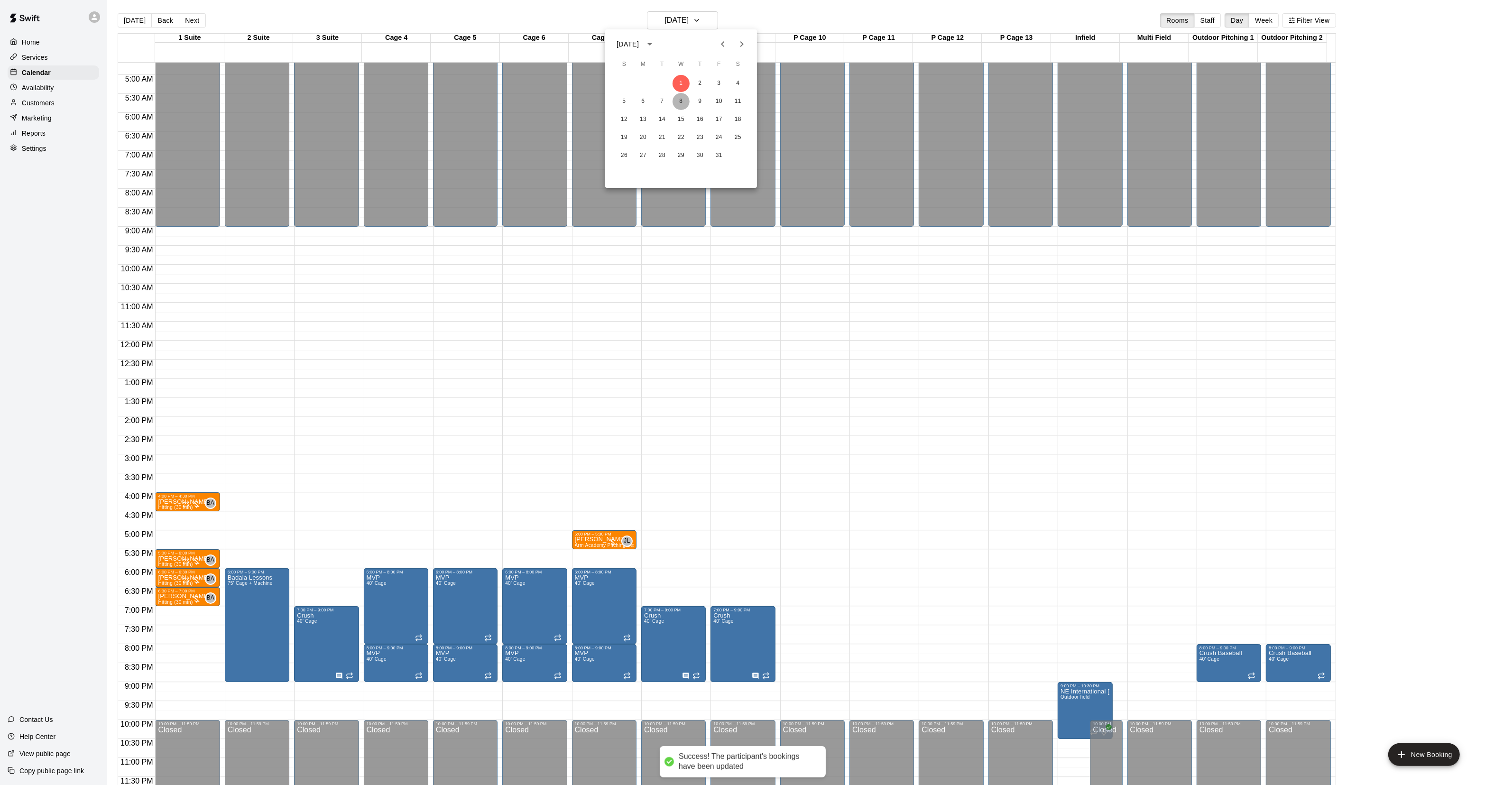
click at [677, 101] on button "8" at bounding box center [681, 101] width 17 height 17
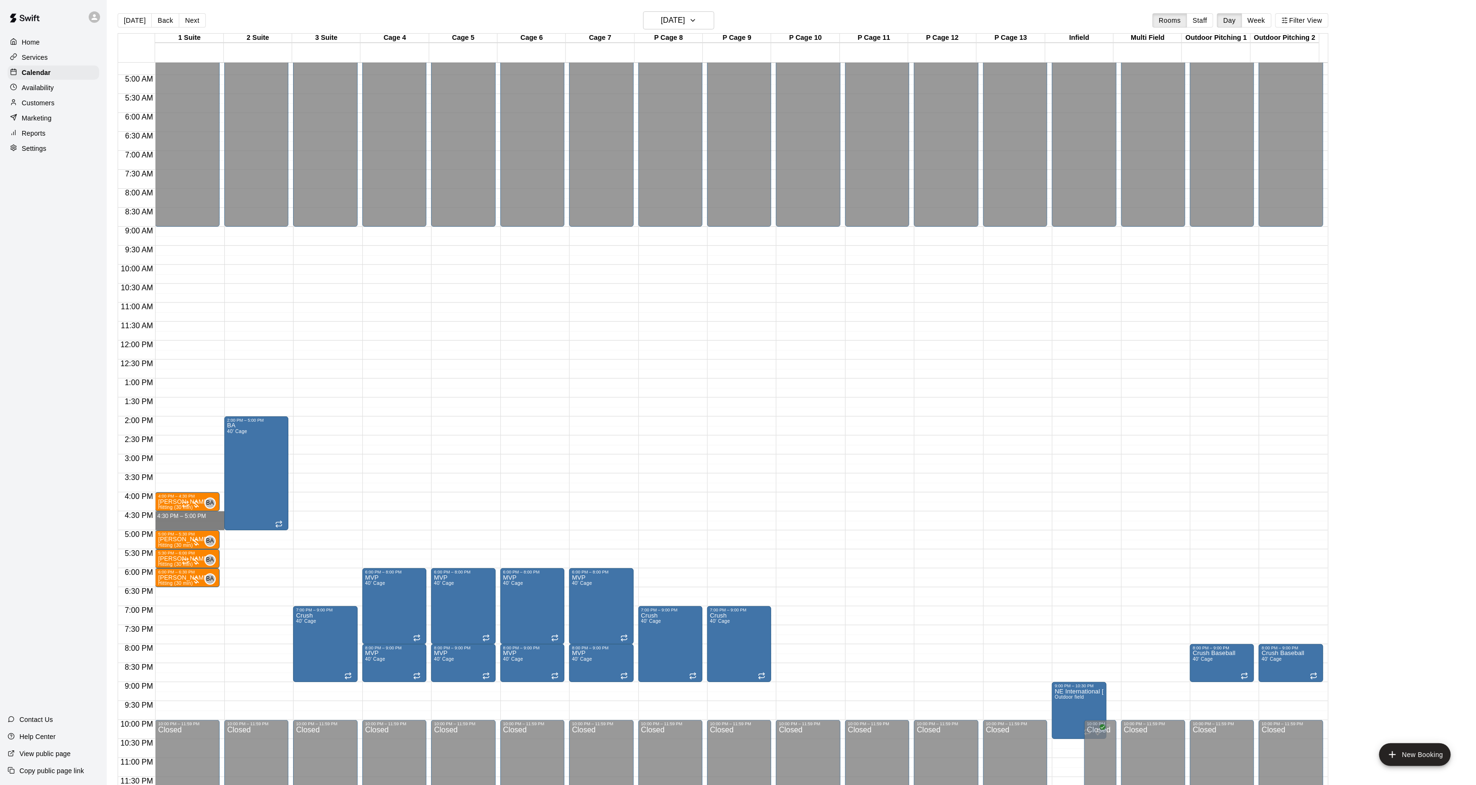
drag, startPoint x: 183, startPoint y: 514, endPoint x: 181, endPoint y: 522, distance: 8.3
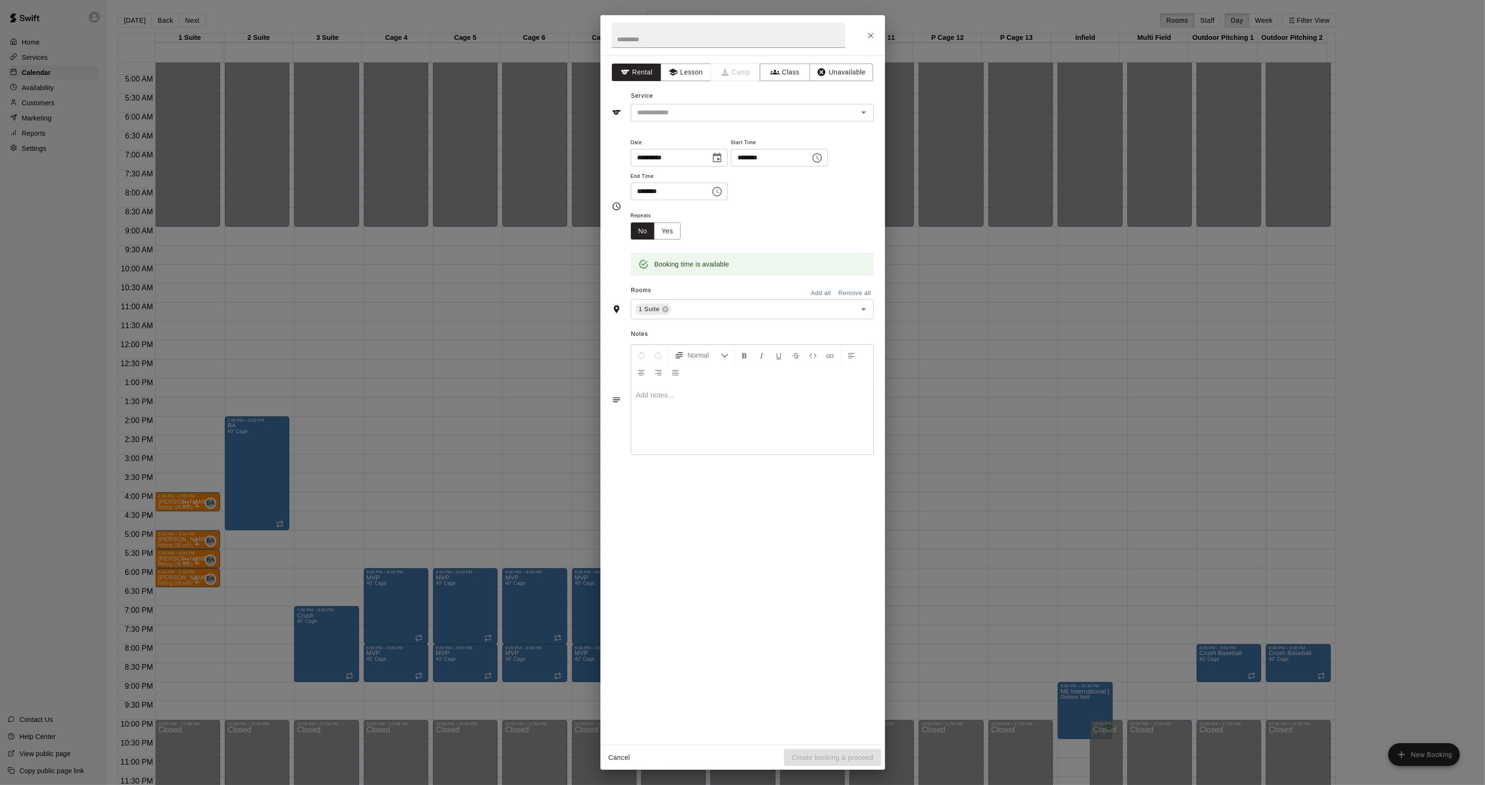
click at [304, 522] on div "**********" at bounding box center [742, 392] width 1485 height 785
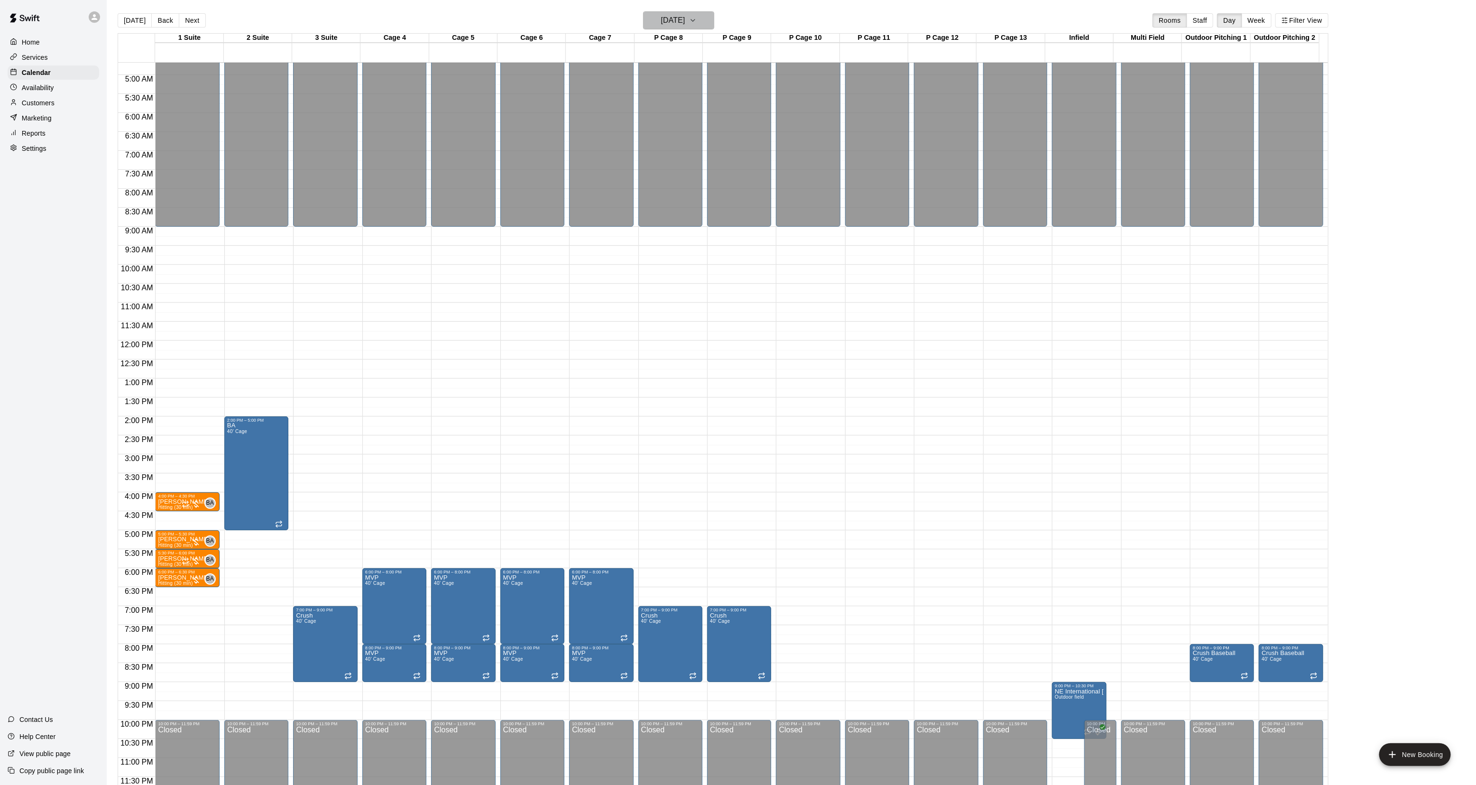
click at [661, 19] on h6 "[DATE]" at bounding box center [673, 20] width 24 height 13
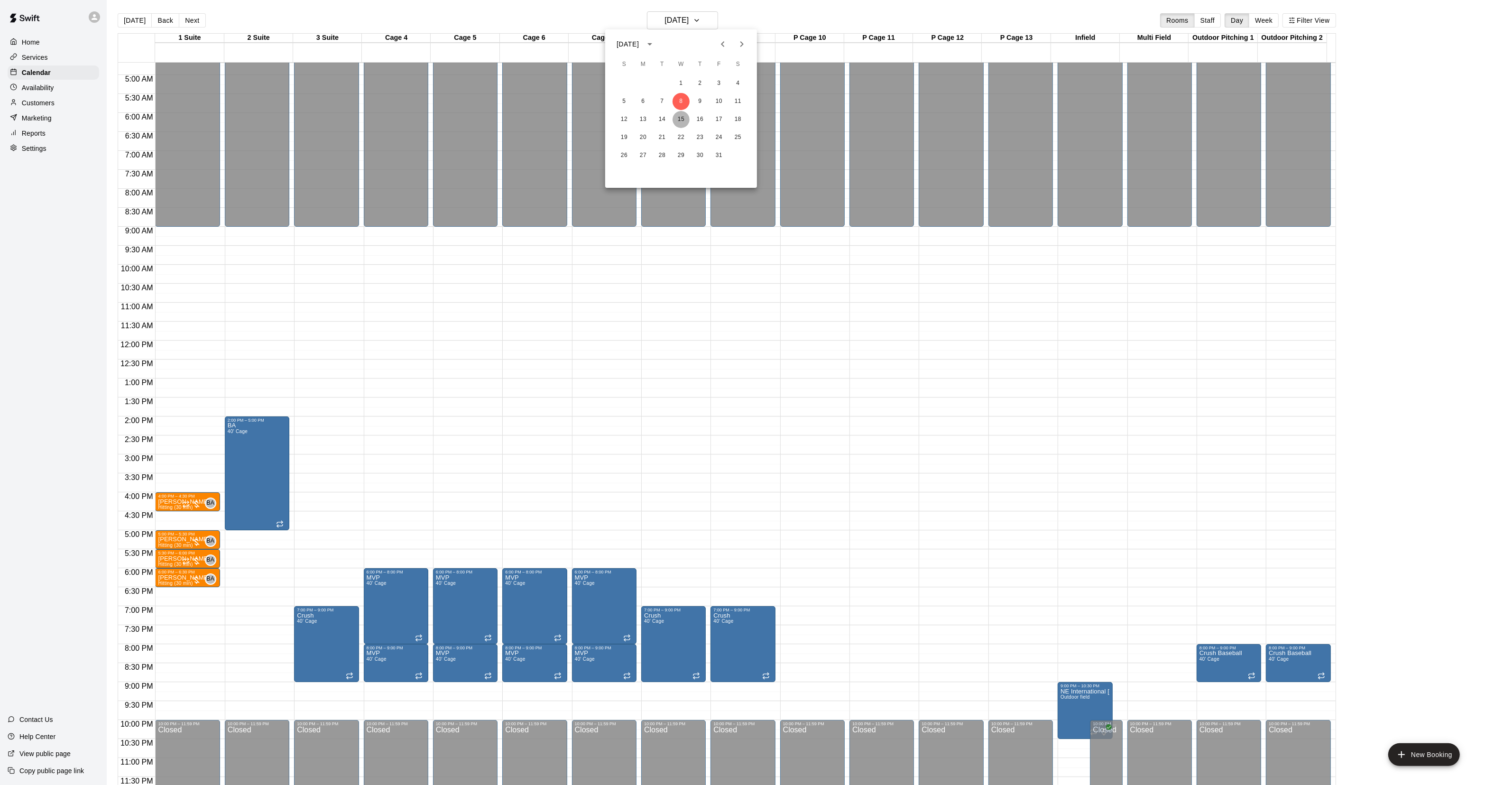
click at [677, 115] on button "15" at bounding box center [681, 119] width 17 height 17
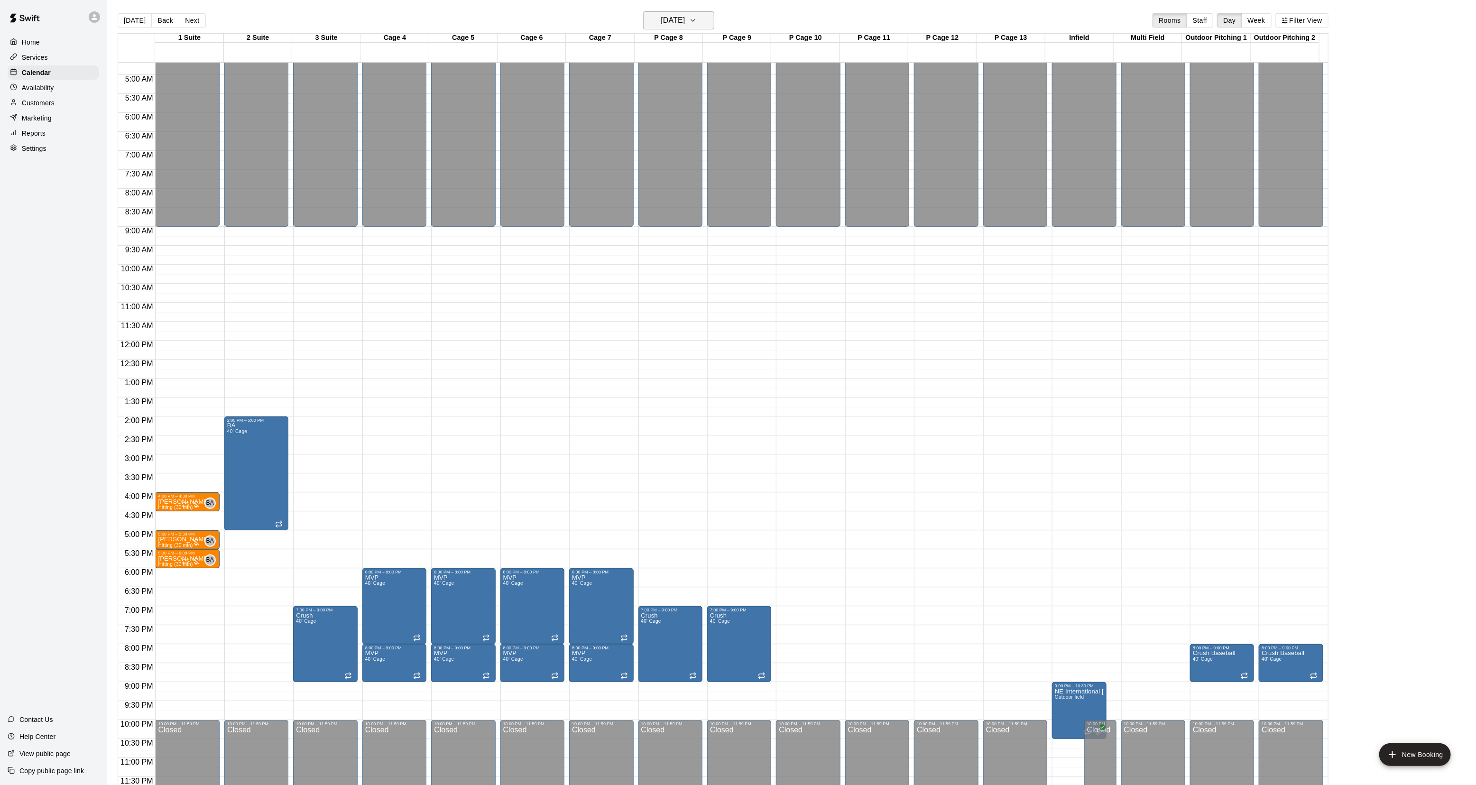
click at [675, 20] on h6 "[DATE]" at bounding box center [673, 20] width 24 height 13
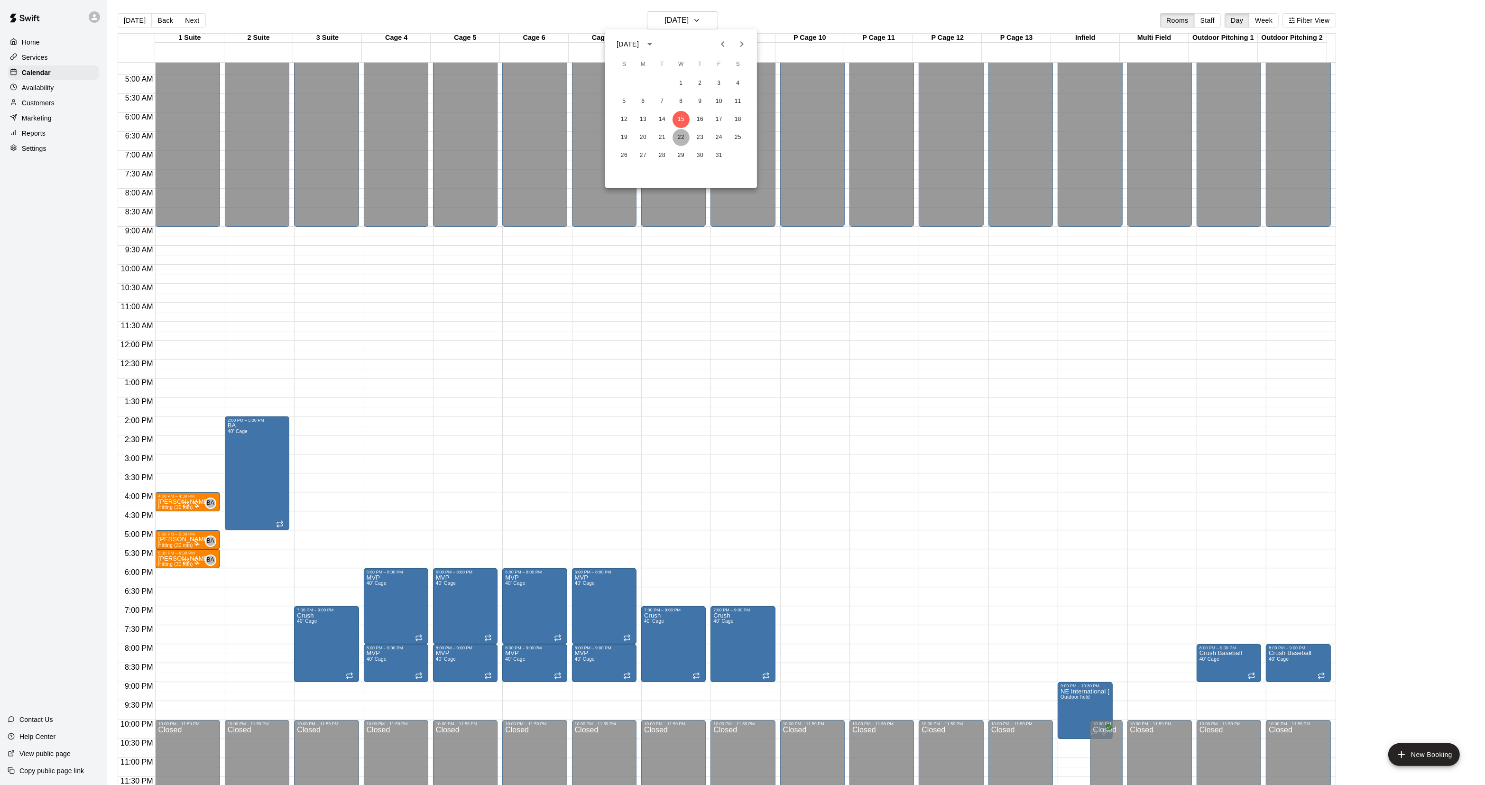
click at [681, 136] on button "22" at bounding box center [681, 137] width 17 height 17
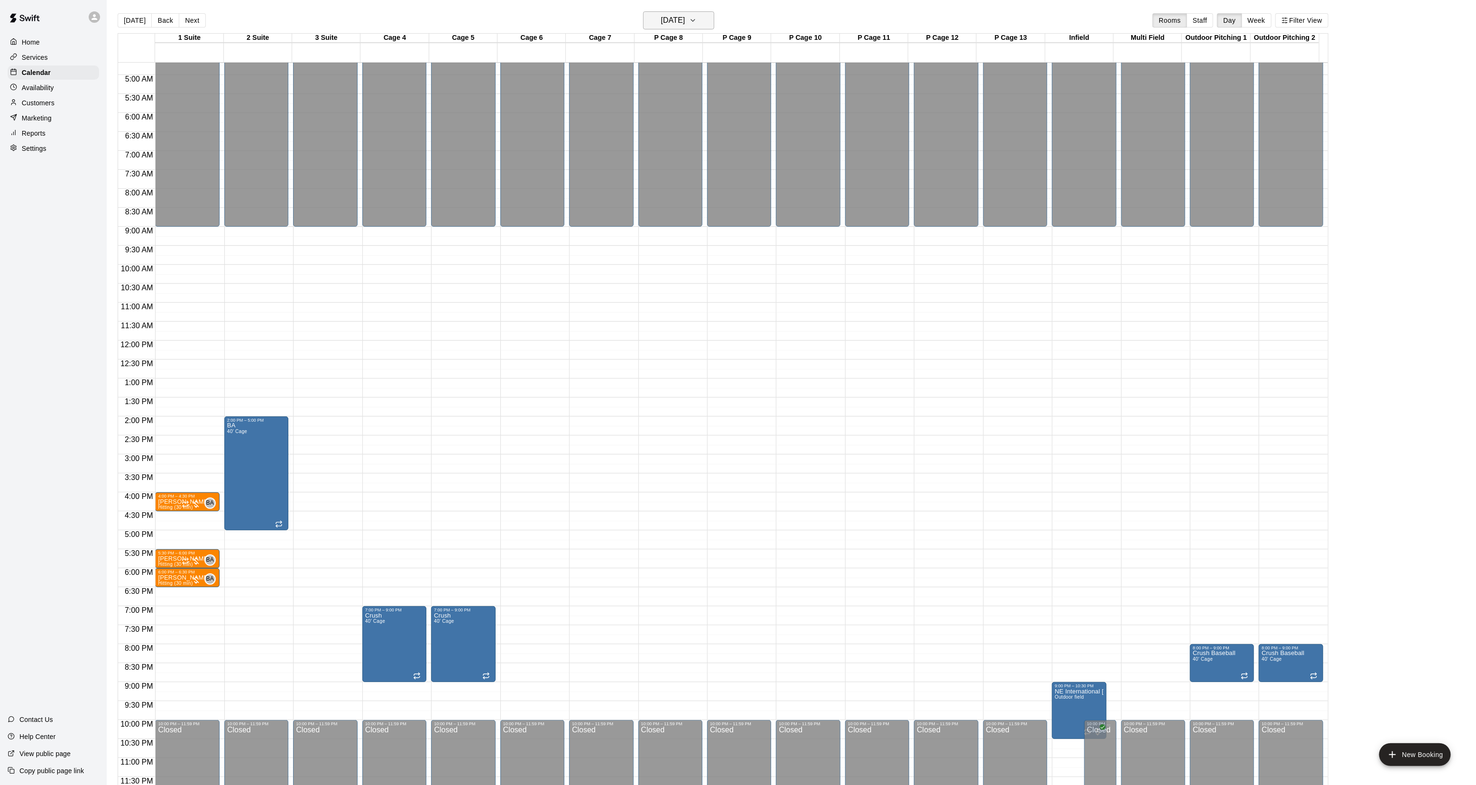
click at [670, 25] on h6 "[DATE]" at bounding box center [673, 20] width 24 height 13
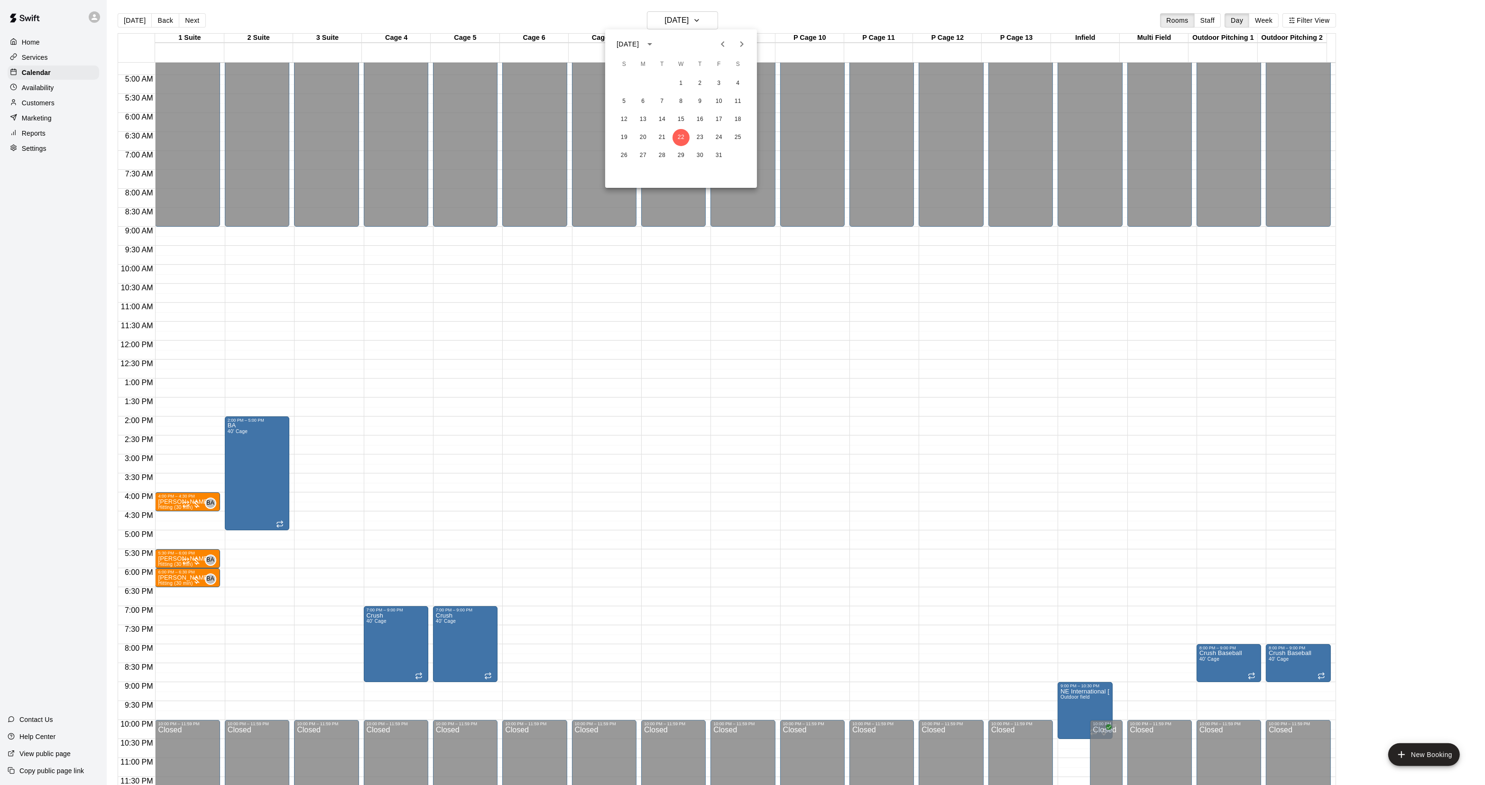
click at [140, 17] on div at bounding box center [742, 392] width 1485 height 785
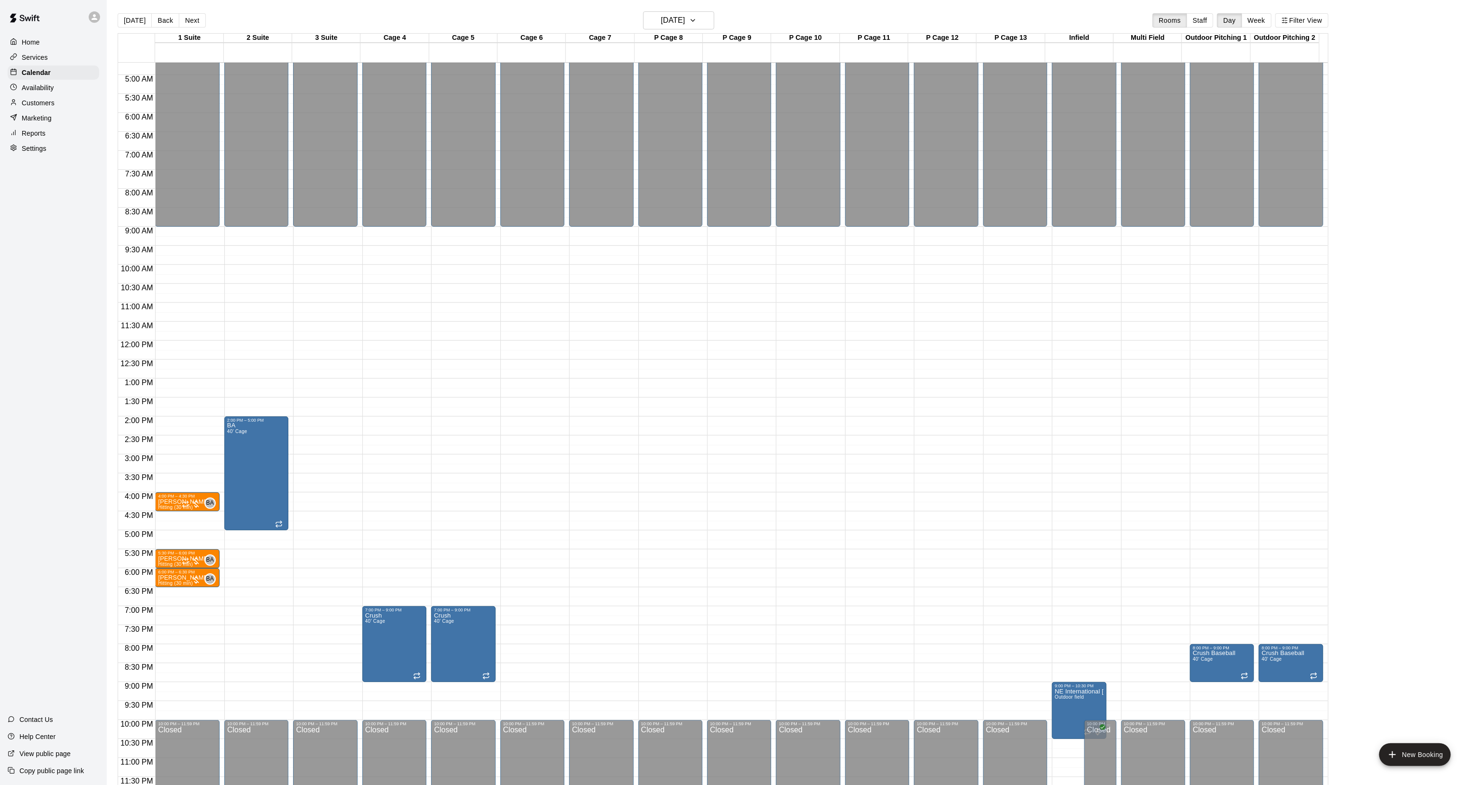
click at [140, 17] on div at bounding box center [738, 392] width 1476 height 785
click at [140, 17] on button "[DATE]" at bounding box center [135, 20] width 34 height 14
click at [140, 17] on div "[DATE] Back [DATE][DATE] Rooms Staff Day Week Filter View 1 Suite 22 Wed 2 Suit…" at bounding box center [723, 403] width 1211 height 785
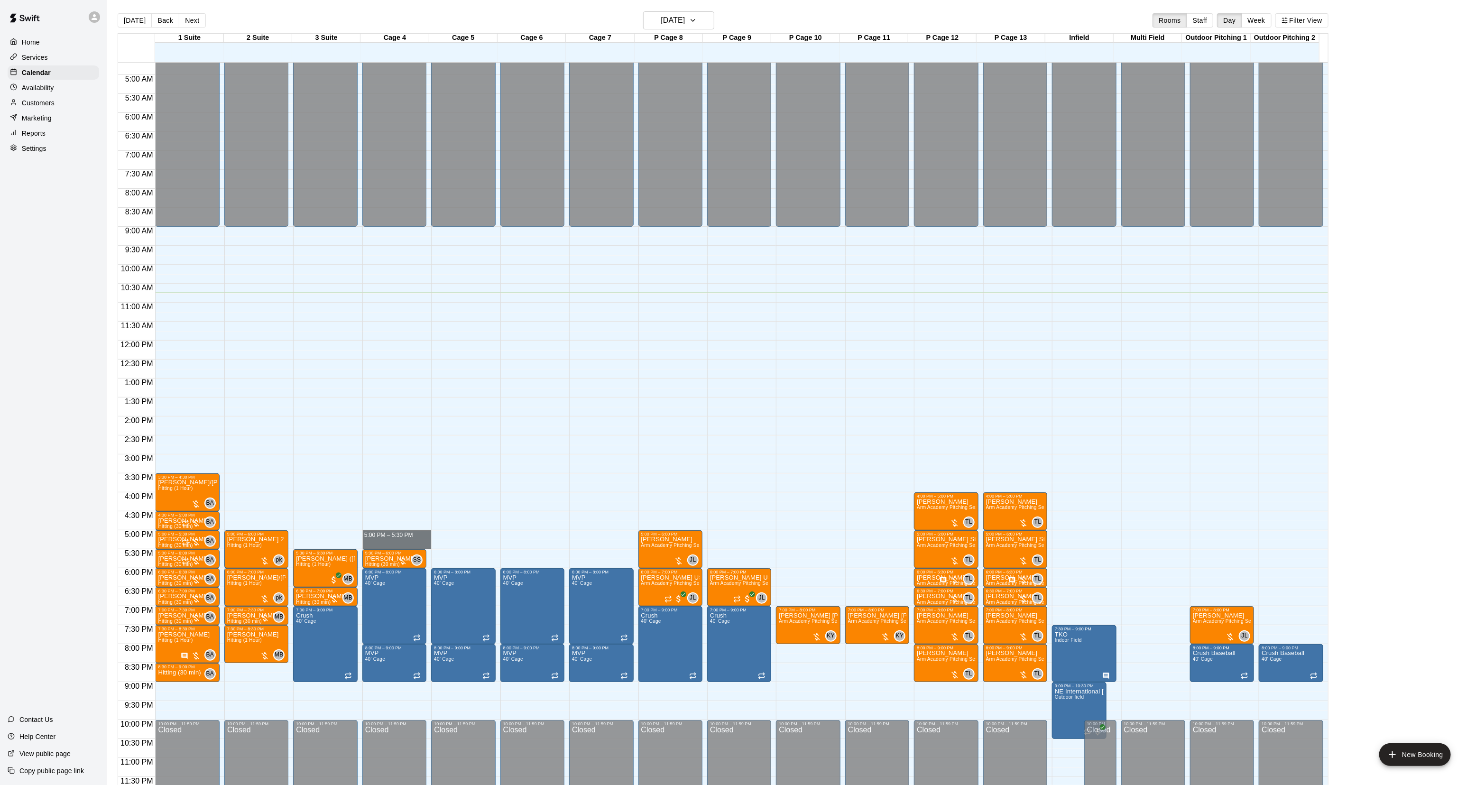
drag, startPoint x: 372, startPoint y: 530, endPoint x: 372, endPoint y: 543, distance: 12.8
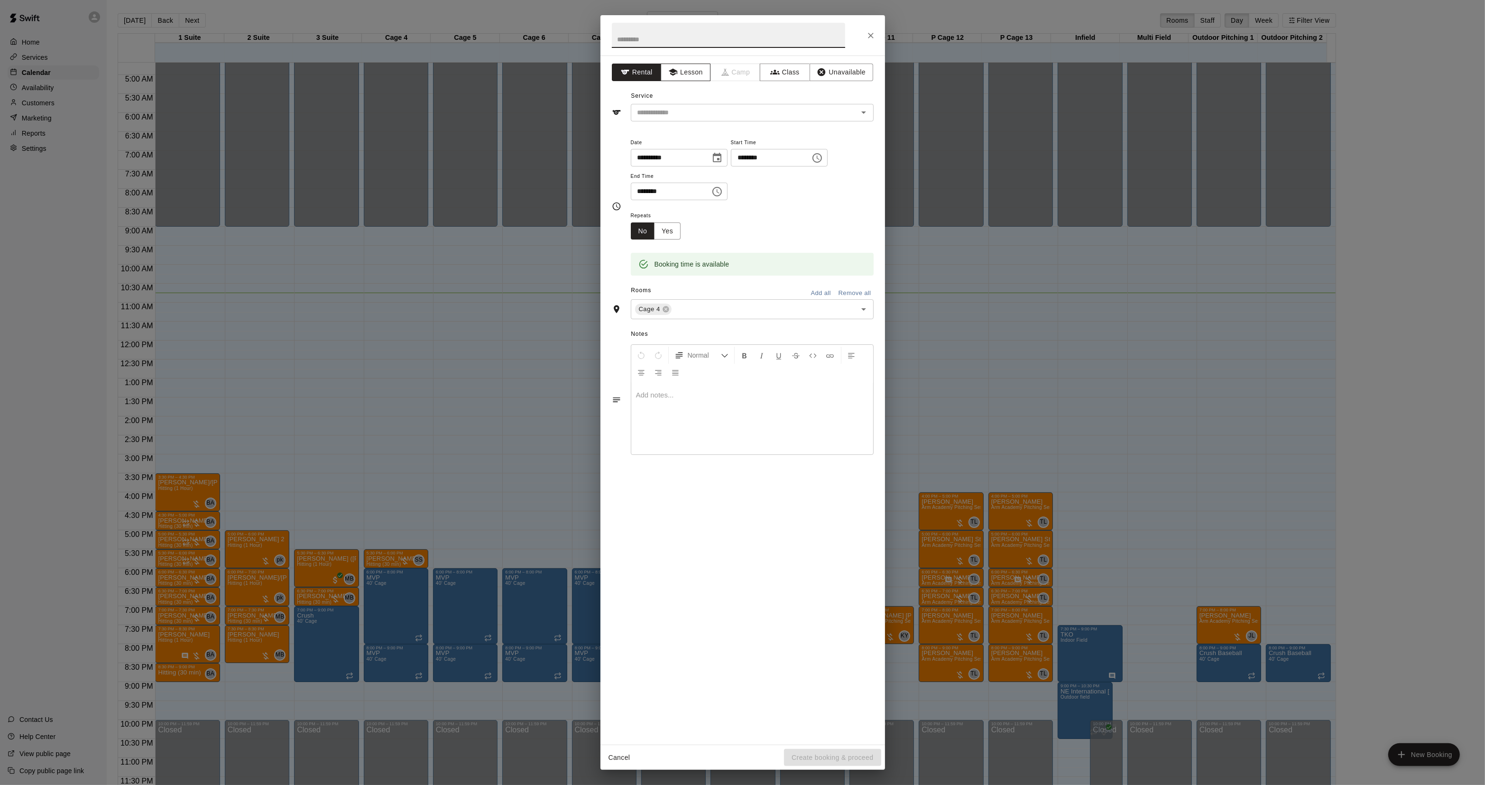
click at [673, 69] on icon "button" at bounding box center [673, 72] width 9 height 7
click at [649, 119] on input "text" at bounding box center [738, 113] width 209 height 12
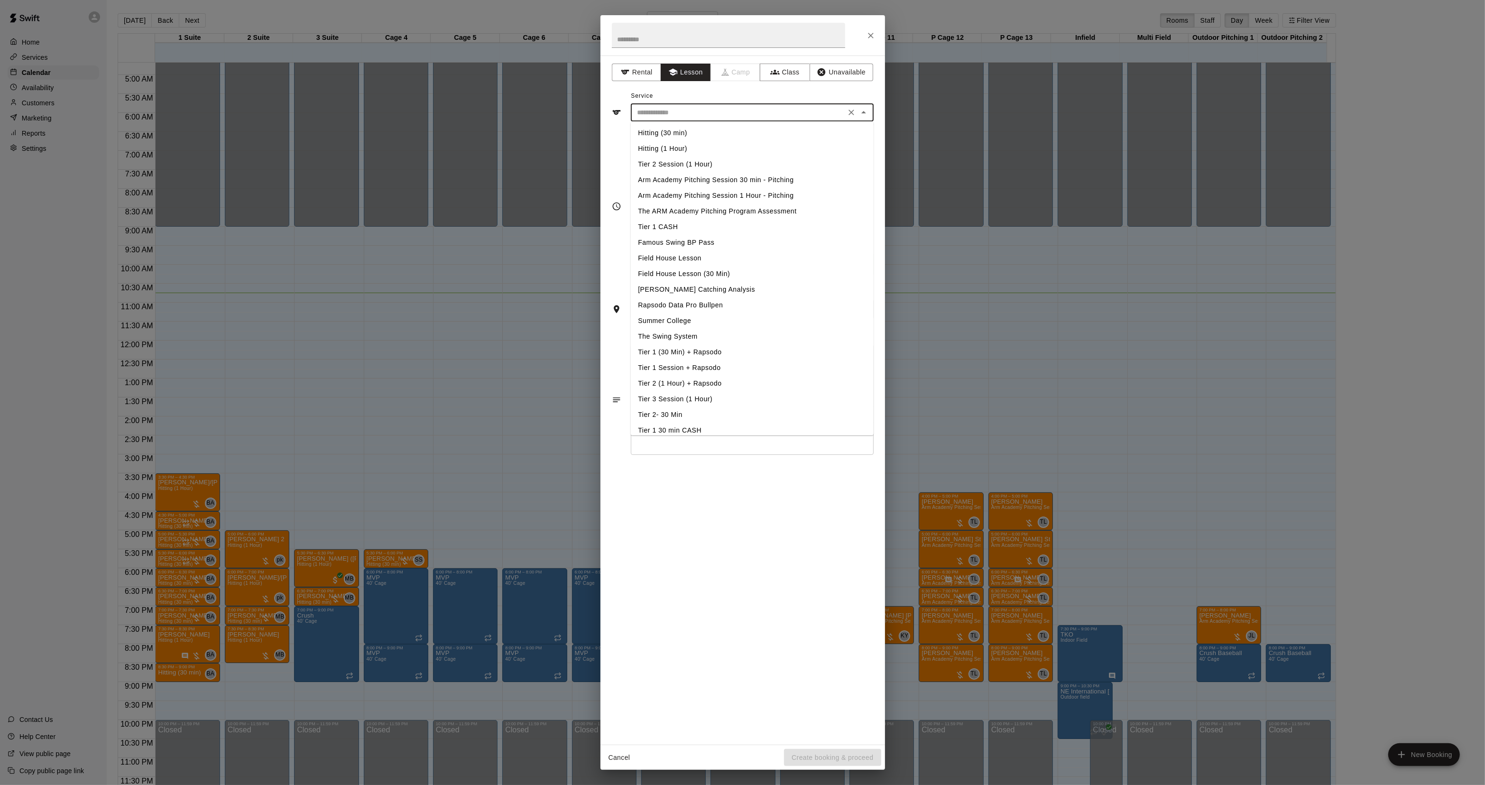
click at [658, 129] on li "Hitting (30 min)" at bounding box center [752, 133] width 243 height 16
type input "**********"
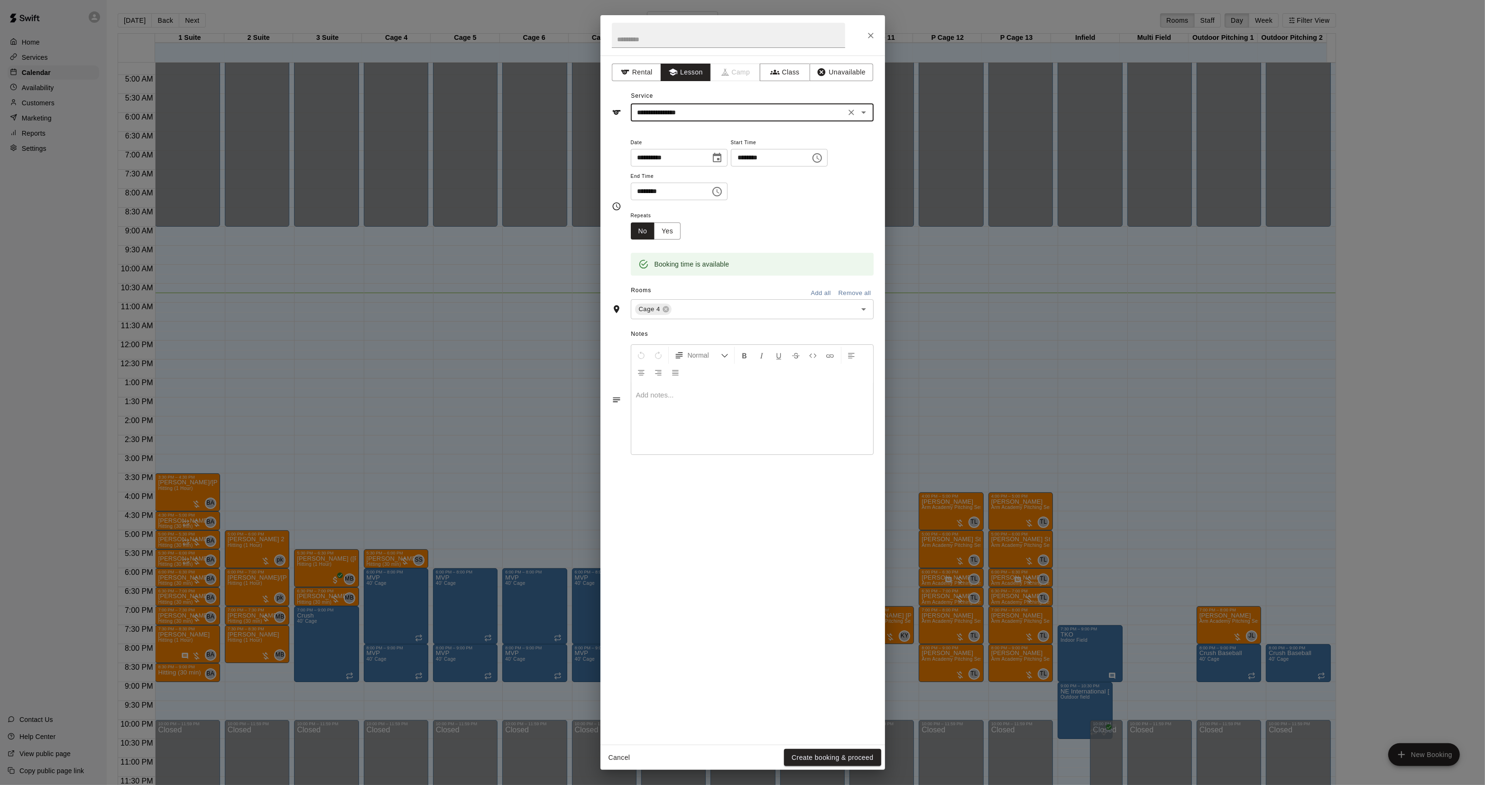
click at [811, 752] on button "Create booking & proceed" at bounding box center [832, 758] width 97 height 18
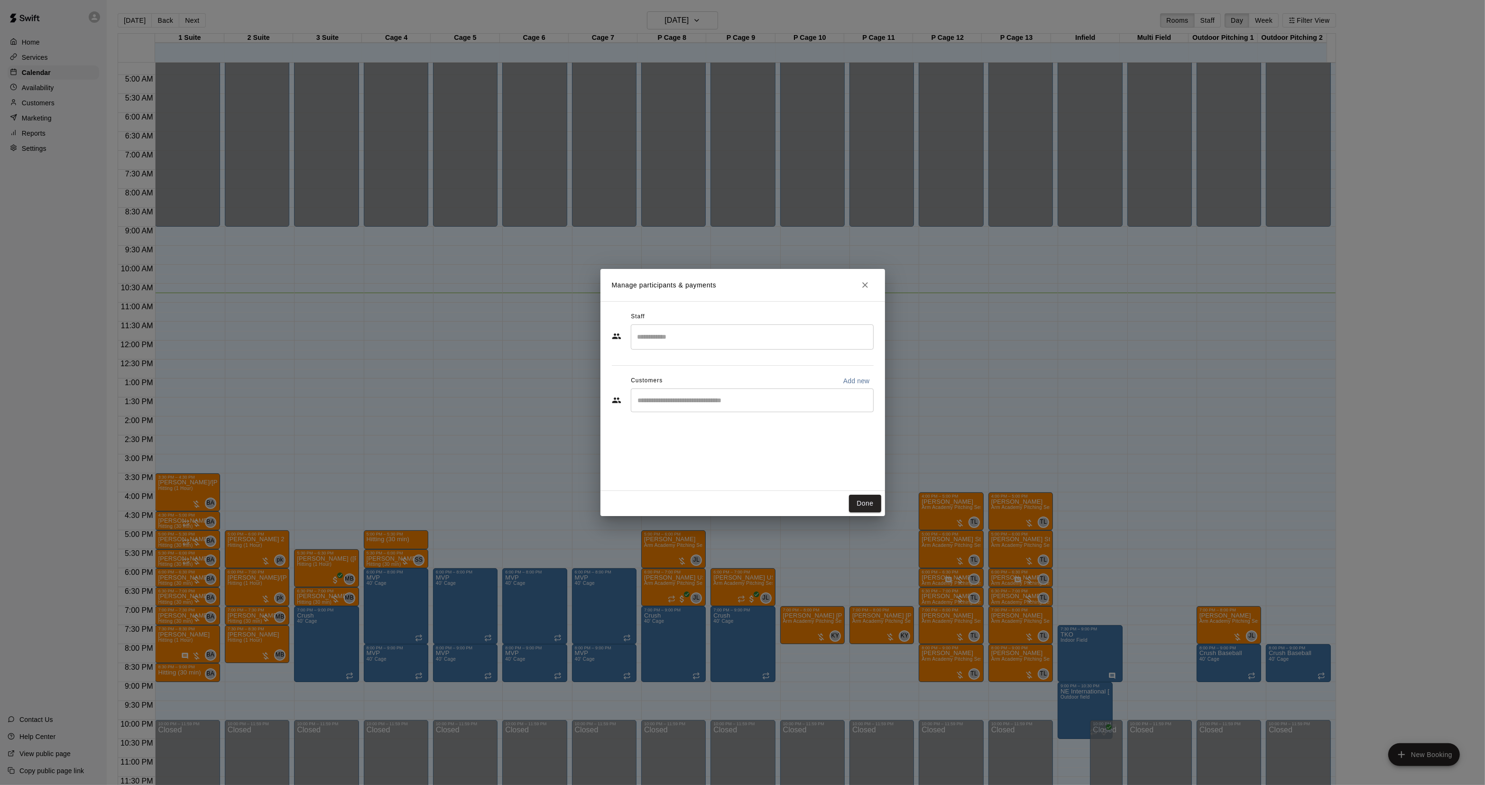
click at [705, 399] on input "Start typing to search customers..." at bounding box center [752, 400] width 234 height 9
type input "***"
click at [685, 423] on p "[PERSON_NAME]" at bounding box center [687, 423] width 58 height 10
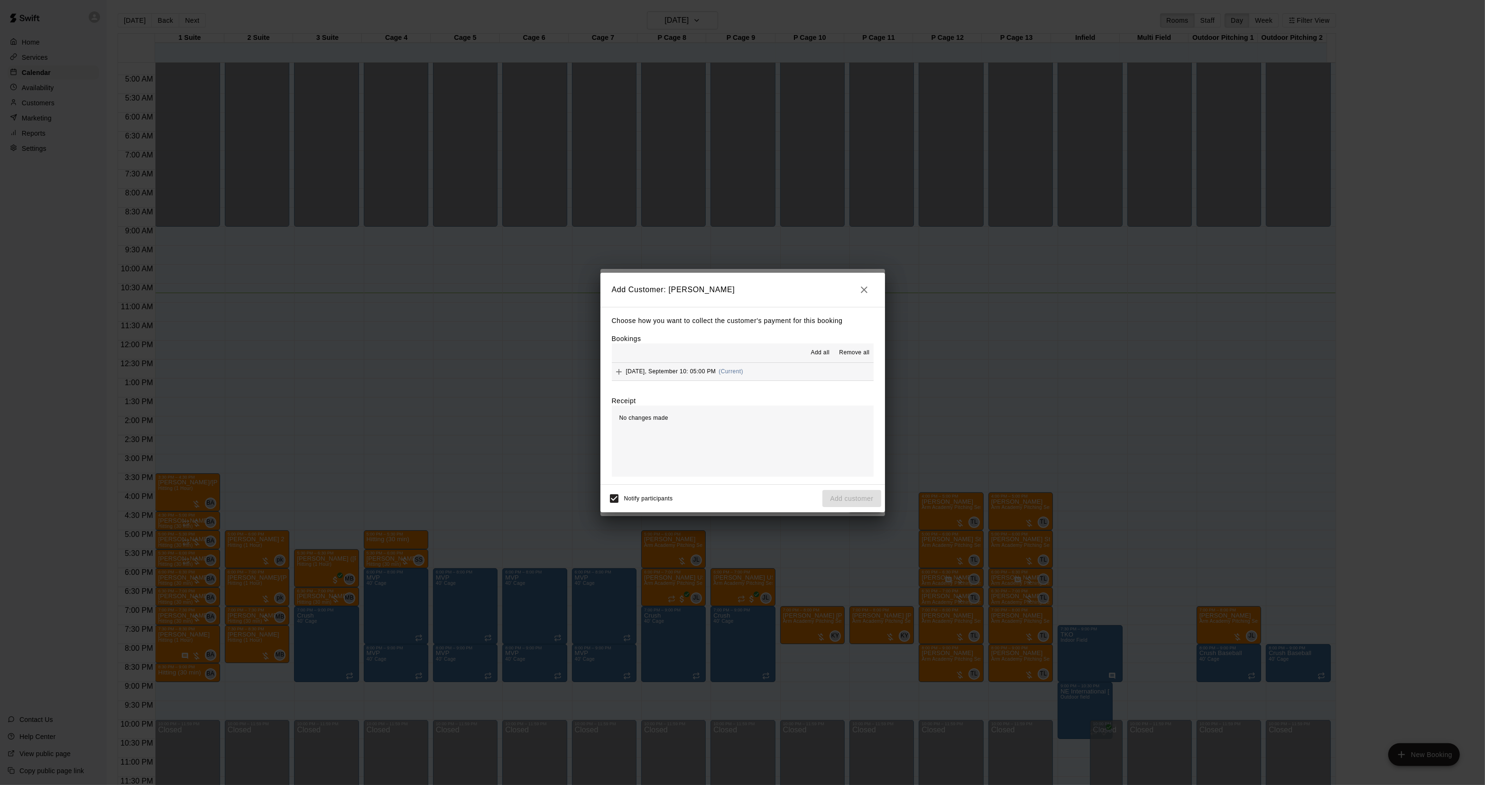
click at [719, 366] on div "[DATE], September 10: 05:00 PM (Current)" at bounding box center [677, 372] width 131 height 14
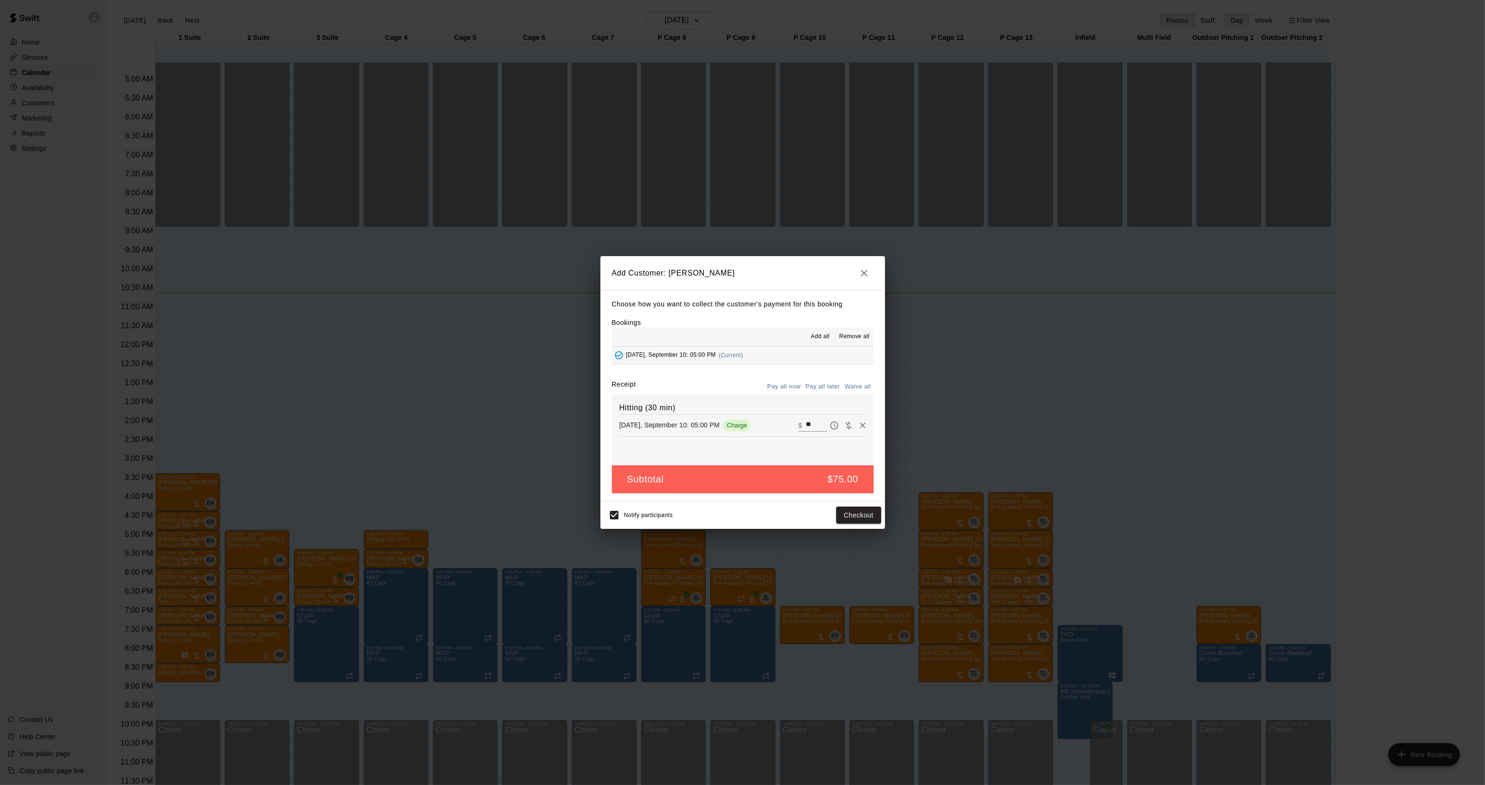
click at [822, 382] on button "Pay all later" at bounding box center [822, 387] width 39 height 15
click at [855, 510] on button "Add customer" at bounding box center [852, 516] width 58 height 18
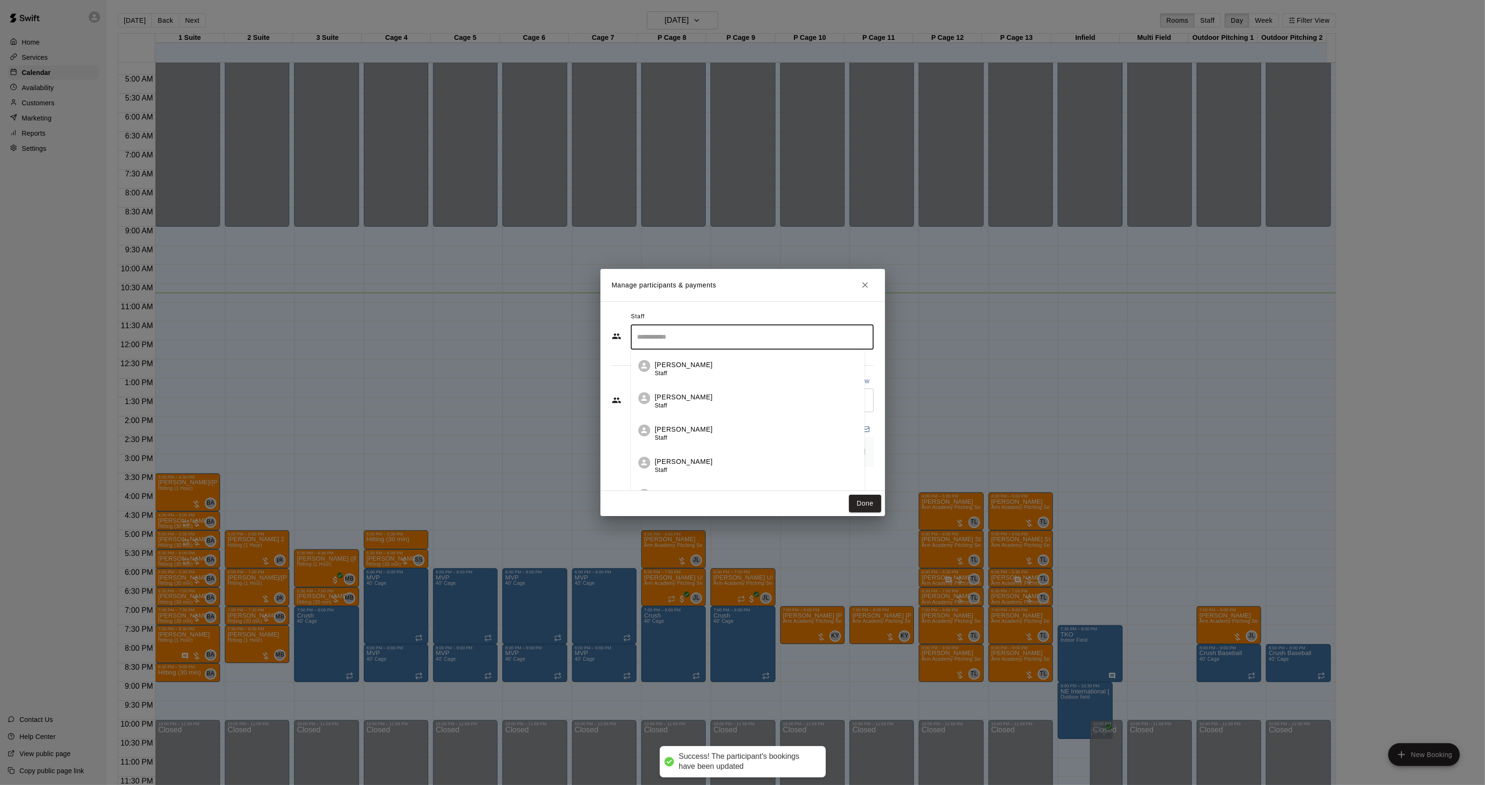
click at [705, 333] on input "Search staff" at bounding box center [752, 337] width 234 height 17
click at [691, 374] on div "[PERSON_NAME] Instructor" at bounding box center [760, 369] width 211 height 19
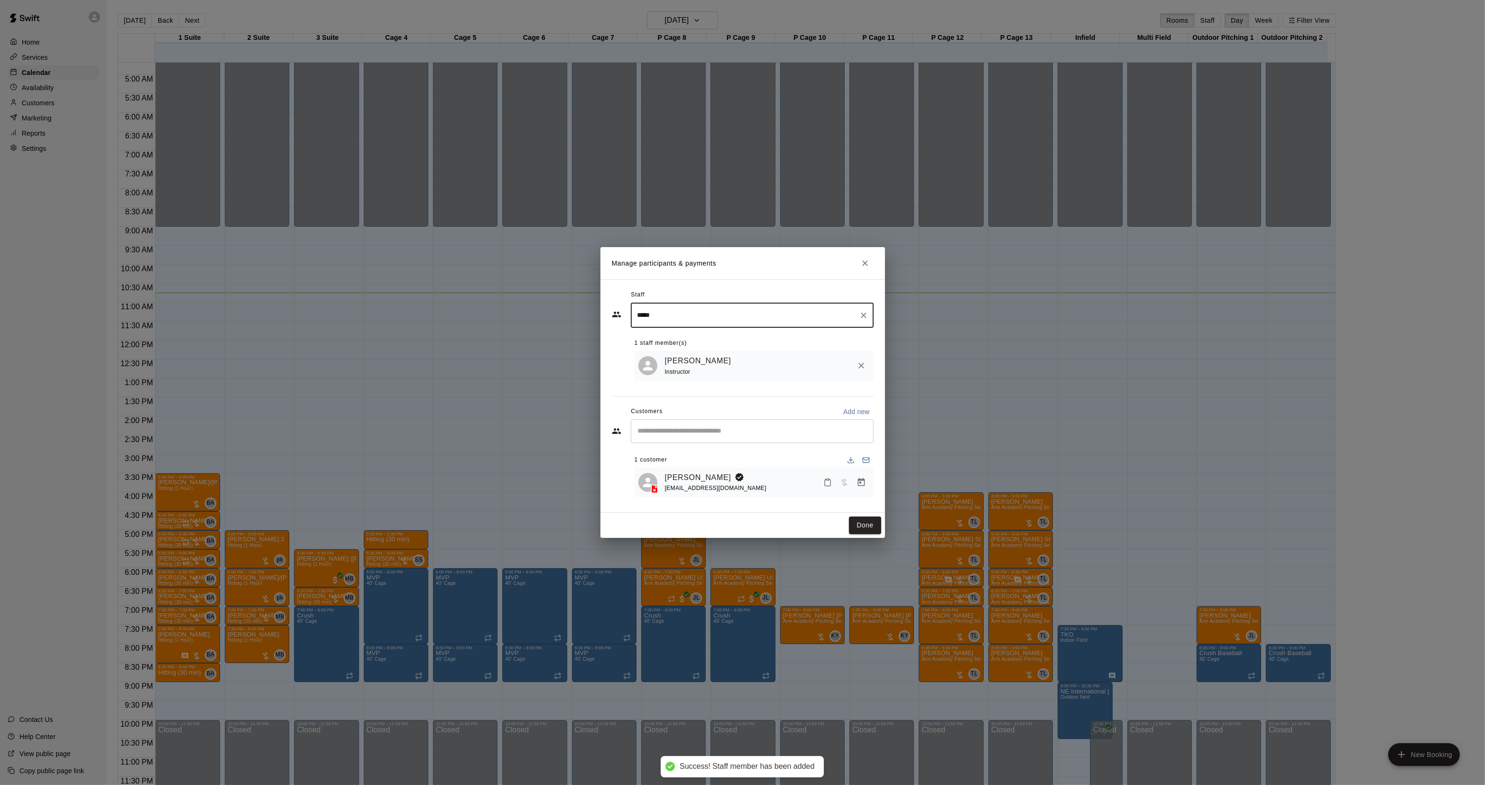
type input "*****"
click at [867, 526] on button "Done" at bounding box center [865, 526] width 32 height 18
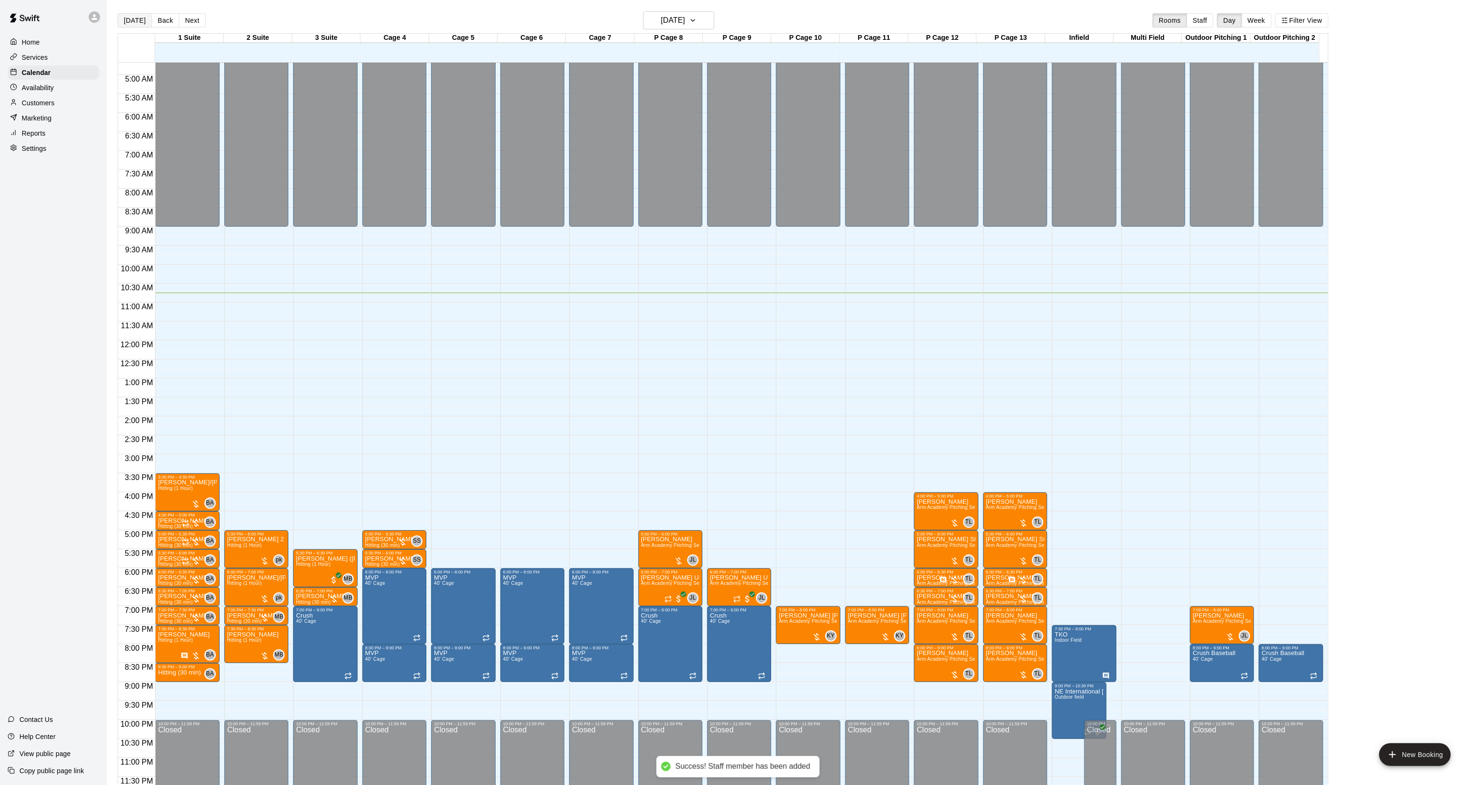
click at [130, 25] on button "[DATE]" at bounding box center [135, 20] width 34 height 14
click at [130, 24] on button "[DATE]" at bounding box center [135, 20] width 34 height 14
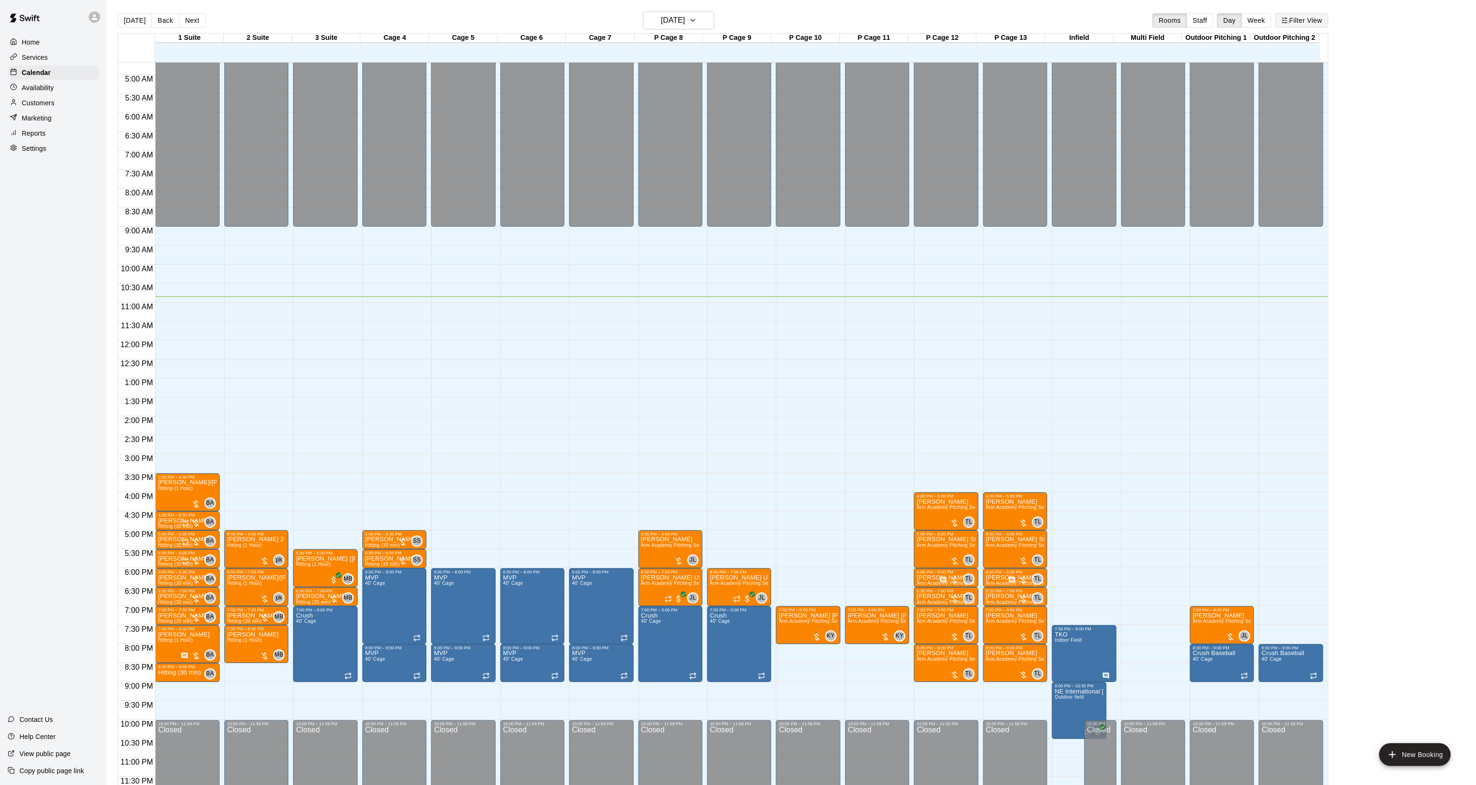
click at [1307, 24] on button "Filter View" at bounding box center [1302, 20] width 53 height 14
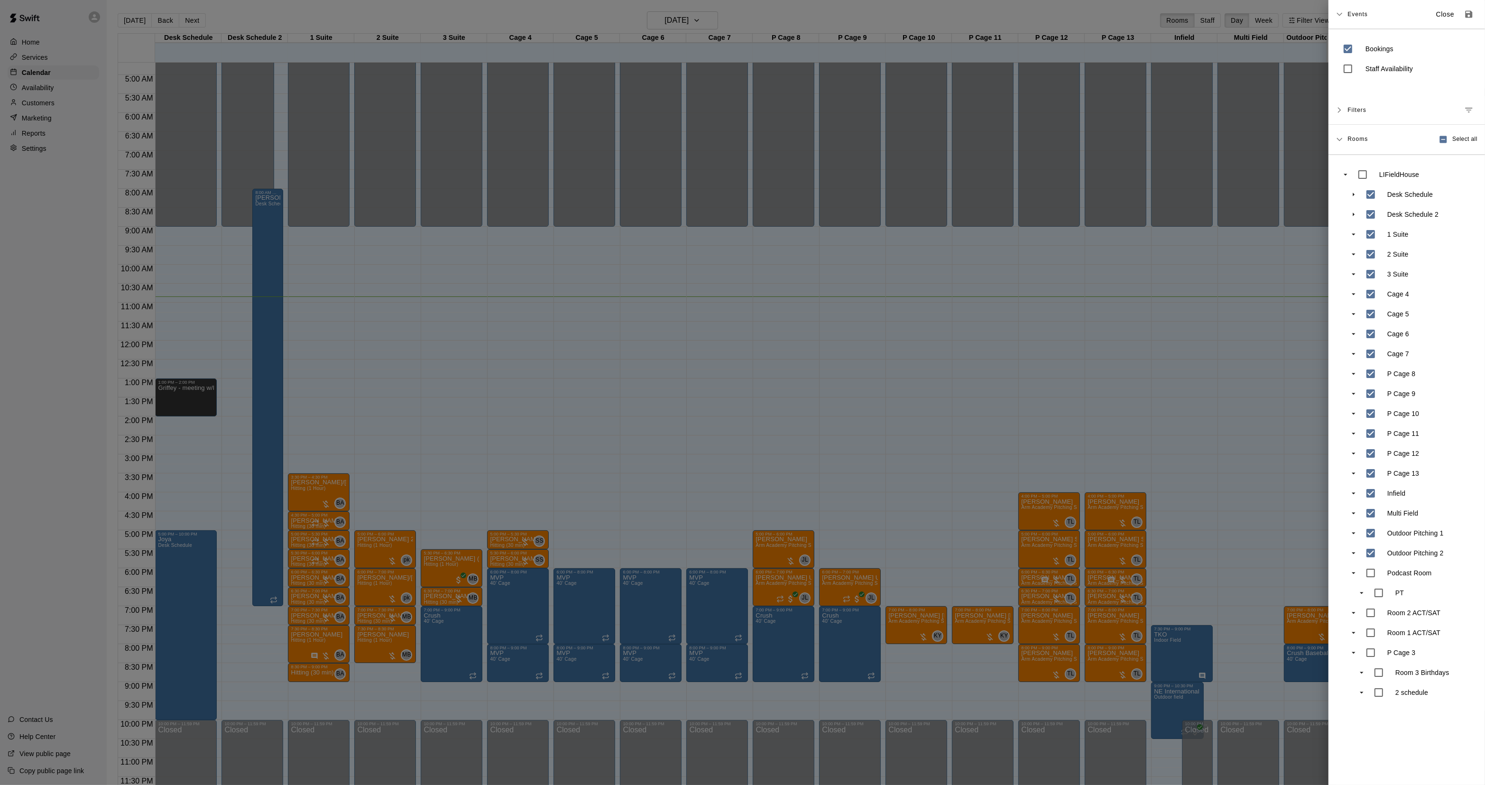
click at [203, 503] on div at bounding box center [742, 392] width 1485 height 785
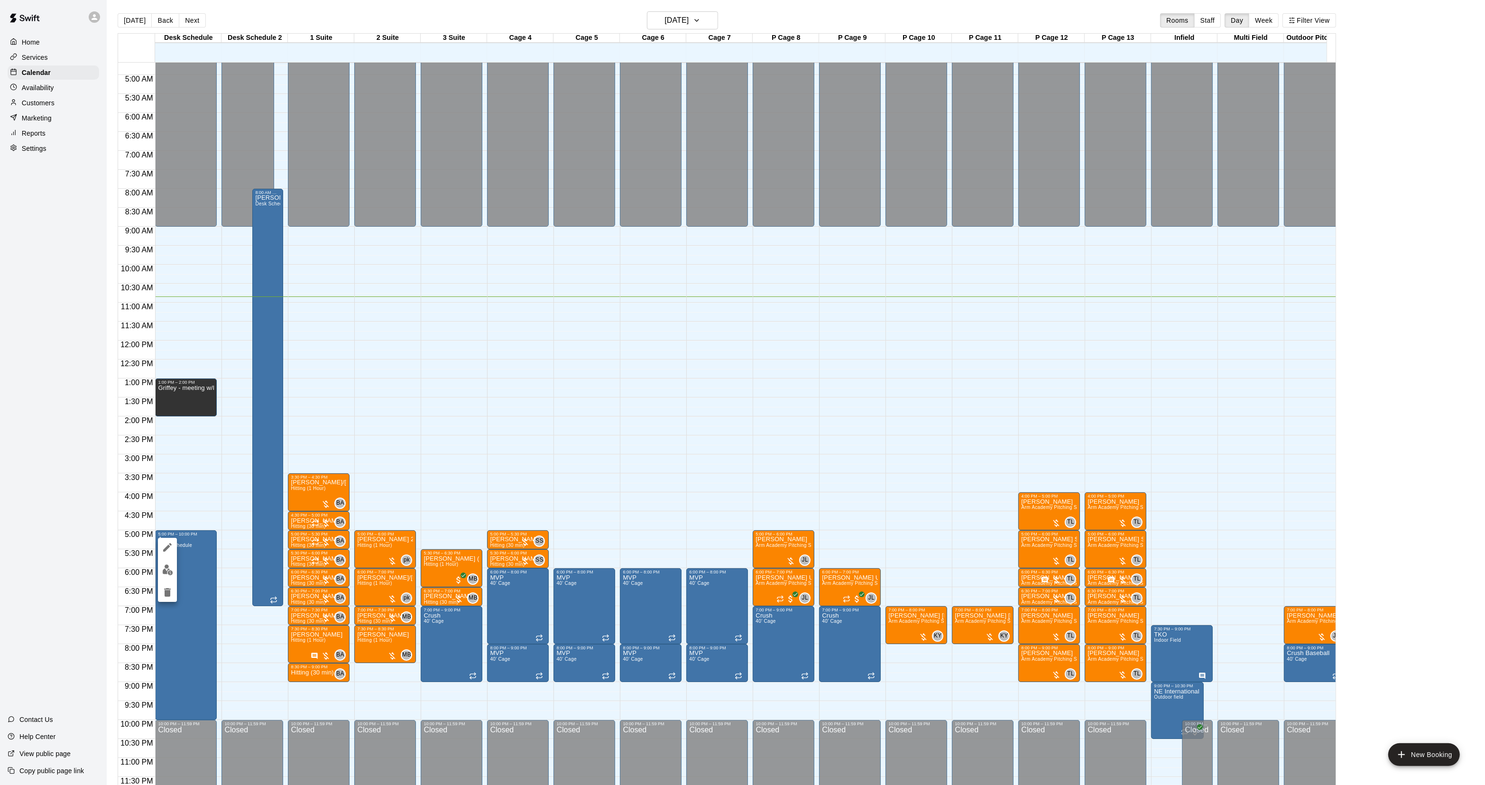
click at [169, 544] on icon "edit" at bounding box center [167, 547] width 9 height 9
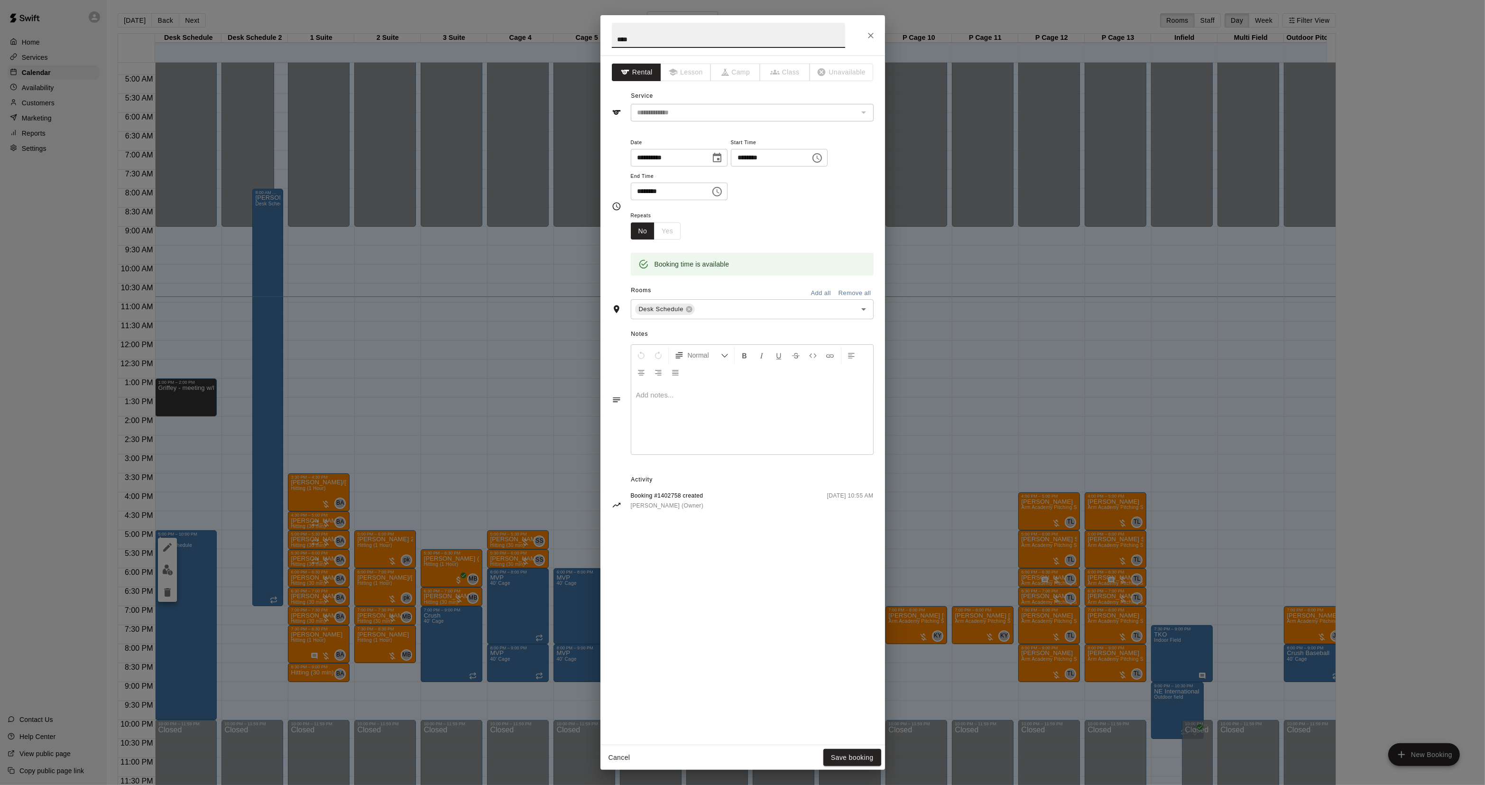
click at [686, 408] on div at bounding box center [752, 418] width 242 height 71
click at [834, 409] on p "**********" at bounding box center [752, 399] width 232 height 19
click at [853, 766] on div "Cancel Save booking" at bounding box center [743, 757] width 285 height 25
click at [847, 751] on button "Save booking" at bounding box center [853, 758] width 58 height 18
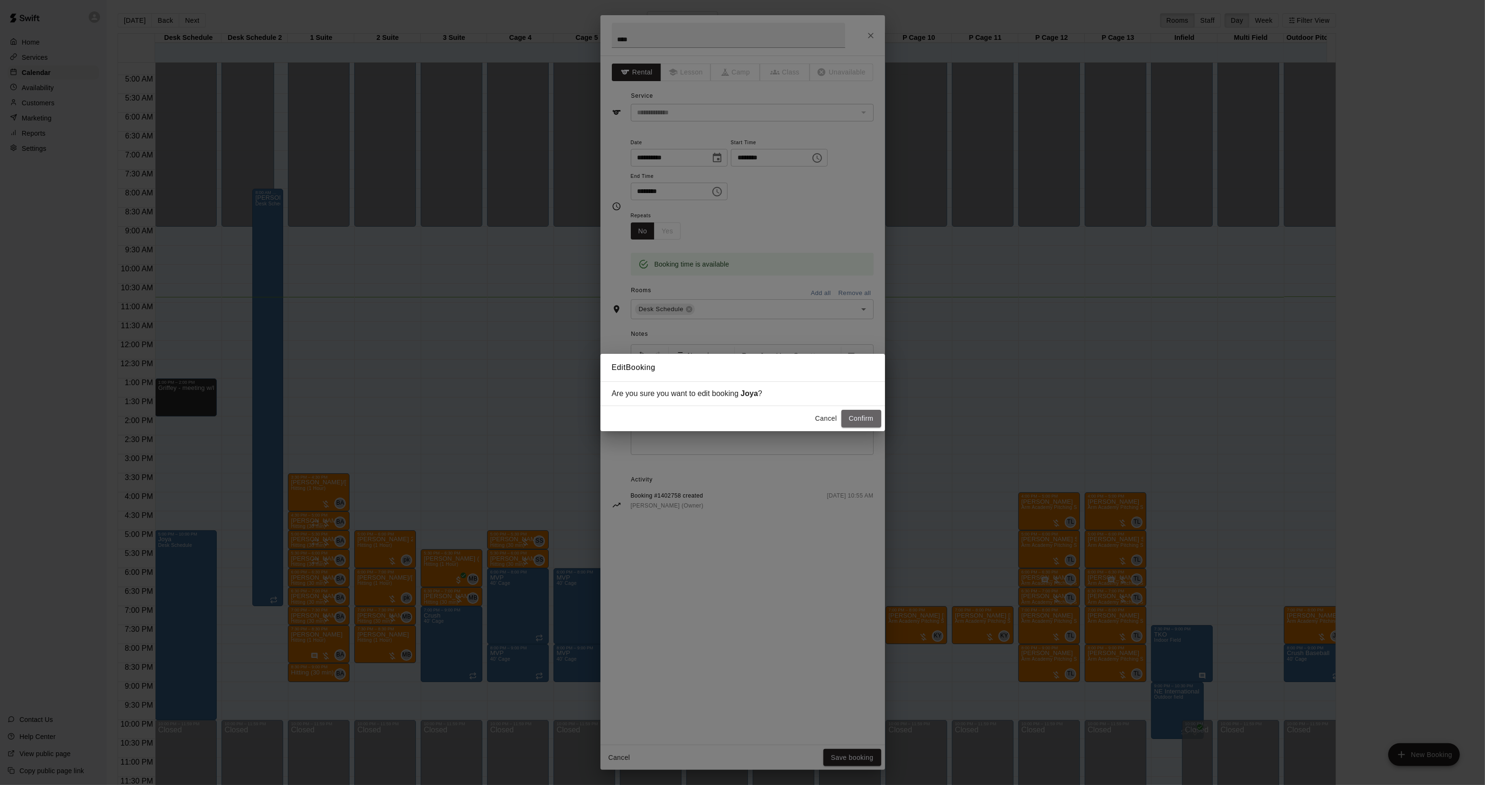
click at [866, 419] on button "Confirm" at bounding box center [862, 419] width 40 height 18
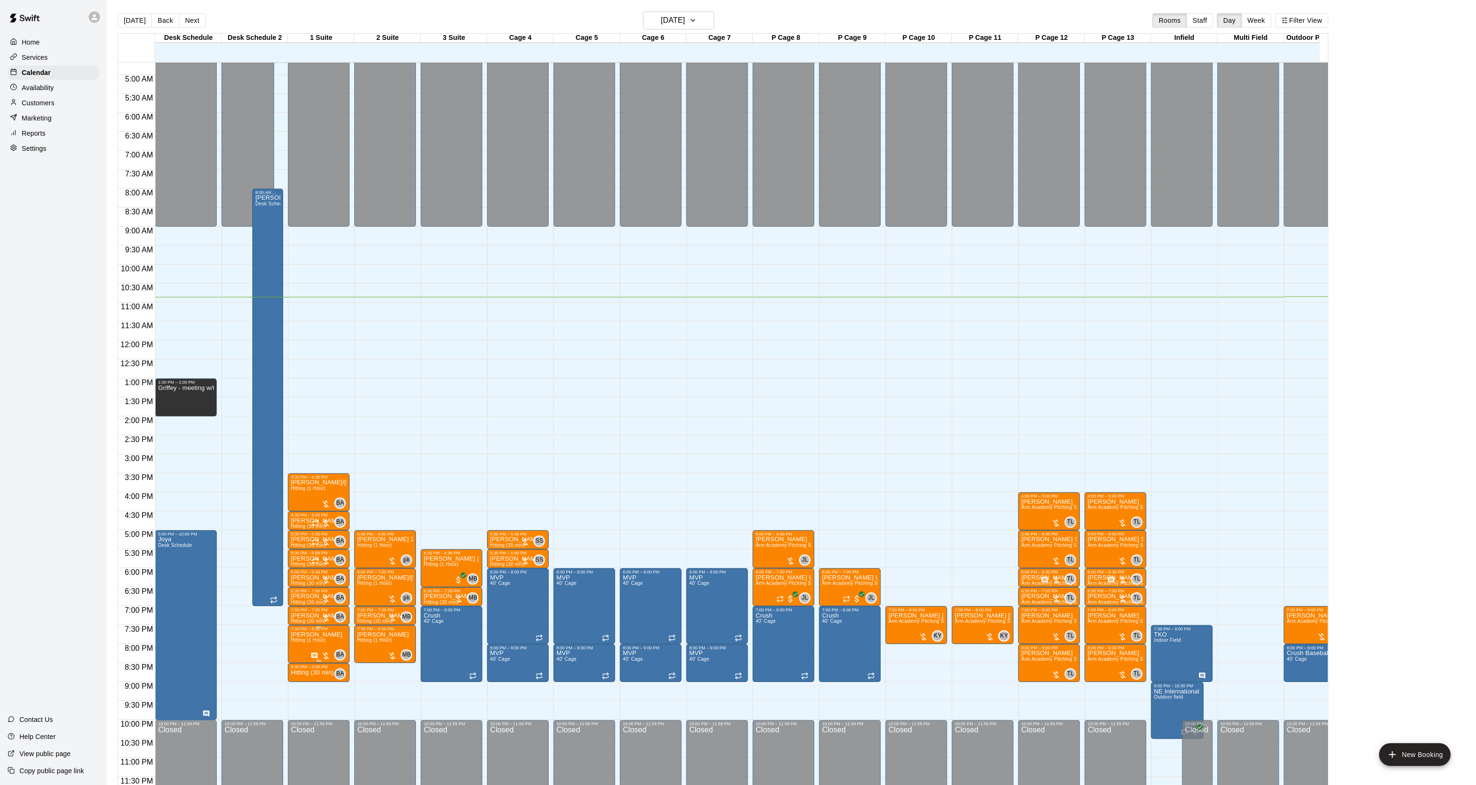
click at [324, 641] on span "Hitting (1 Hour)" at bounding box center [308, 640] width 35 height 5
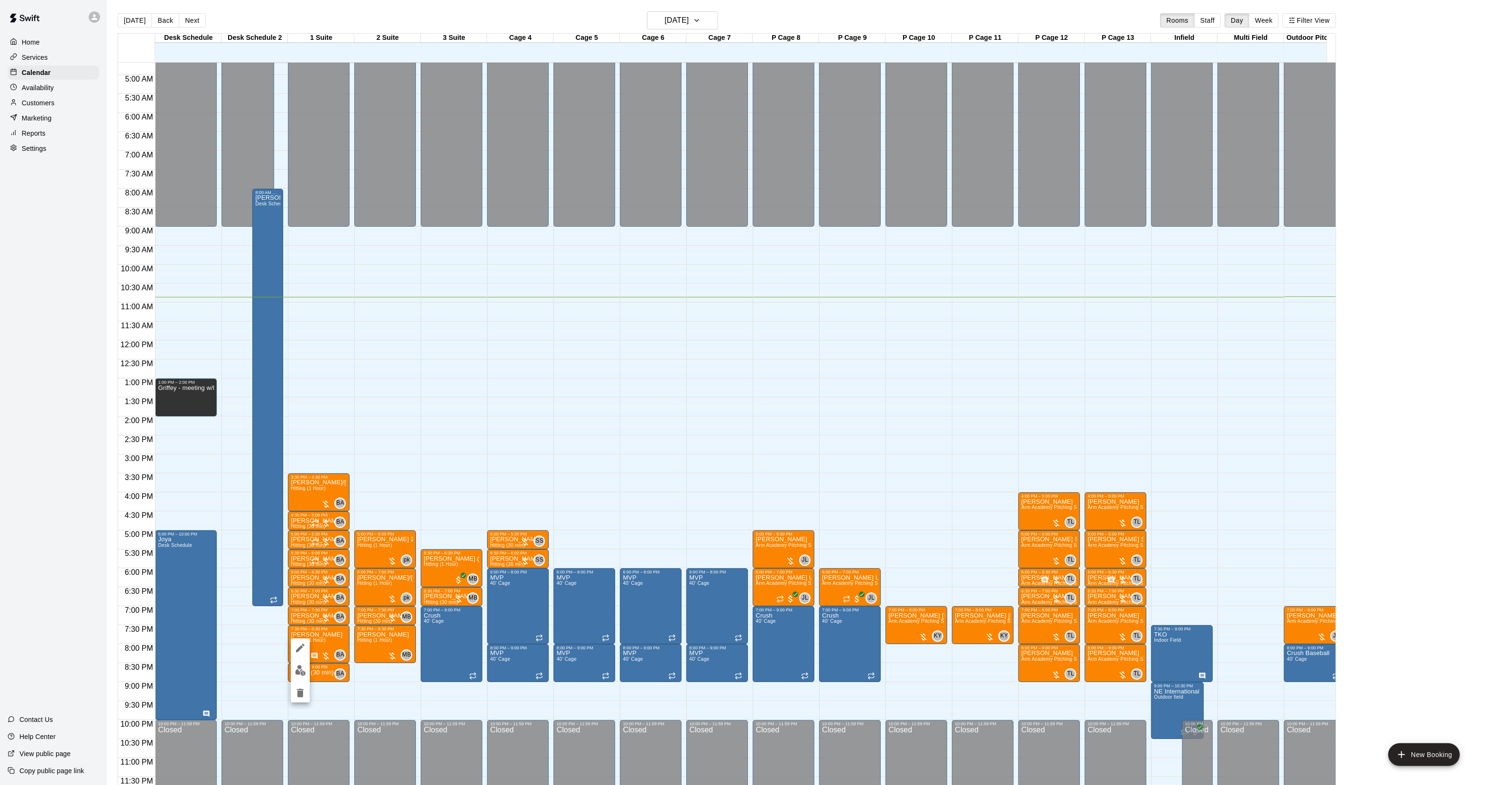
click at [305, 646] on icon "edit" at bounding box center [300, 647] width 11 height 11
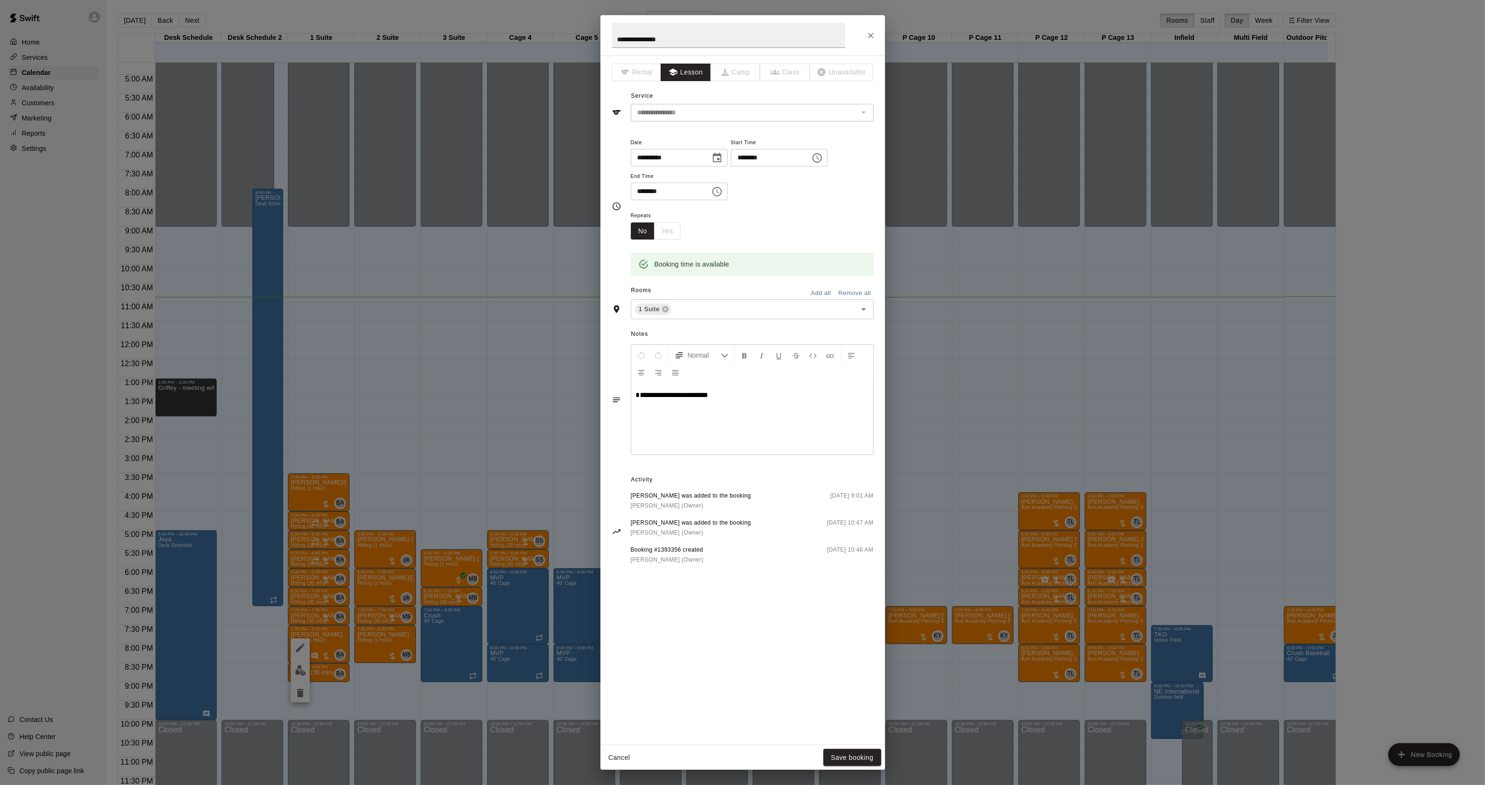
drag, startPoint x: 711, startPoint y: 397, endPoint x: 684, endPoint y: 401, distance: 26.8
click at [703, 398] on div "**********" at bounding box center [752, 418] width 242 height 71
click at [271, 426] on div "**********" at bounding box center [742, 392] width 1485 height 785
